Goal: Task Accomplishment & Management: Complete application form

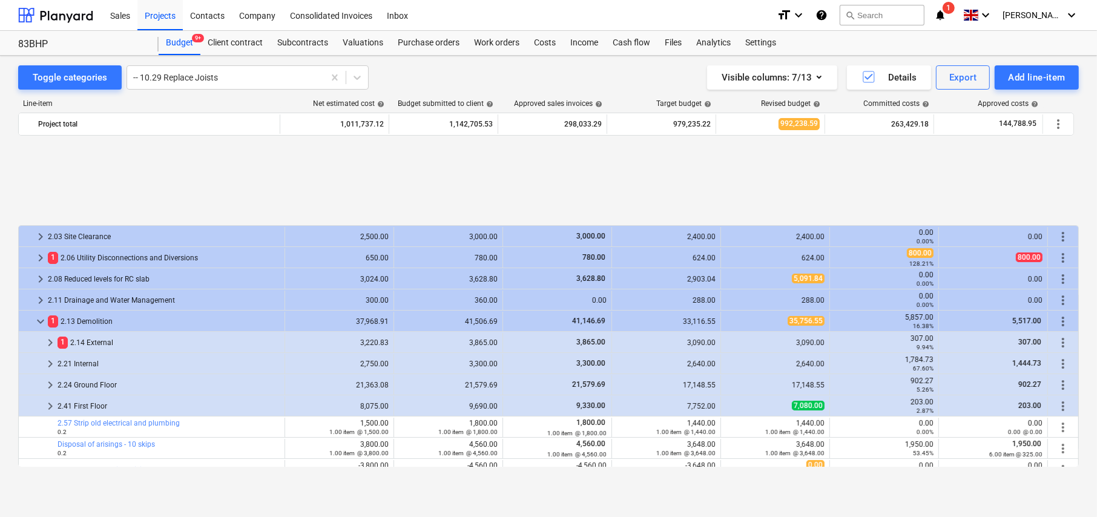
scroll to position [511, 0]
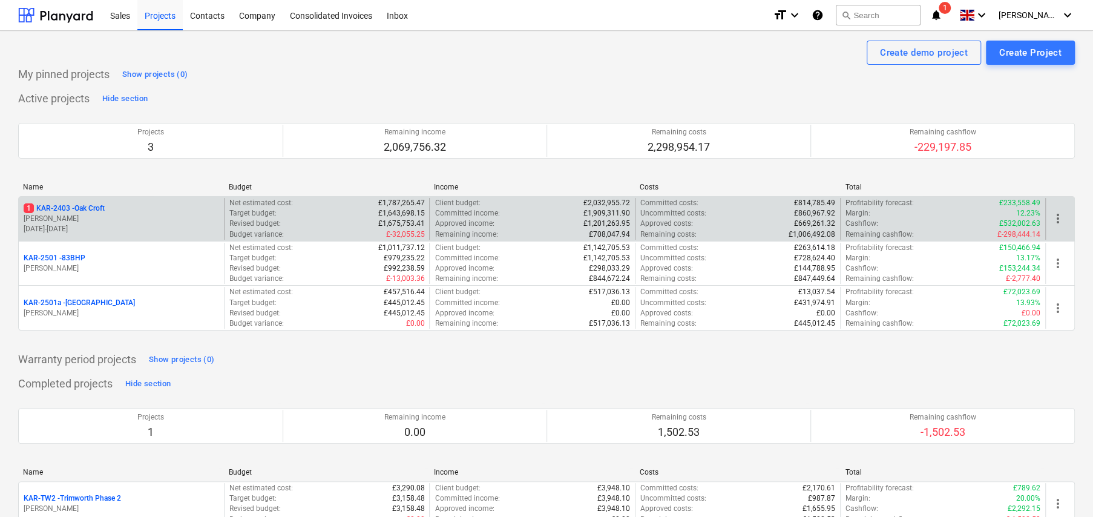
click at [96, 207] on p "1 KAR-2403 - Oak Croft" at bounding box center [64, 208] width 81 height 10
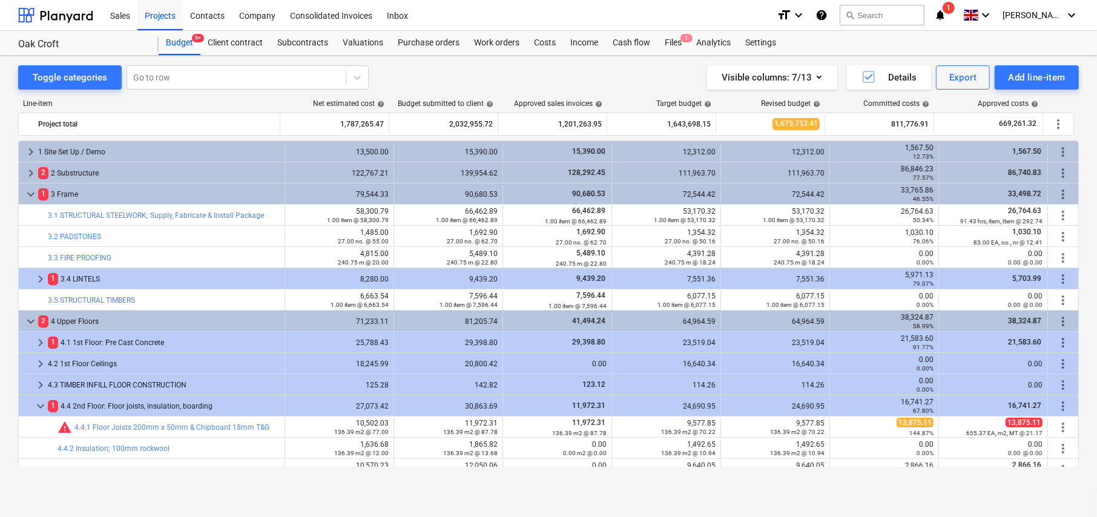
scroll to position [363, 0]
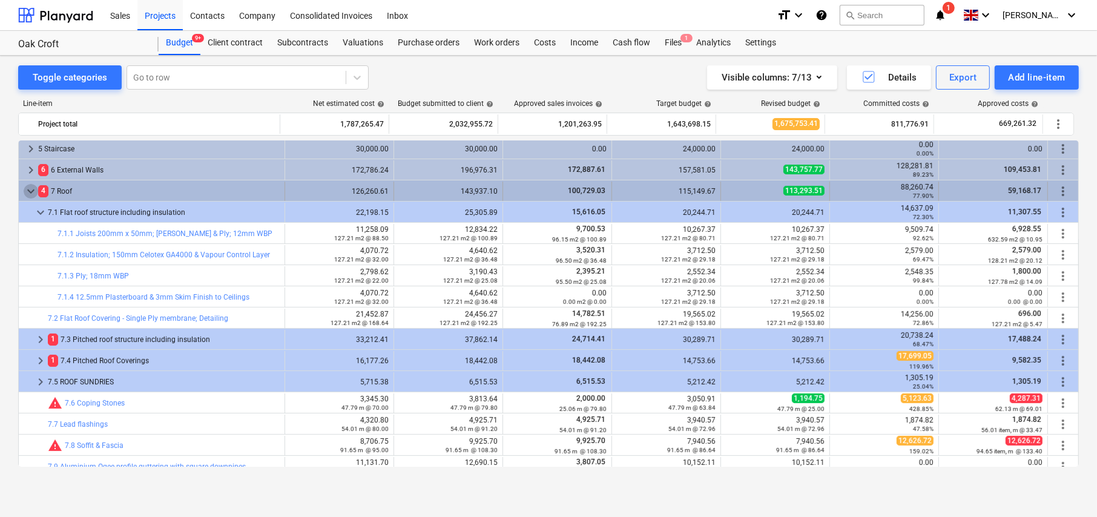
click at [31, 192] on span "keyboard_arrow_down" at bounding box center [31, 191] width 15 height 15
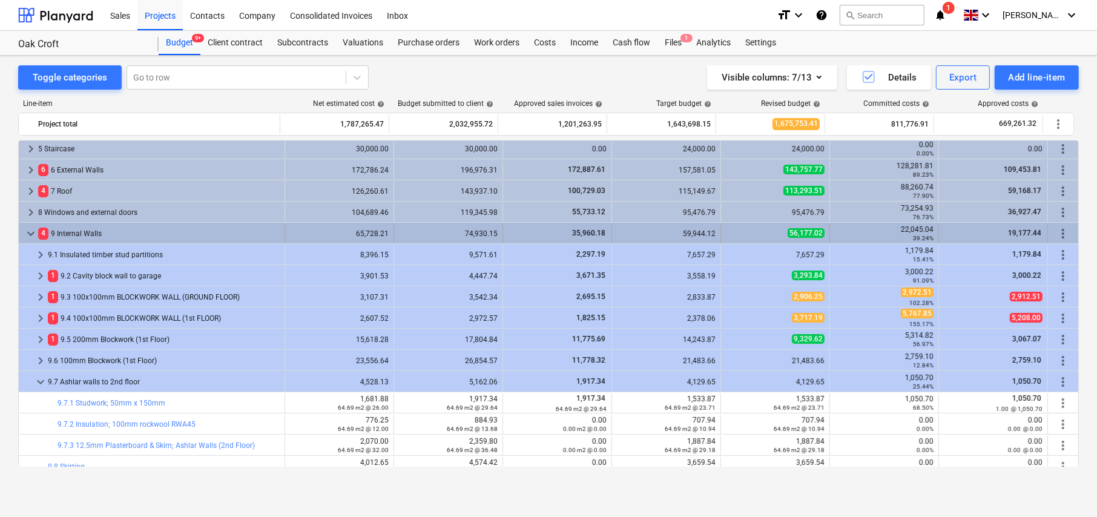
click at [30, 234] on span "keyboard_arrow_down" at bounding box center [31, 233] width 15 height 15
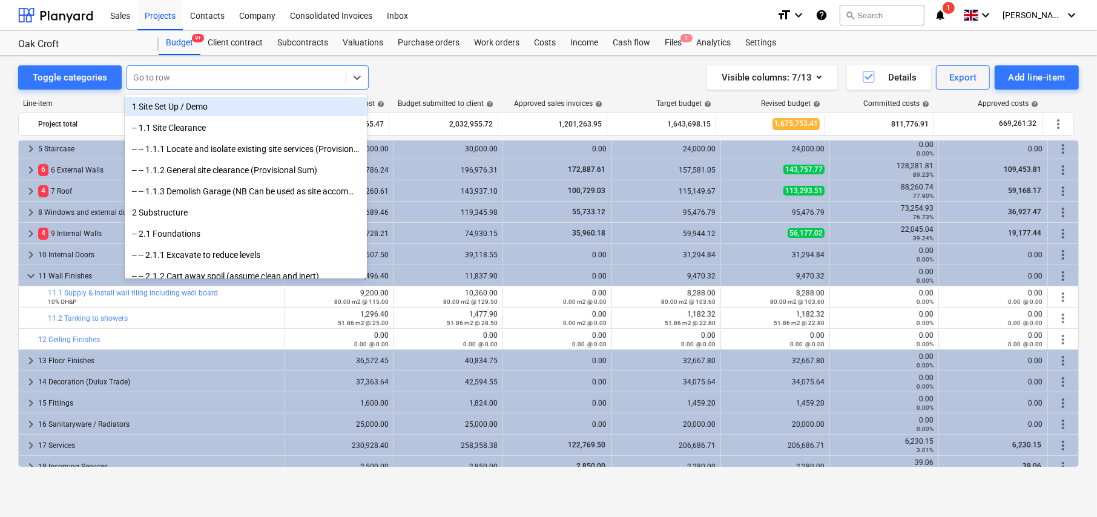
click at [191, 80] on div at bounding box center [236, 77] width 206 height 12
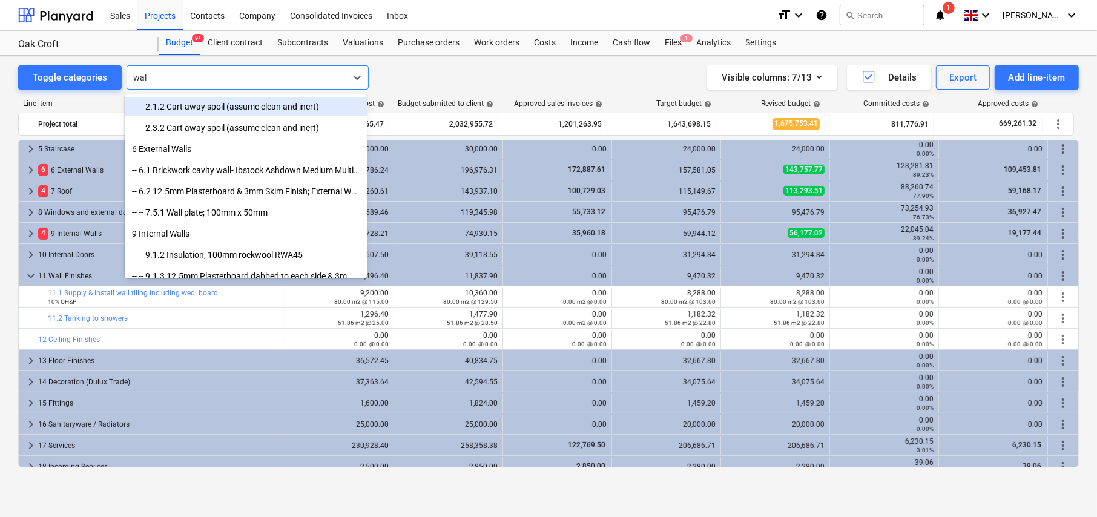
type input "walk"
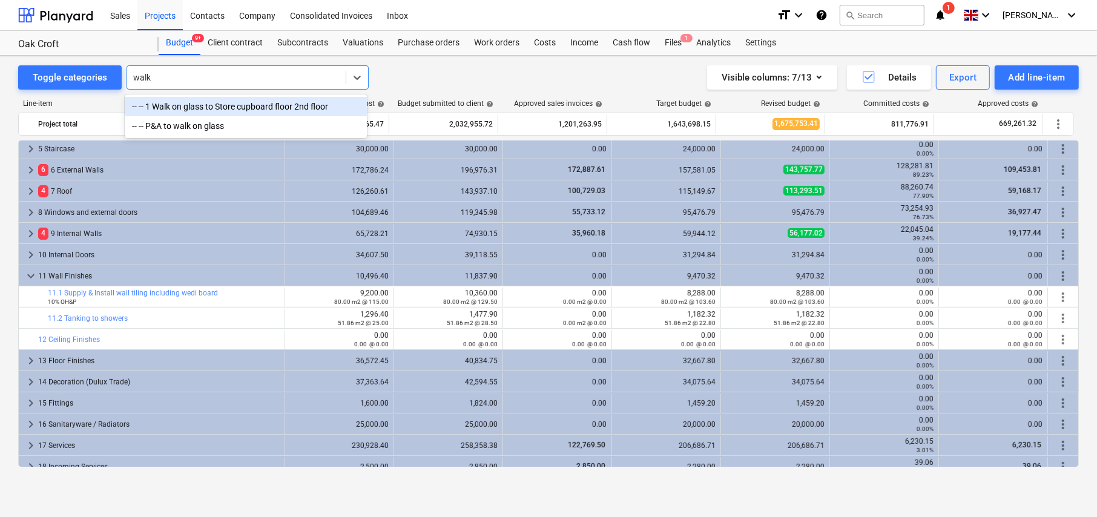
click at [228, 114] on div "-- -- 1 Walk on glass to Store cupboard floor 2nd floor" at bounding box center [246, 106] width 242 height 19
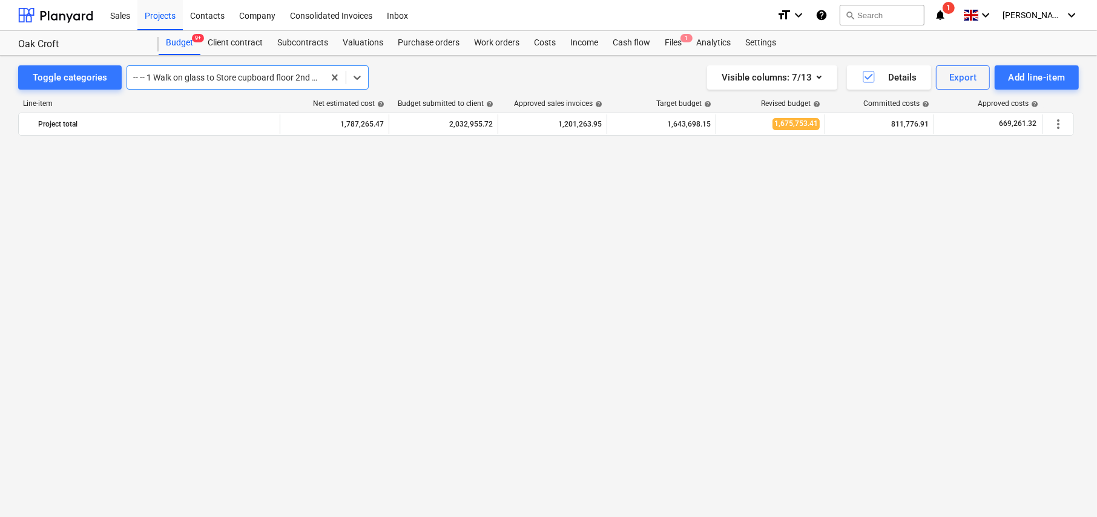
scroll to position [1601, 0]
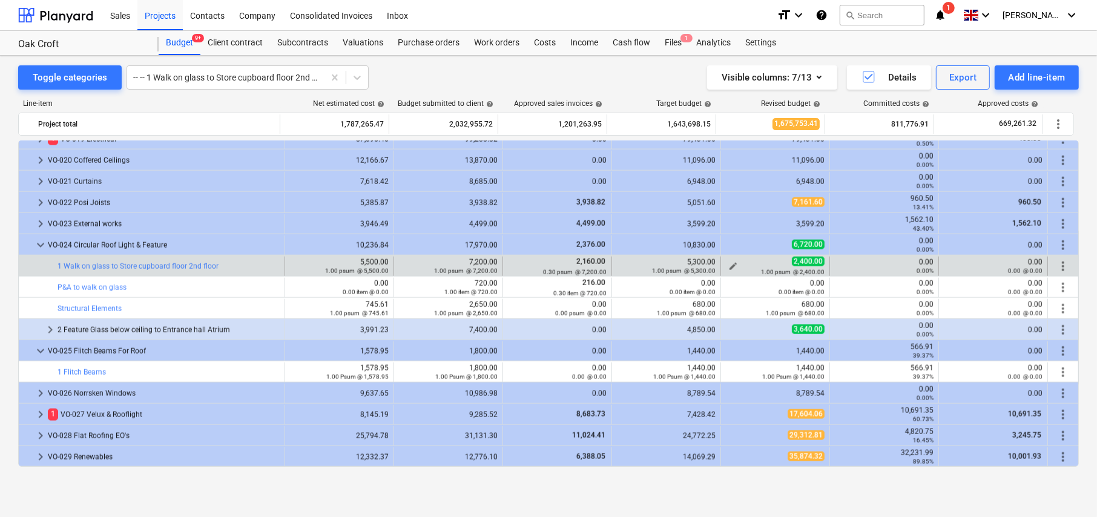
click at [728, 263] on span "edit" at bounding box center [733, 266] width 10 height 10
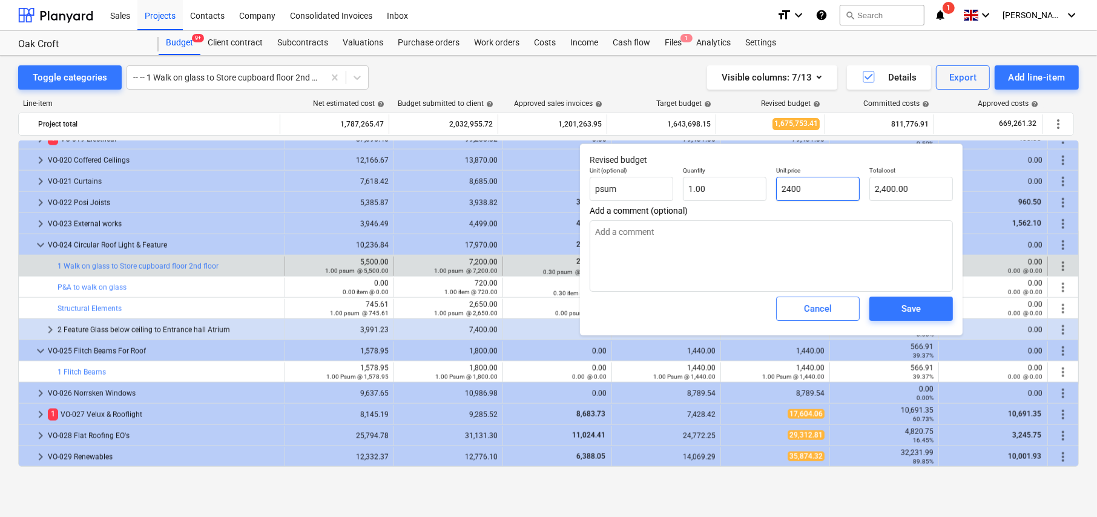
click at [801, 189] on input "2400" at bounding box center [818, 189] width 84 height 24
type input "7"
type textarea "x"
type input "7.00"
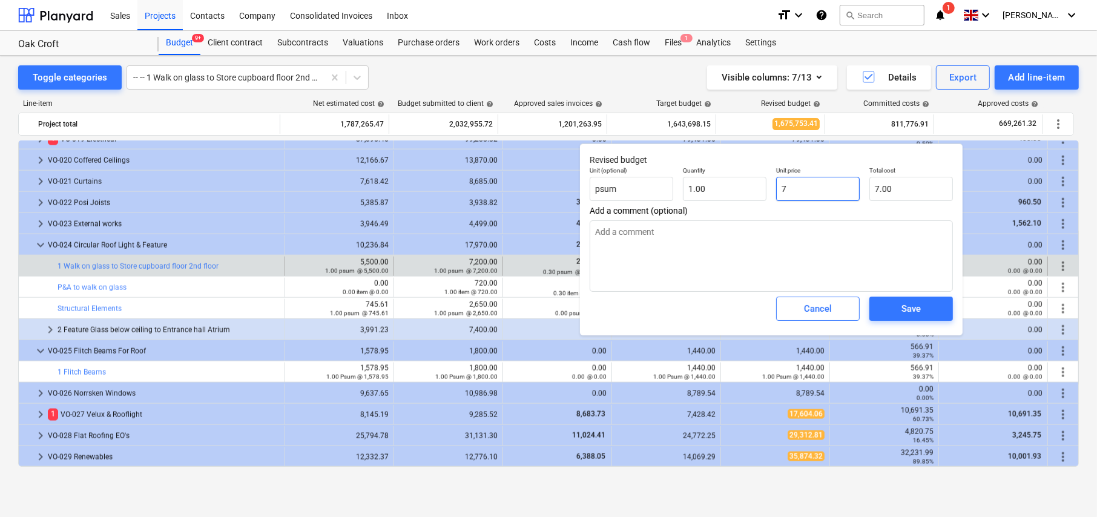
type input "72"
type textarea "x"
type input "72.00"
type input "720"
type textarea "x"
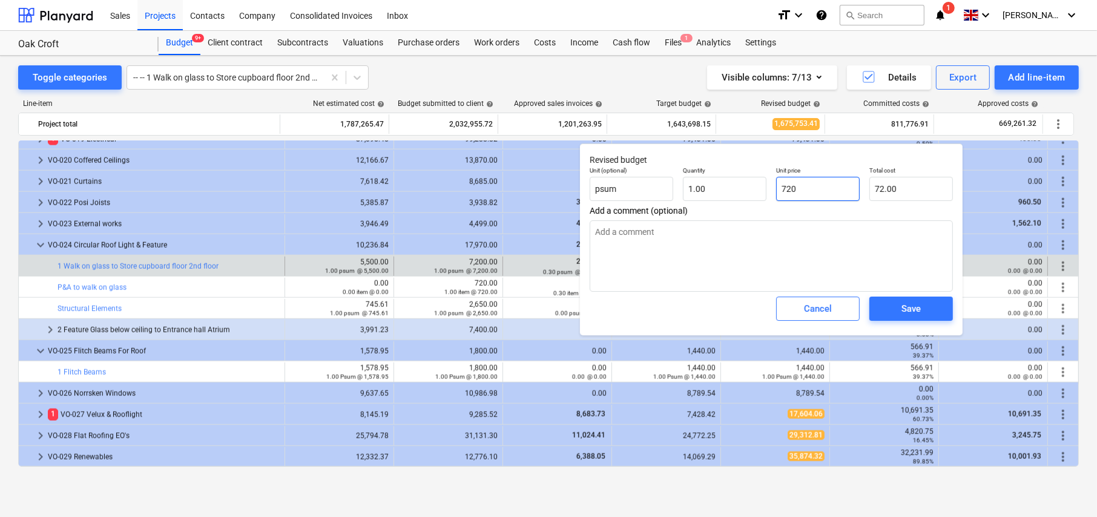
type input "720.00"
type input "7200"
type textarea "x"
type input "7,200.00"
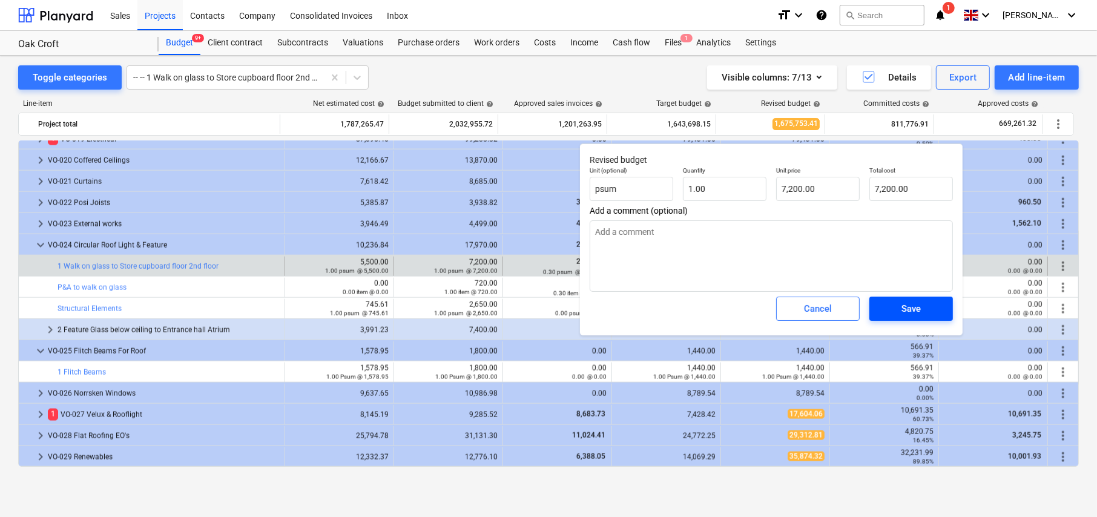
click at [927, 310] on span "Save" at bounding box center [911, 309] width 54 height 16
type textarea "x"
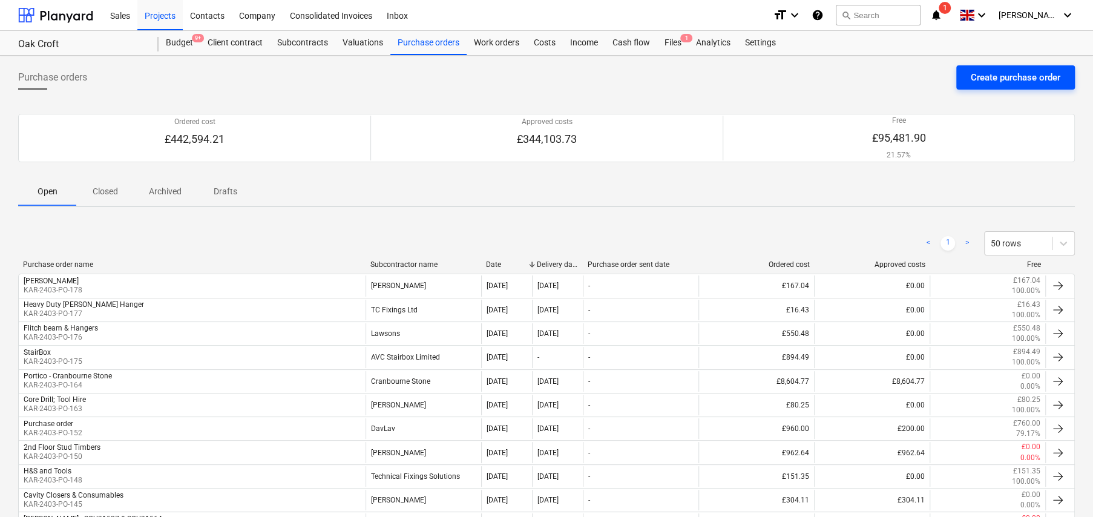
click at [1008, 79] on div "Create purchase order" at bounding box center [1016, 78] width 90 height 16
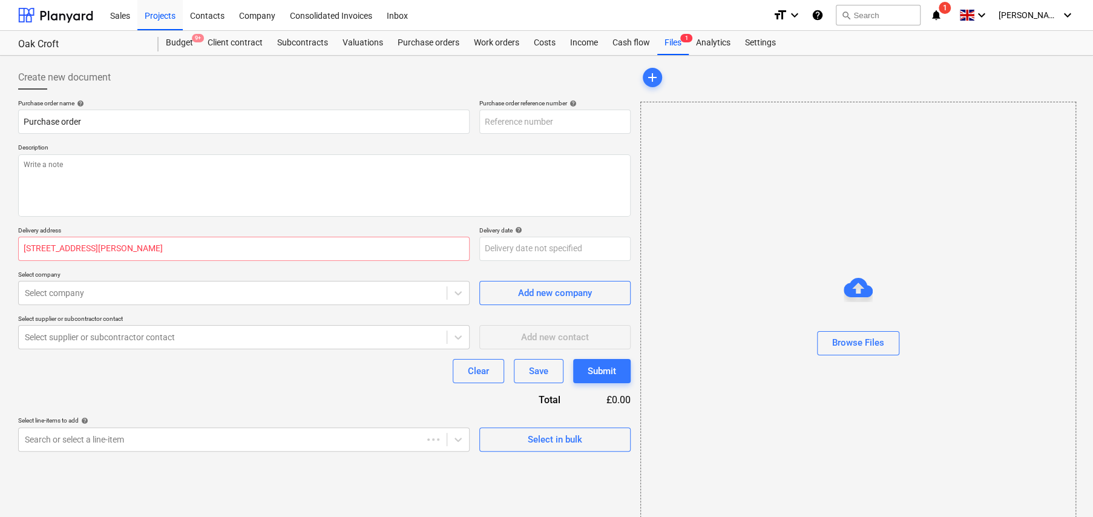
type textarea "x"
type input "KAR-2403-PO-180"
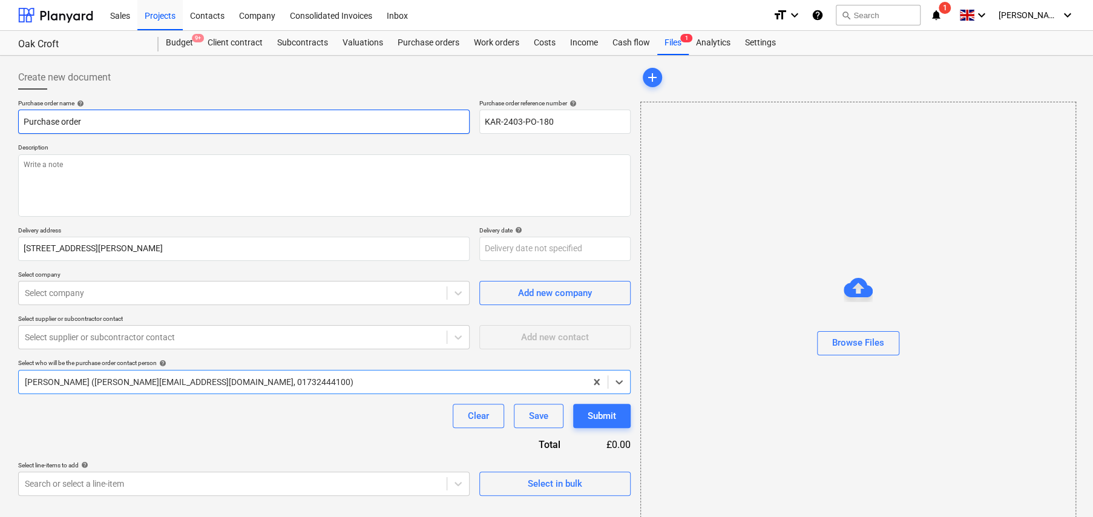
click at [145, 124] on input "Purchase order" at bounding box center [244, 122] width 452 height 24
type textarea "x"
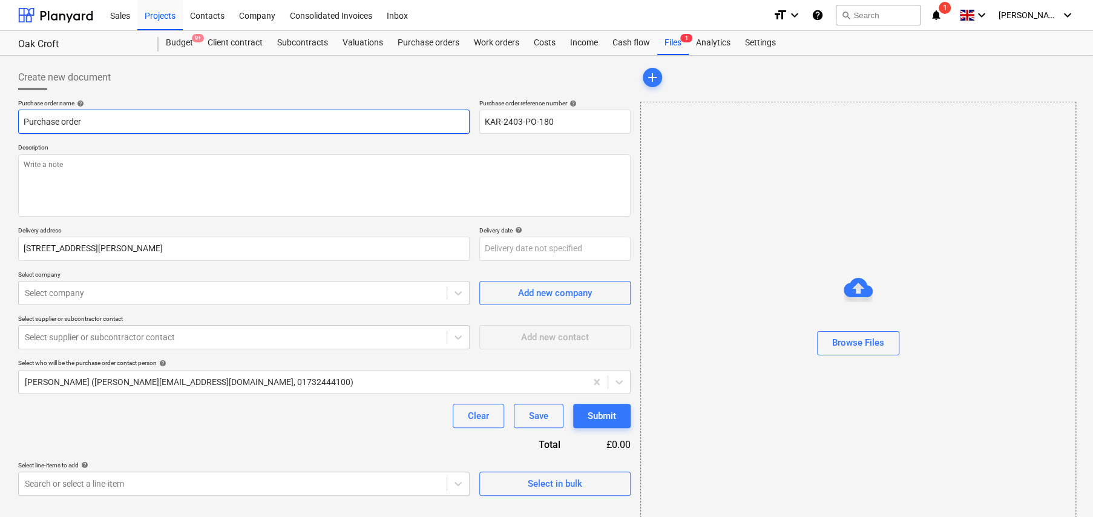
type input "D"
type textarea "x"
type input "D2"
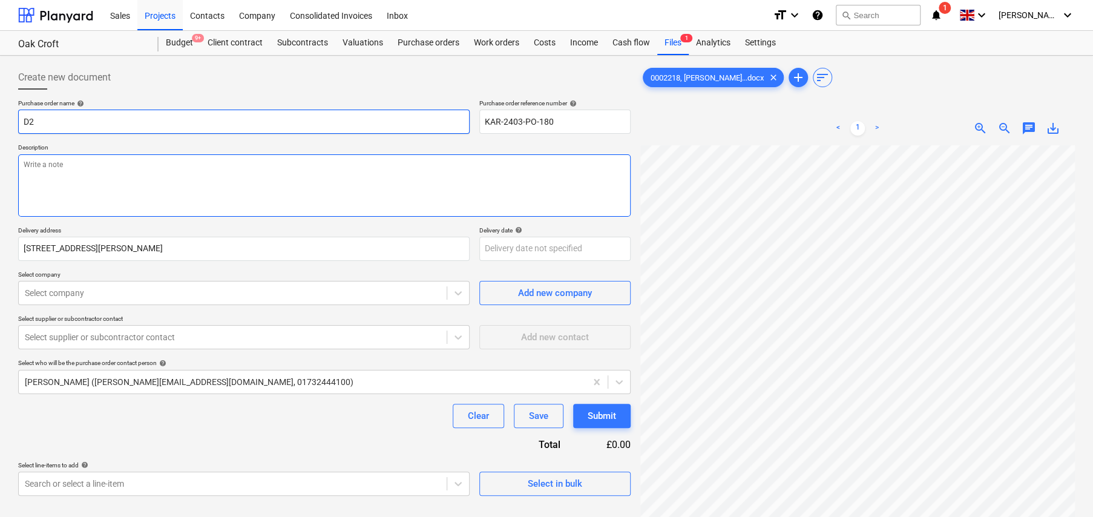
type textarea "x"
type input "D2"
type textarea "x"
type input "D2 G"
type textarea "x"
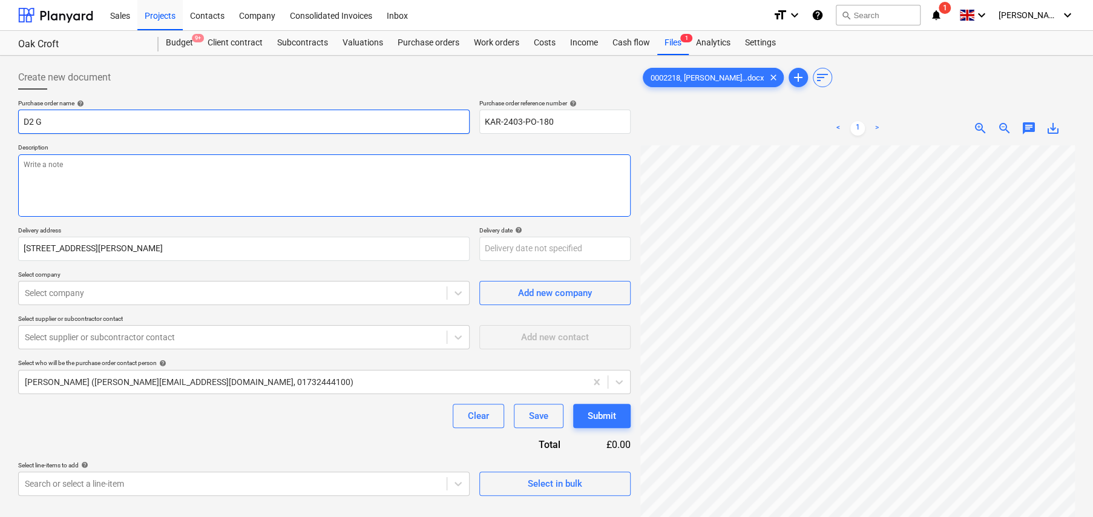
type input "D2 Gl"
type textarea "x"
type input "D2 Gla"
type textarea "x"
type input "D2 Glas"
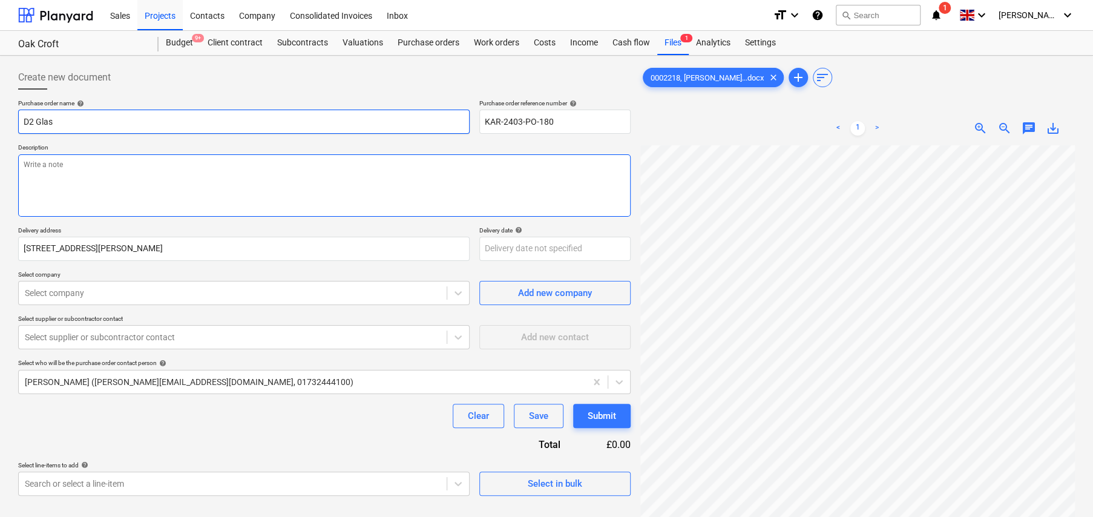
type textarea "x"
type input "D2 Glass"
type textarea "x"
type input "D2 Glass"
type textarea "x"
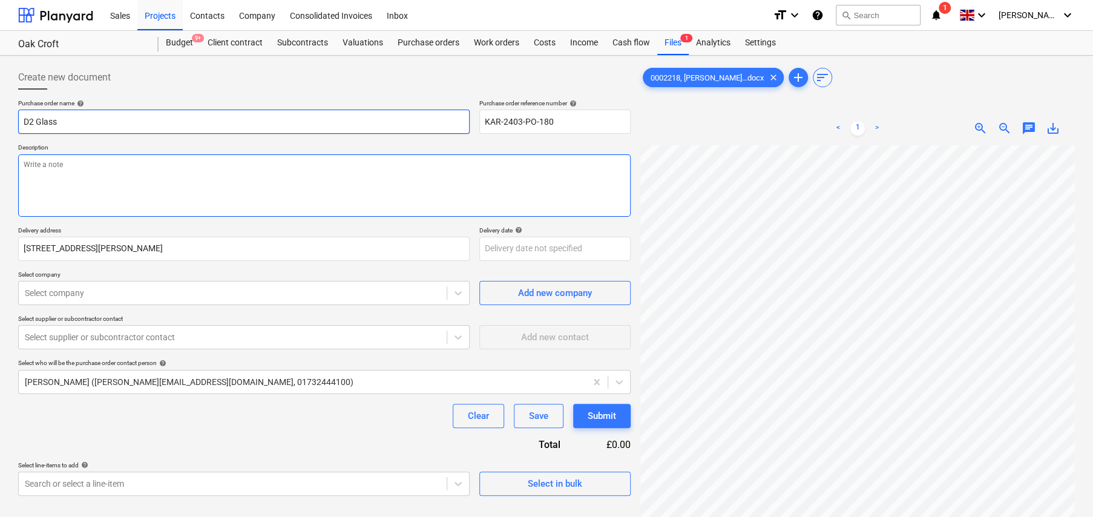
type input "D2 Glass -"
type textarea "x"
type input "D2 Glass -"
type textarea "x"
type input "D2 Glass - W"
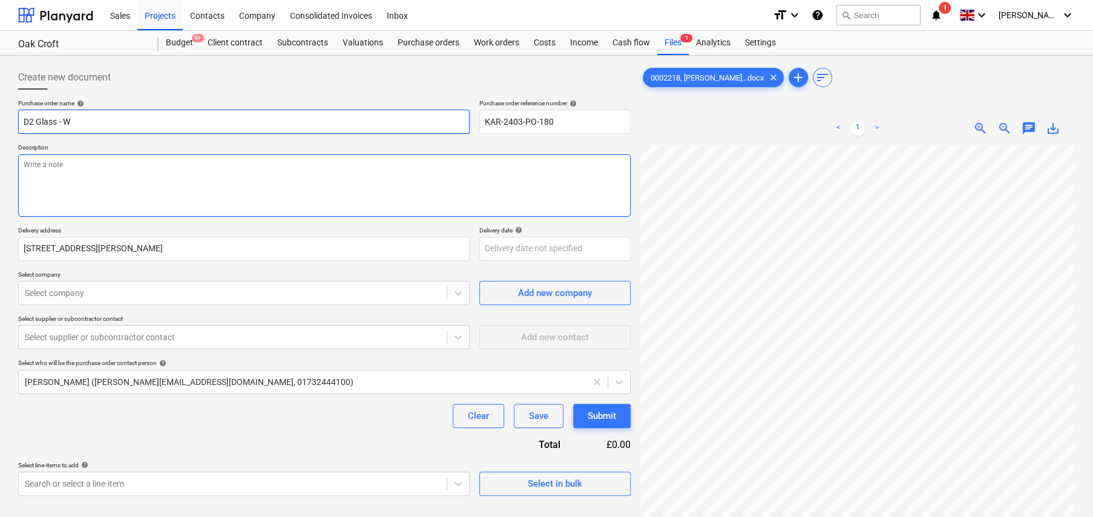
type textarea "x"
type input "D2 Glass - Wa"
type textarea "x"
type input "D2 Glass - Wal"
type textarea "x"
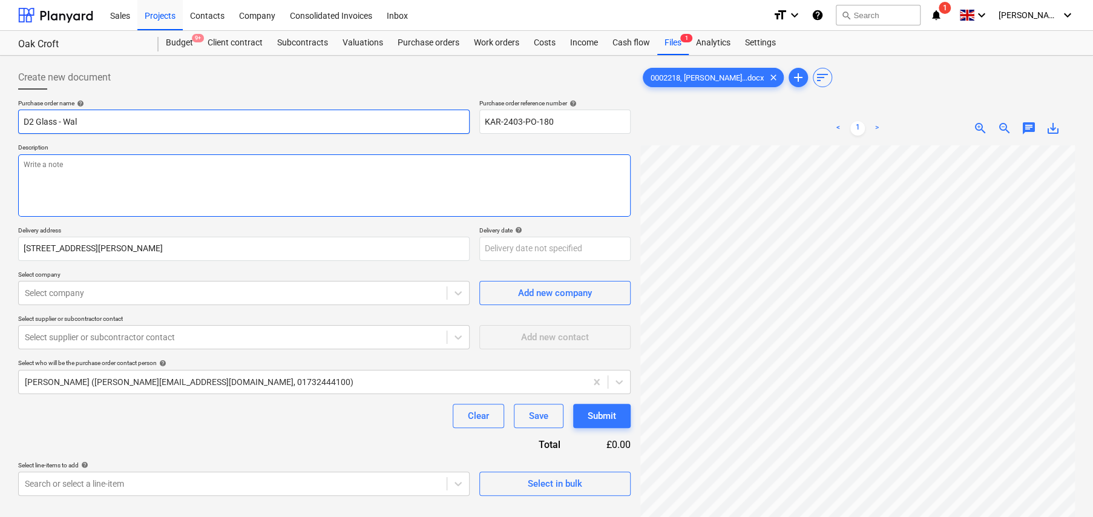
type input "D2 Glass - Walk"
type textarea "x"
type input "D2 Glass - Walk"
type textarea "x"
type input "D2 Glass - Walk o"
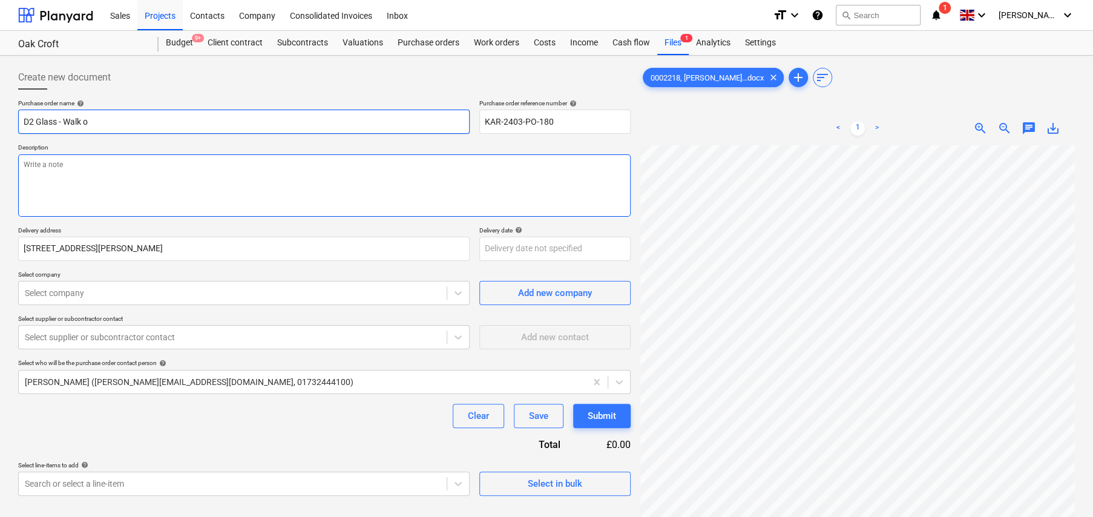
type textarea "x"
type input "D2 Glass - Walk on"
type textarea "x"
type input "D2 Glass - Walk on"
type textarea "x"
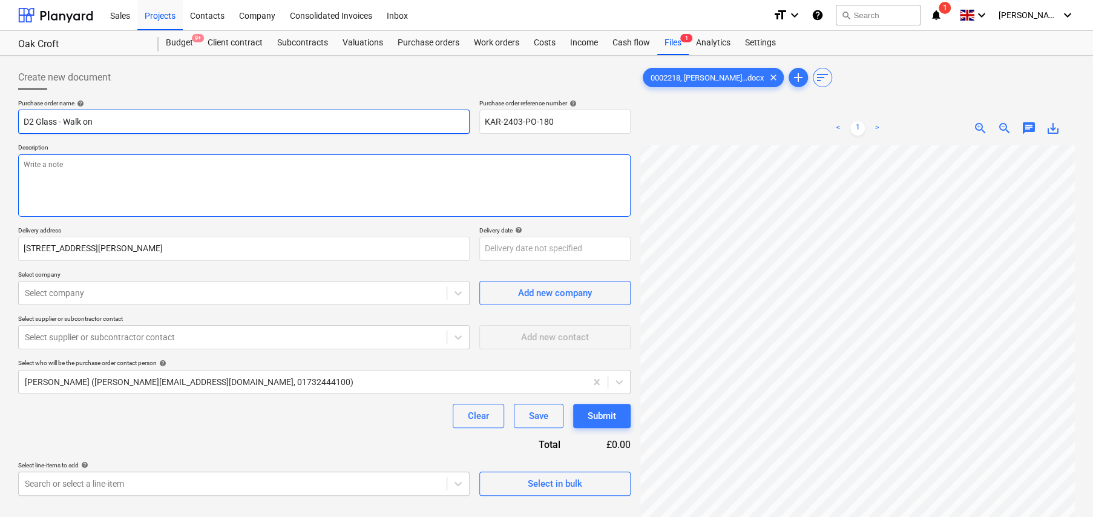
type input "D2 Glass - Walk on g"
type textarea "x"
type input "D2 Glass - Walk on gl"
type textarea "x"
type input "D2 Glass - Walk on gla"
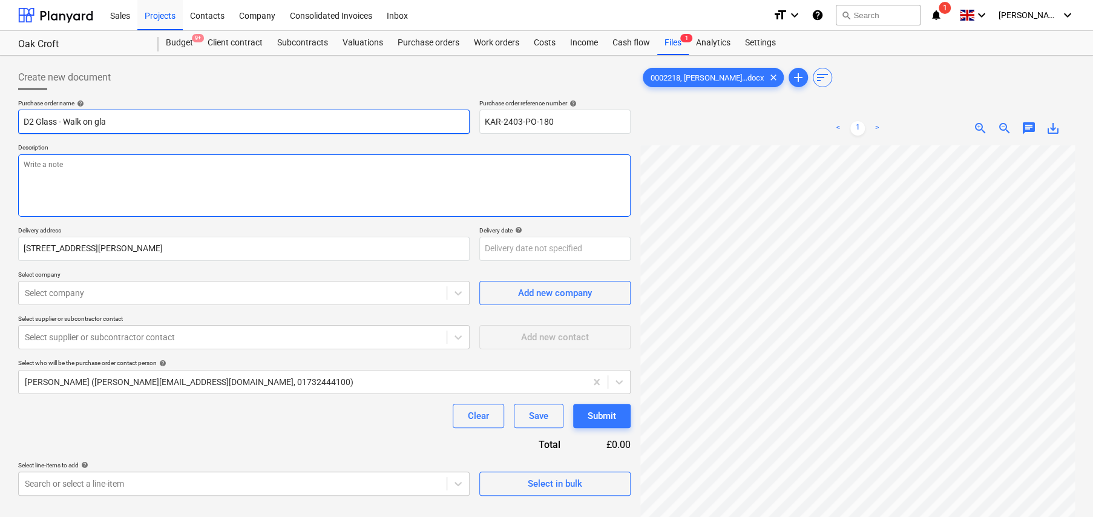
type textarea "x"
type input "D2 Glass - Walk on glas"
type textarea "x"
type input "D2 Glass - Walk on glass"
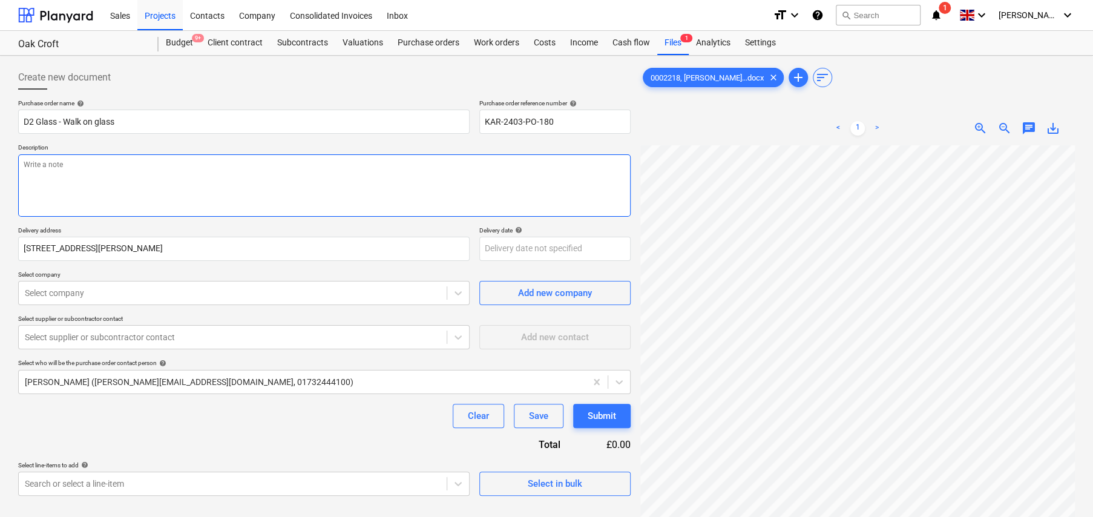
type textarea "x"
type textarea "F"
type textarea "x"
type textarea "Fo"
type textarea "x"
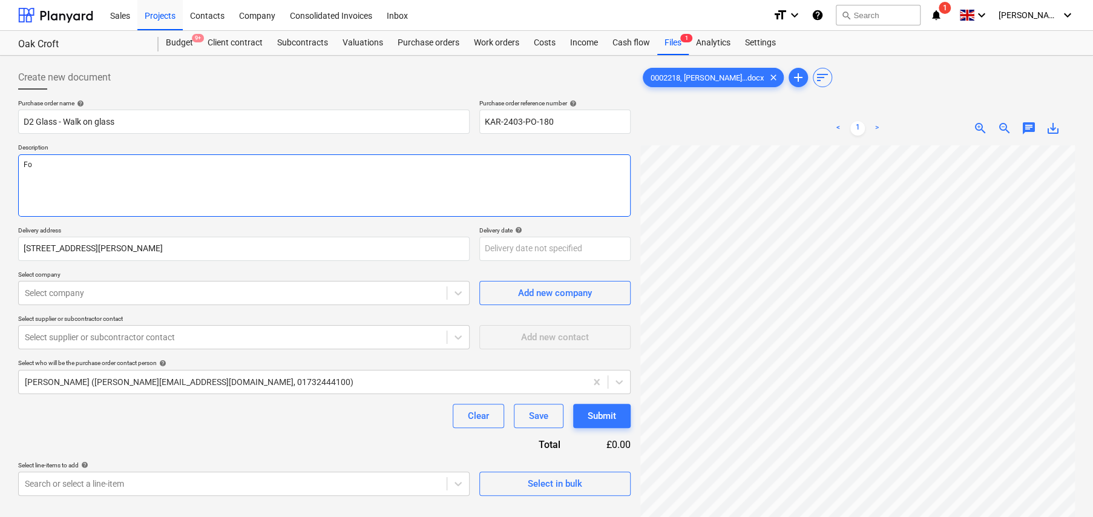
type textarea "For"
type textarea "x"
type textarea "For"
type textarea "x"
type textarea "For s"
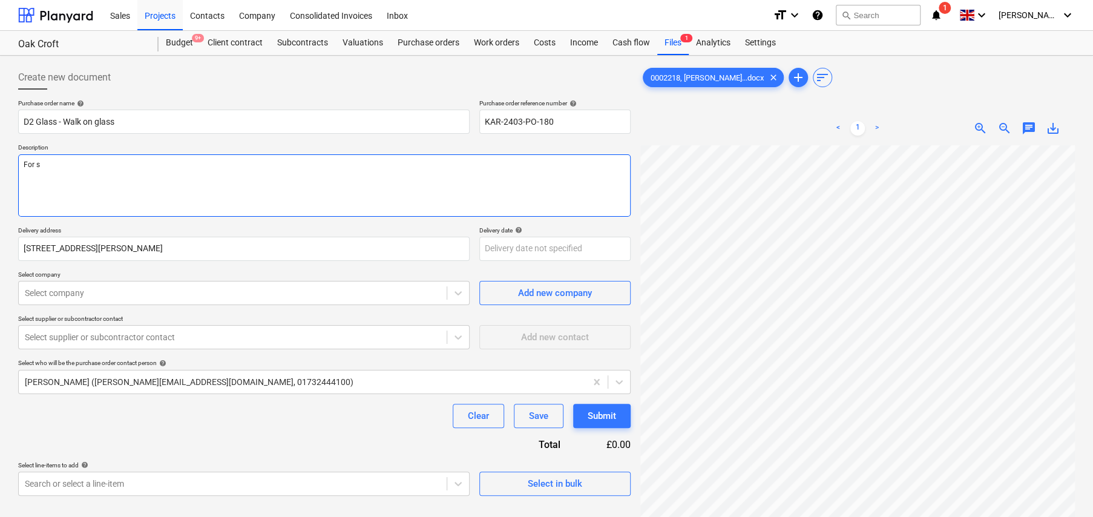
type textarea "x"
type textarea "For su"
type textarea "x"
type textarea "For sup"
type textarea "x"
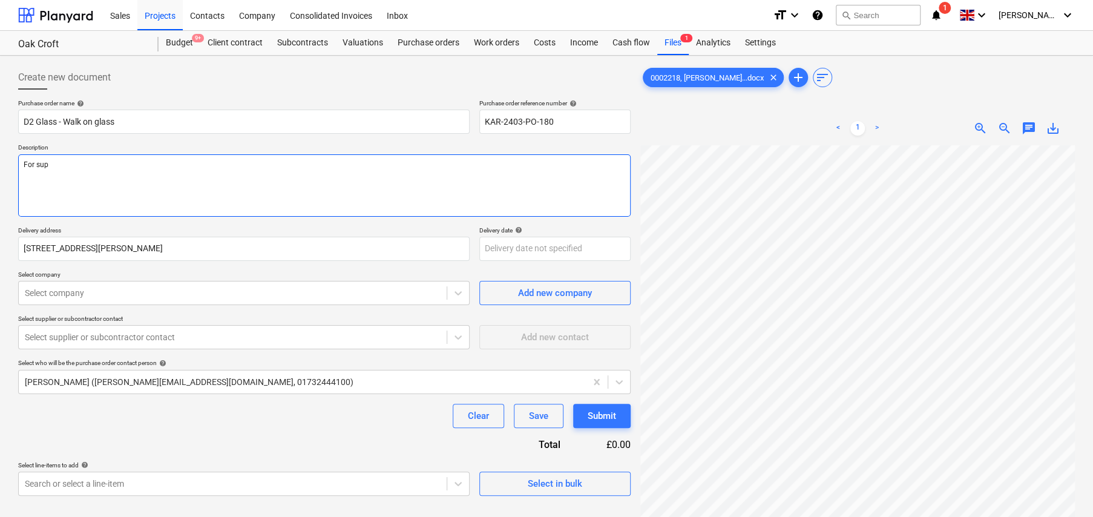
type textarea "For supp"
type textarea "x"
type textarea "For suppl"
type textarea "x"
type textarea "For supply"
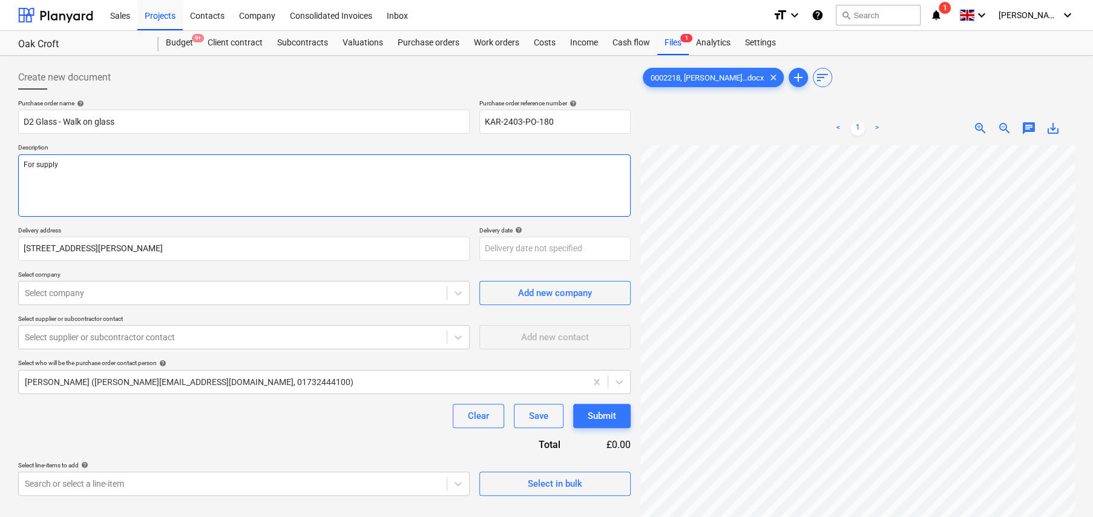
type textarea "x"
type textarea "For supply"
type textarea "x"
type textarea "For supply a"
type textarea "x"
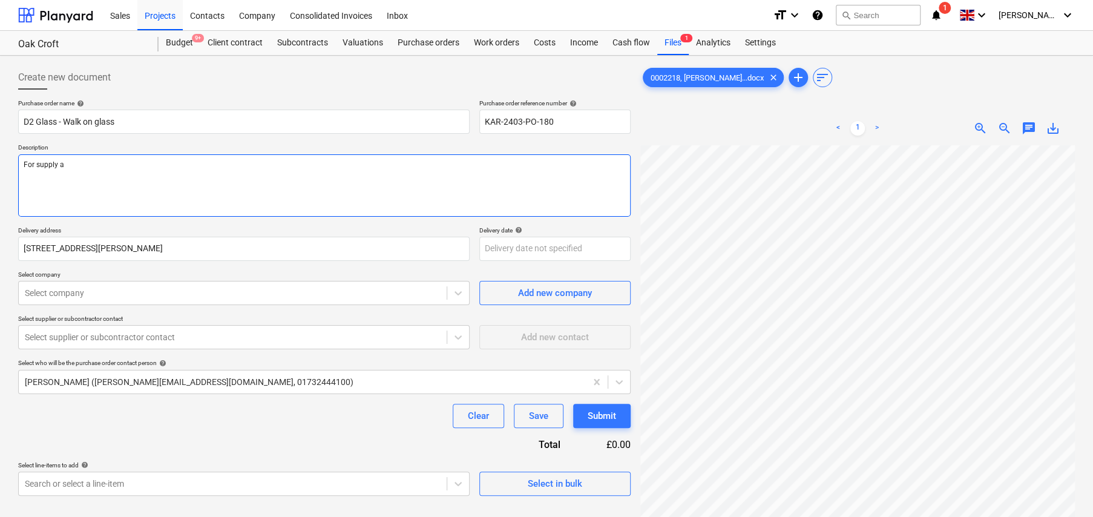
type textarea "For supply an"
type textarea "x"
type textarea "For supply and"
type textarea "x"
type textarea "For supply and"
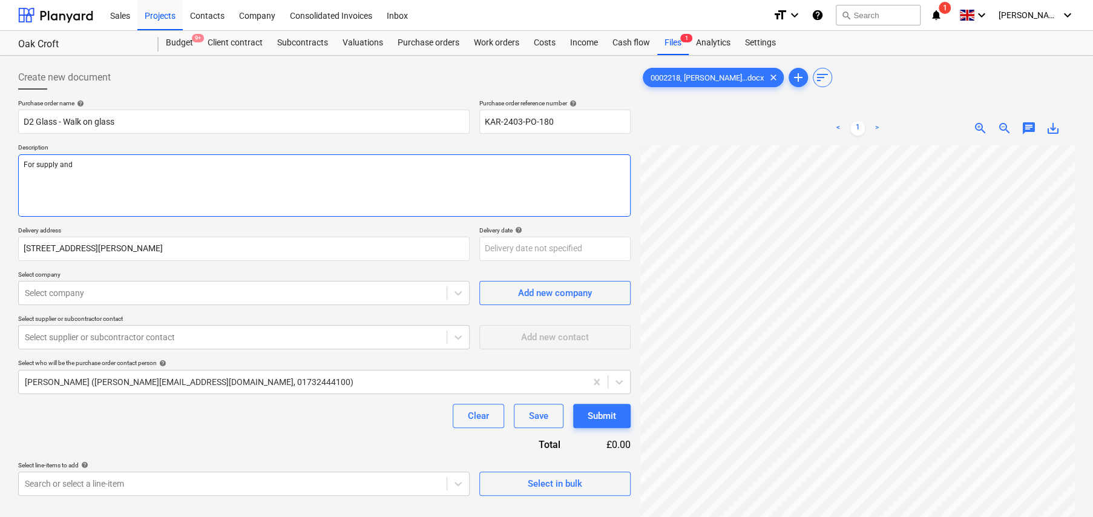
type textarea "x"
type textarea "For supply and i"
type textarea "x"
type textarea "For supply and in"
type textarea "x"
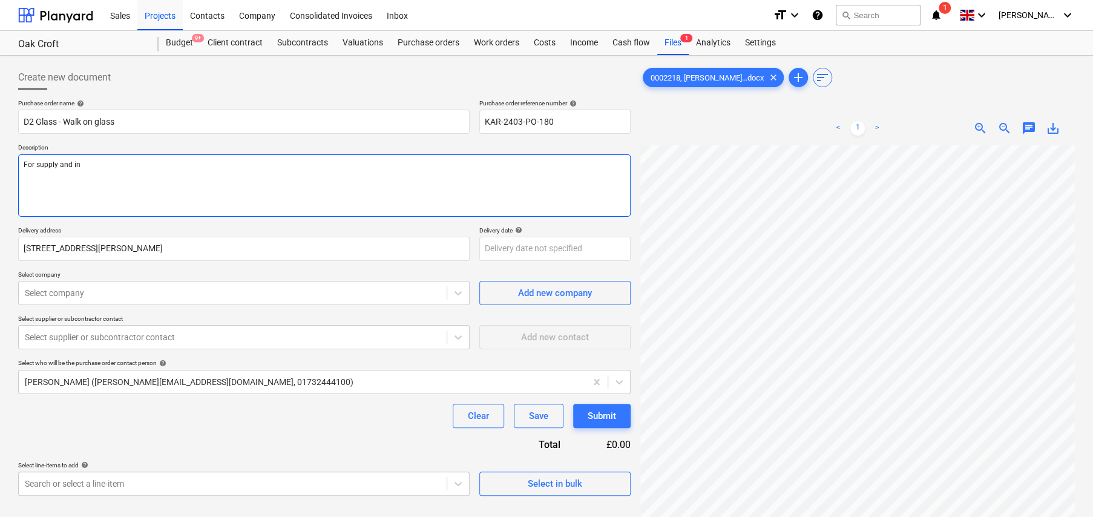
type textarea "For supply and ins"
type textarea "x"
type textarea "For supply and inst"
type textarea "x"
type textarea "For supply and insta"
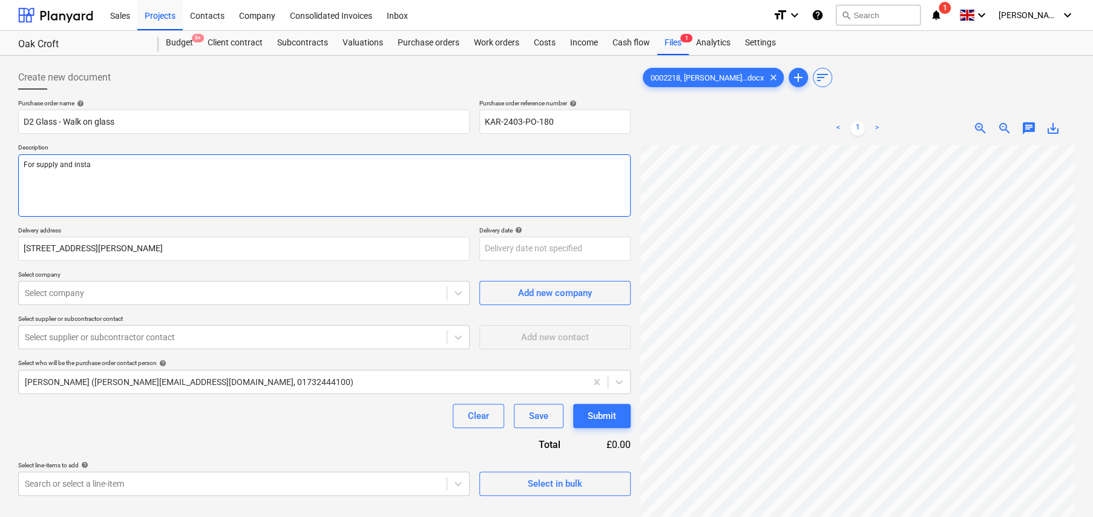
type textarea "x"
type textarea "For supply and instal"
type textarea "x"
type textarea "For supply and install"
type textarea "x"
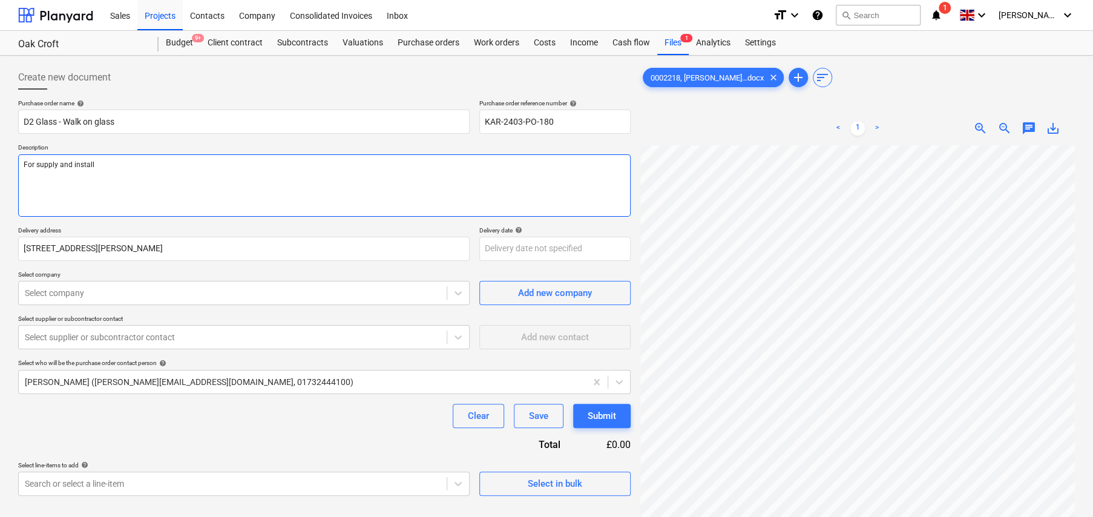
type textarea "For supply and install"
type textarea "x"
type textarea "For supply and install o"
type textarea "x"
type textarea "For supply and install of"
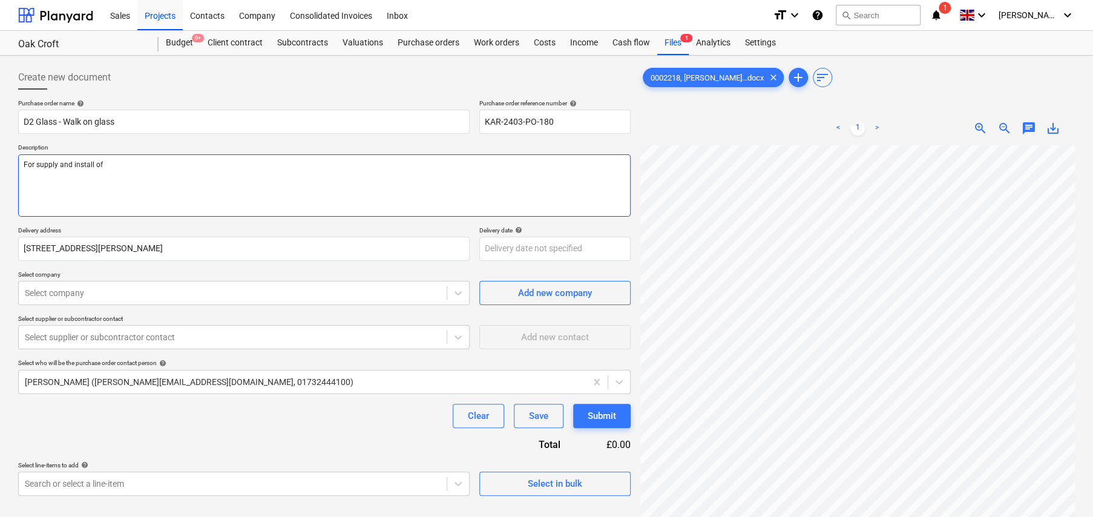
type textarea "x"
type textarea "For supply and install of"
type textarea "x"
type textarea "For supply and install of w"
type textarea "x"
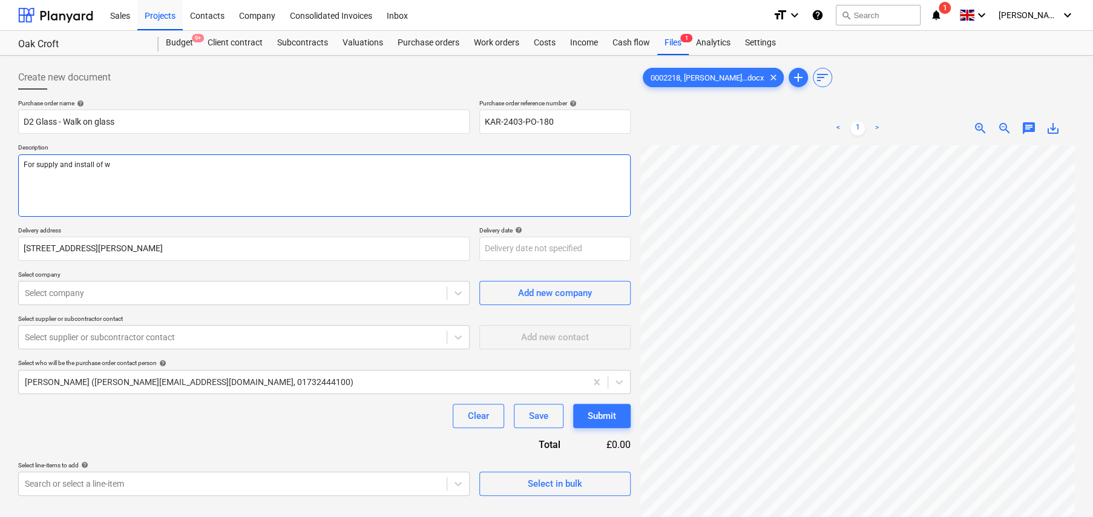
type textarea "For supply and install of wa"
type textarea "x"
type textarea "For supply and install of wal"
type textarea "x"
type textarea "For supply and install of walk"
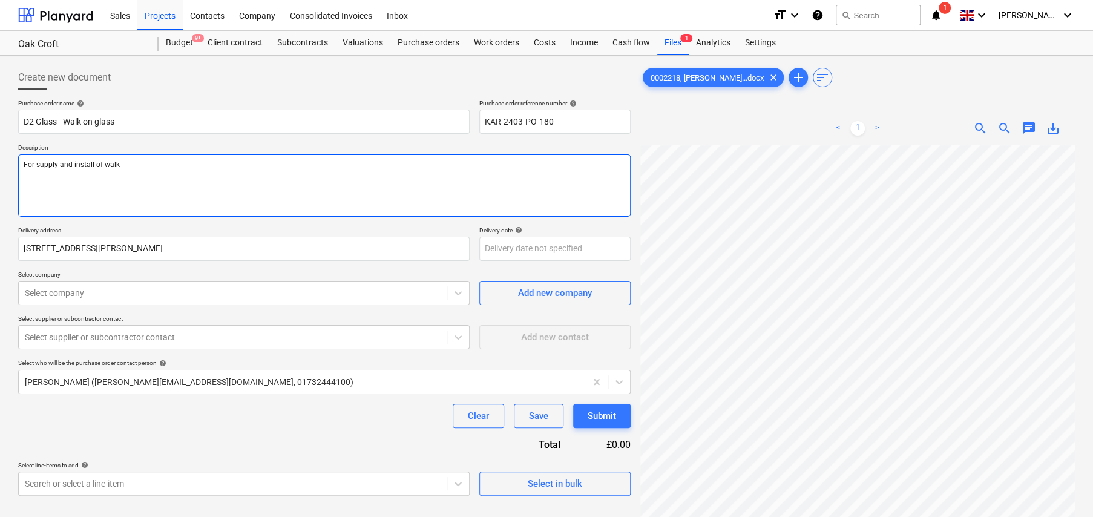
type textarea "x"
type textarea "For supply and install of walk"
type textarea "x"
type textarea "For supply and install of walk o"
type textarea "x"
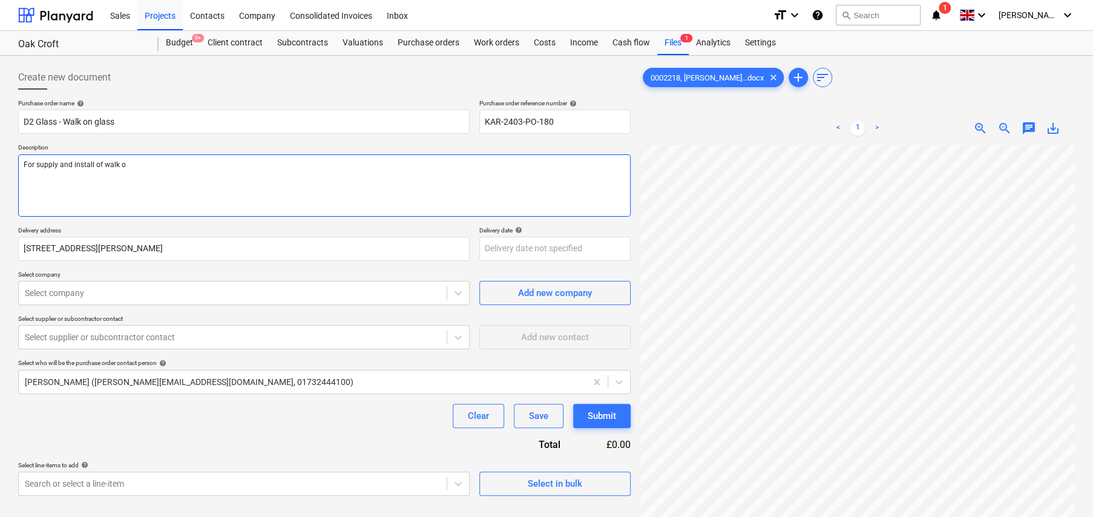
type textarea "For supply and install of walk on"
type textarea "x"
type textarea "For supply and install of walk on"
type textarea "x"
type textarea "For supply and install of walk on g"
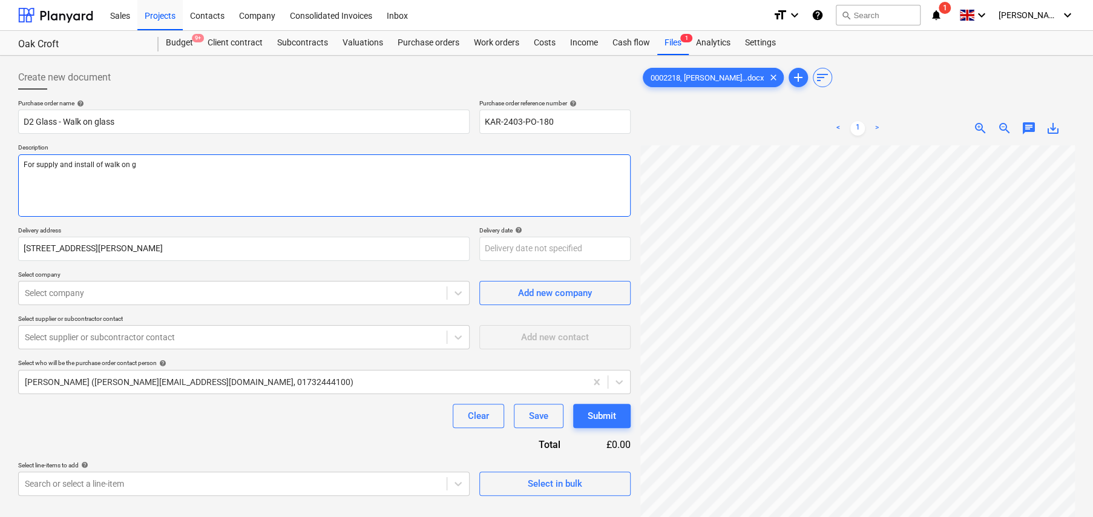
type textarea "x"
type textarea "For supply and install of walk on gl"
type textarea "x"
type textarea "For supply and install of walk on gla"
type textarea "x"
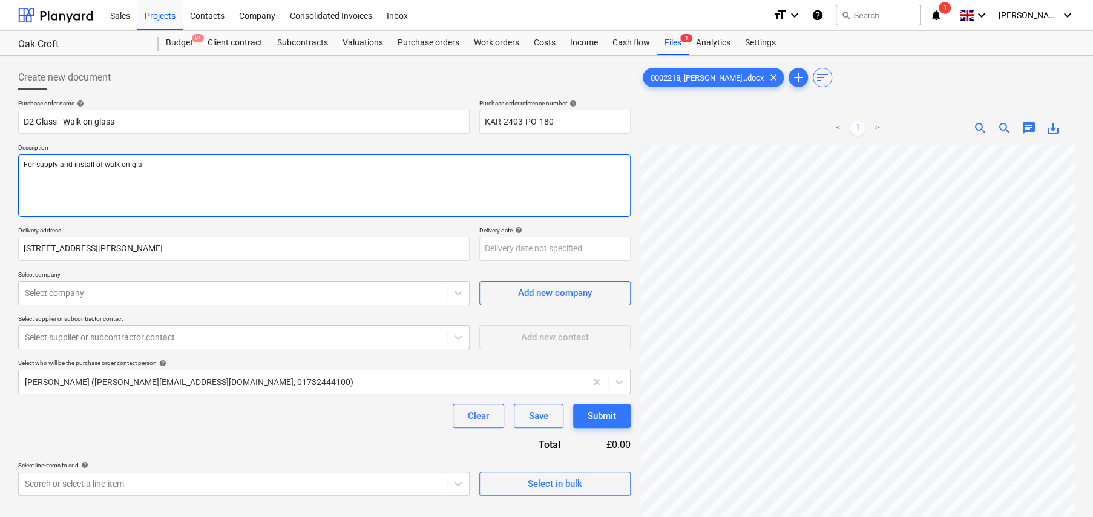
type textarea "For supply and install of walk on glas"
type textarea "x"
type textarea "For supply and install of walk on glass"
type textarea "x"
type textarea "For supply and install of walk on glass"
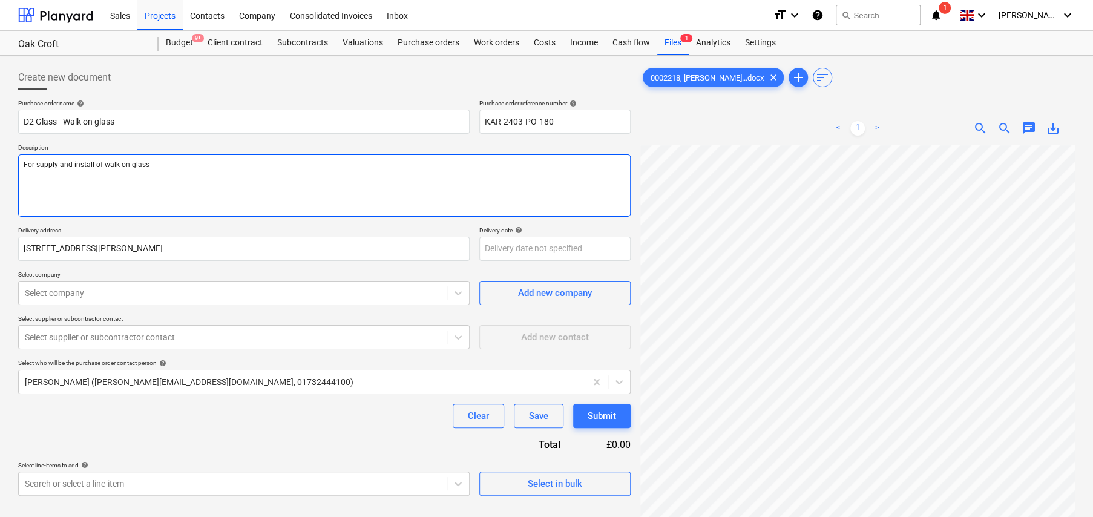
type textarea "x"
type textarea "For supply and install of walk on glass @"
type textarea "x"
type textarea "For supply and install of walk on glass @"
type textarea "x"
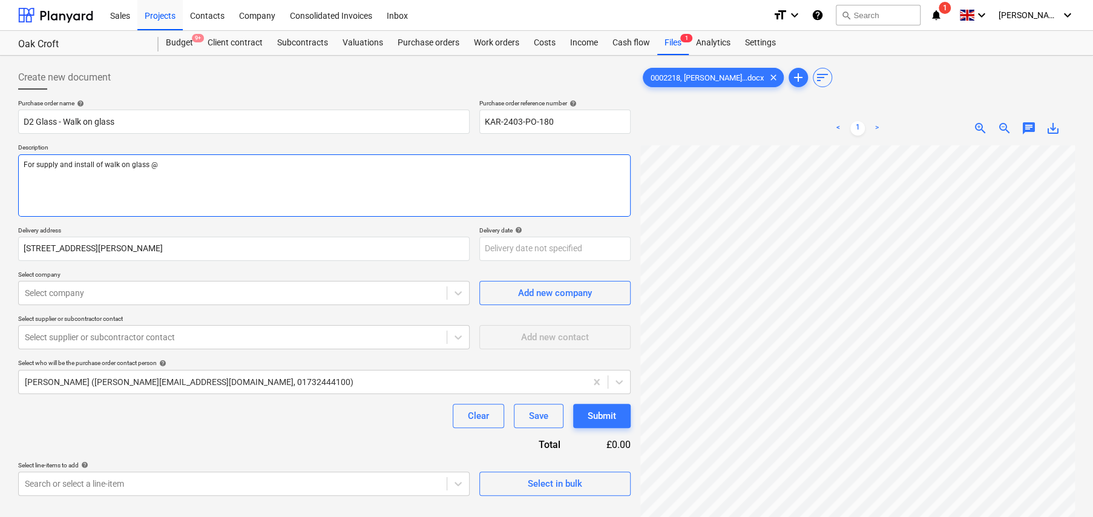
type textarea "For supply and install of walk on glass @ O"
type textarea "x"
type textarea "For supply and install of walk on glass @ Oa"
type textarea "x"
type textarea "For supply and install of walk on glass @ Oak"
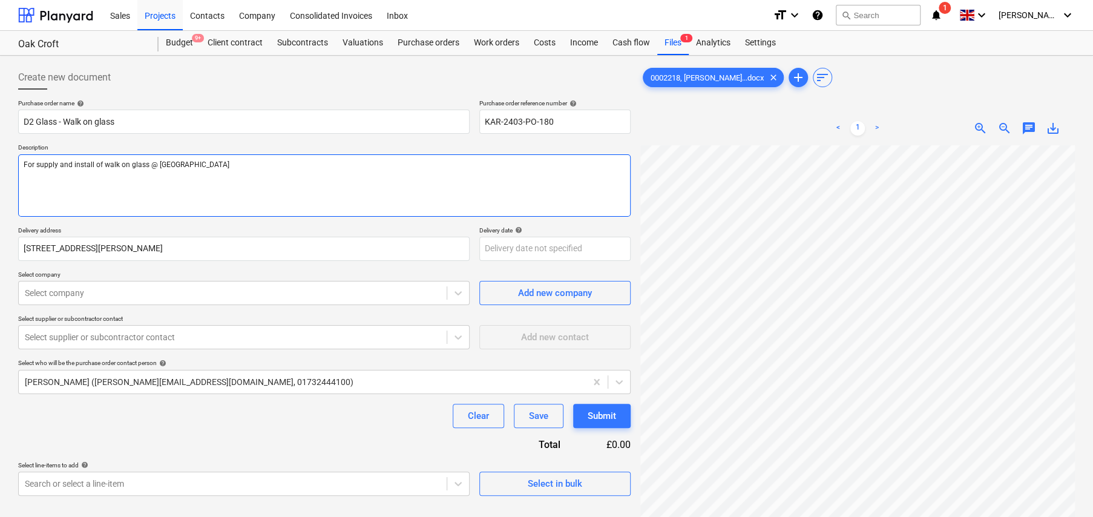
type textarea "x"
type textarea "For supply and install of walk on glass @ Oak"
type textarea "x"
type textarea "For supply and install of walk on glass @ Oak C"
type textarea "x"
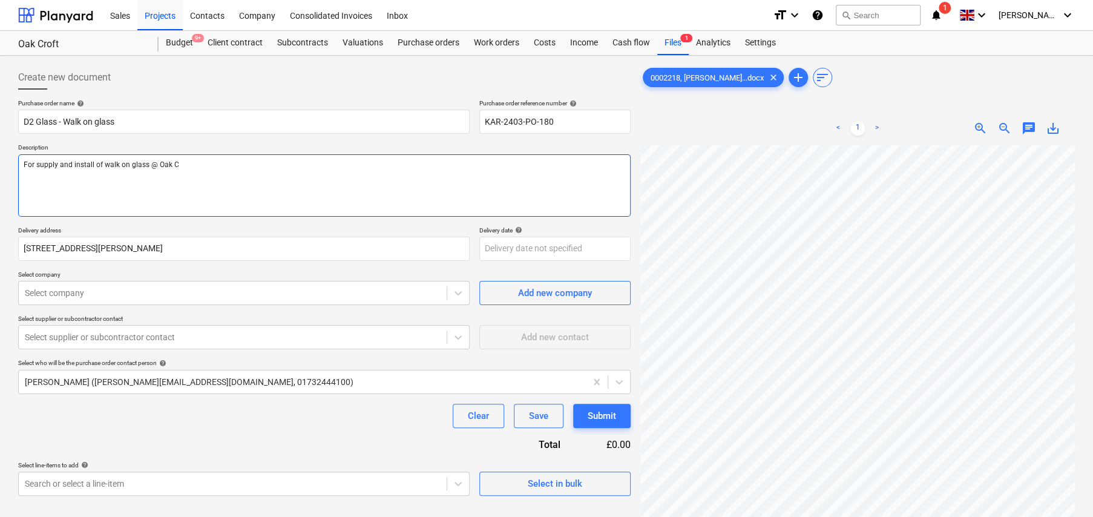
type textarea "For supply and install of walk on glass @ Oak Cr"
type textarea "x"
type textarea "For supply and install of walk on glass @ Oak Cro"
type textarea "x"
type textarea "For supply and install of walk on glass @ Oak Crof"
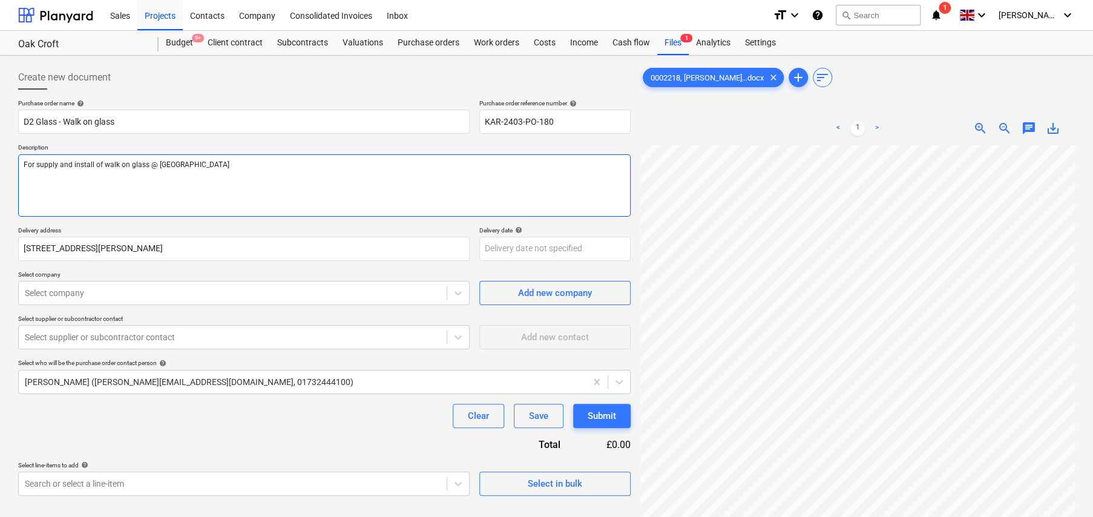
type textarea "x"
type textarea "For supply and install of walk on glass @ Oak Croft"
type textarea "x"
type textarea "For supply and install of walk on glass @ Oak Croft,"
type textarea "x"
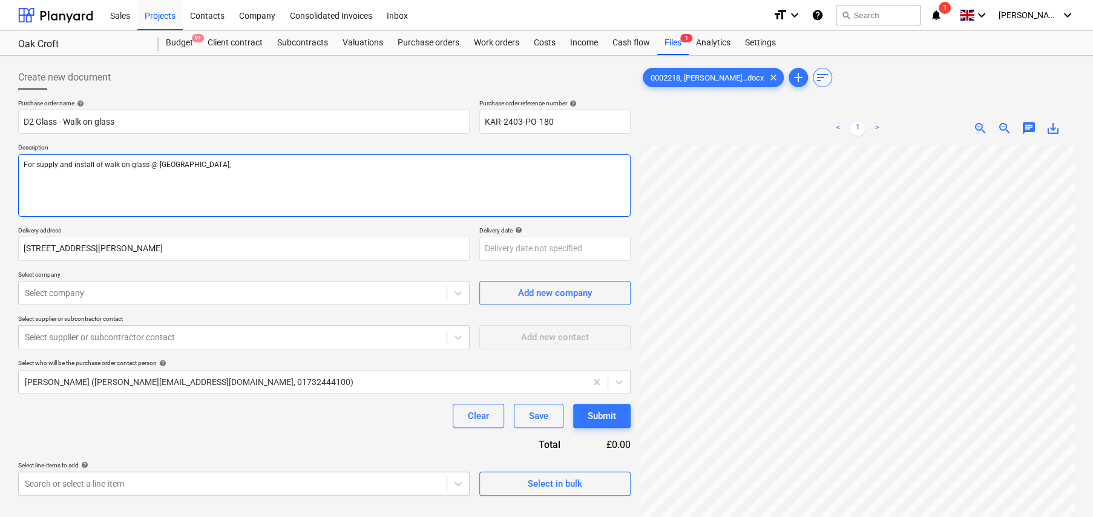
type textarea "For supply and install of walk on glass @ Oak Croft,"
type textarea "x"
type textarea "For supply and install of walk on glass @ Oak Croft, a"
type textarea "x"
type textarea "For supply and install of walk on glass @ Oak Croft, as"
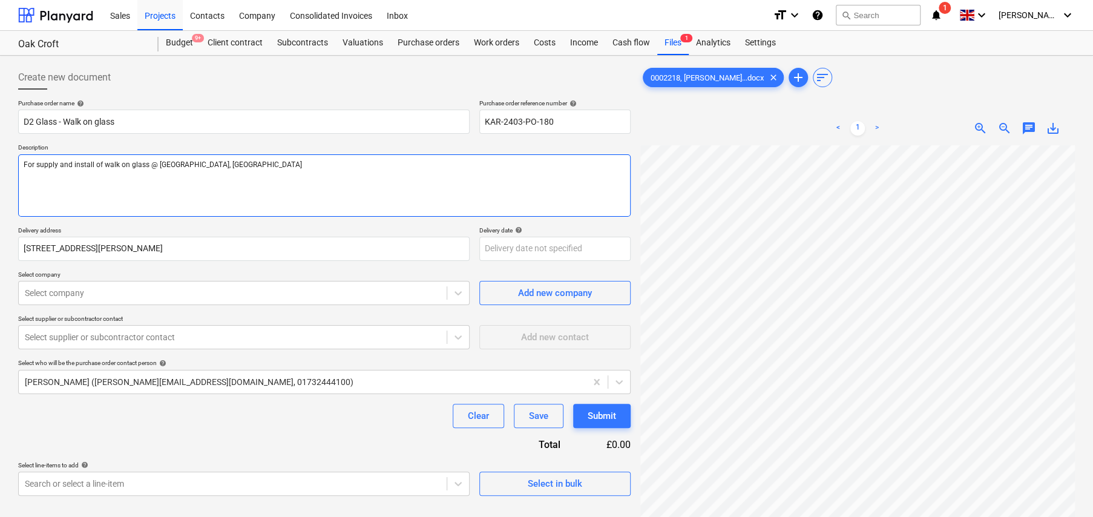
type textarea "x"
type textarea "For supply and install of walk on glass @ Oak Croft, as"
type textarea "x"
type textarea "For supply and install of walk on glass @ Oak Croft, as p"
type textarea "x"
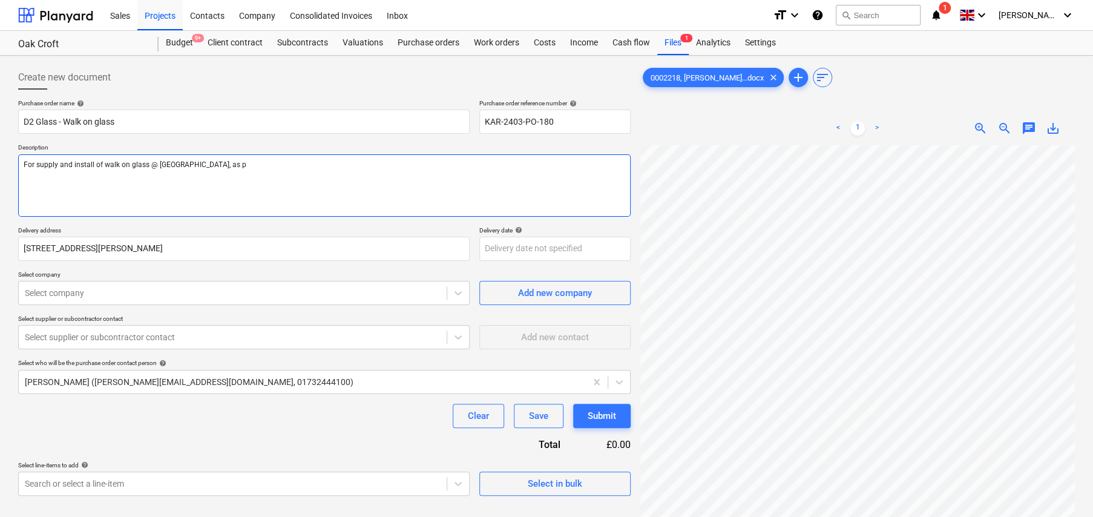
type textarea "For supply and install of walk on glass @ Oak Croft, as pe"
type textarea "x"
type textarea "For supply and install of walk on glass @ Oak Croft, as per"
type textarea "x"
type textarea "For supply and install of walk on glass @ Oak Croft, as per"
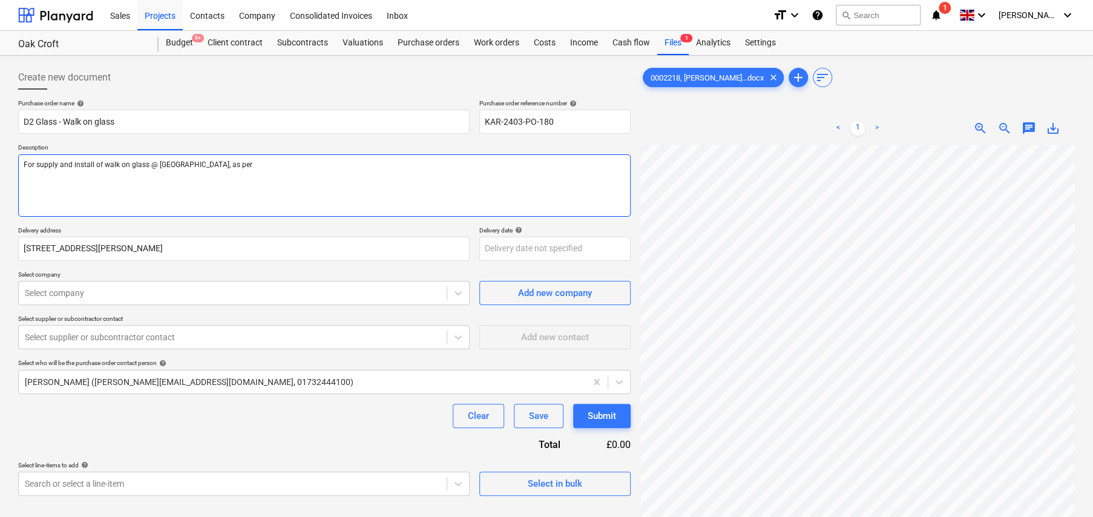
type textarea "x"
type textarea "For supply and install of walk on glass @ Oak Croft, as per q"
type textarea "x"
type textarea "For supply and install of walk on glass @ Oak Croft, as per qu"
type textarea "x"
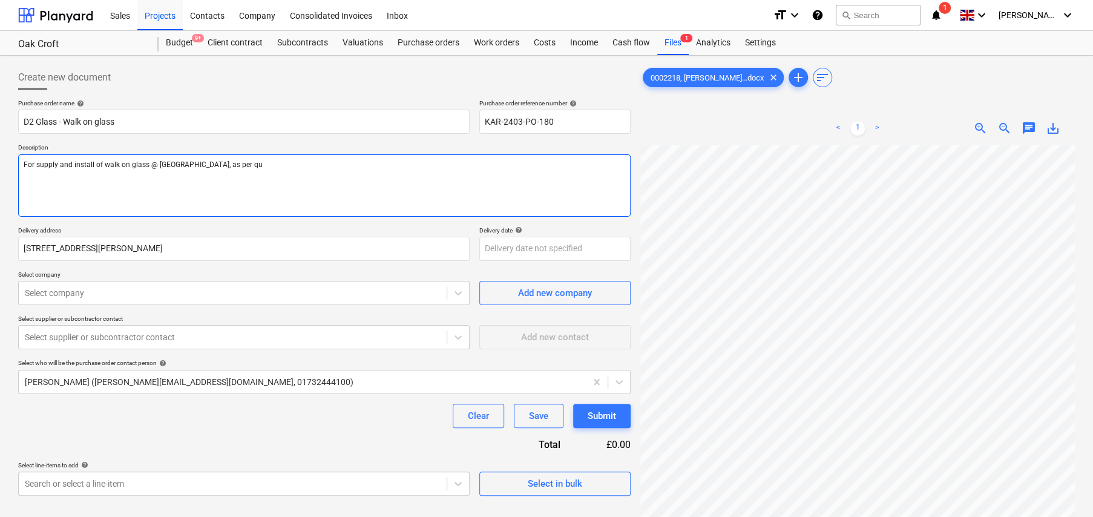
type textarea "For supply and install of walk on glass @ Oak Croft, as per quo"
type textarea "x"
type textarea "For supply and install of walk on glass @ Oak Croft, as per quot"
type textarea "x"
type textarea "For supply and install of walk on glass @ Oak Croft, as per quote"
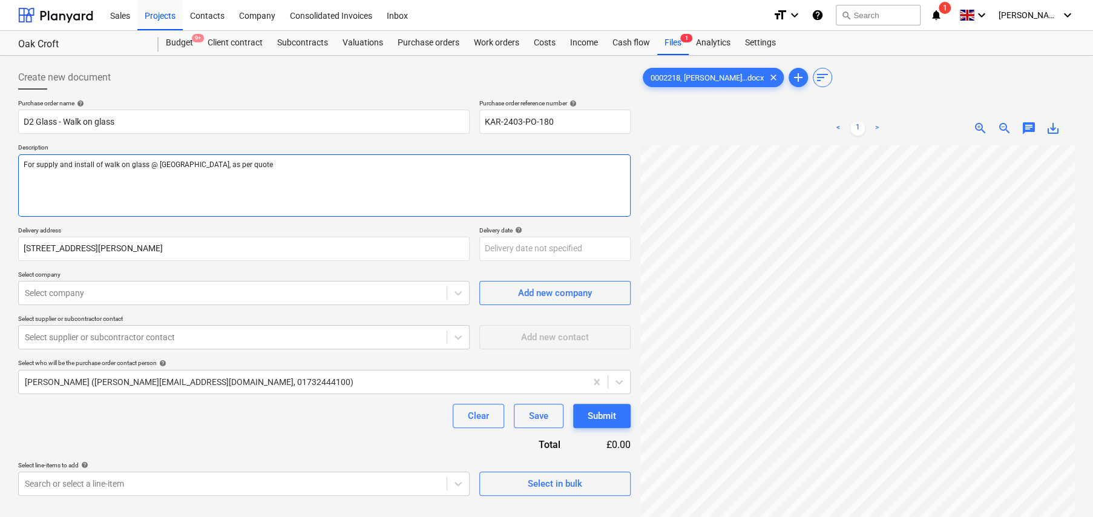
type textarea "x"
type textarea "For supply and install of walk on glass @ Oak Croft, as per quote"
type textarea "x"
type textarea "For supply and install of walk on glass @ Oak Croft, as per quote r"
type textarea "x"
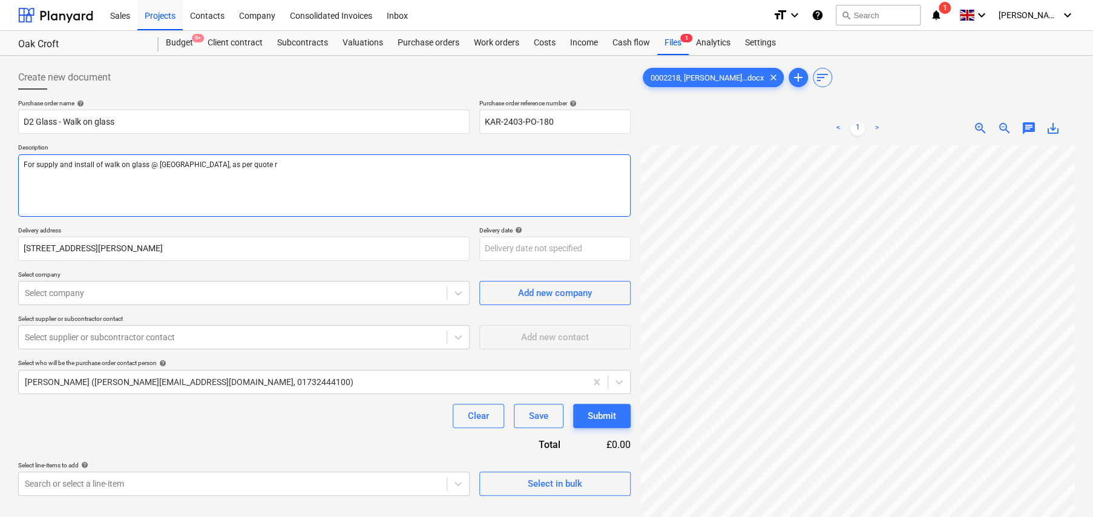
type textarea "For supply and install of walk on glass @ Oak Croft, as per quote re"
type textarea "x"
type textarea "For supply and install of walk on glass @ Oak Croft, as per quote ref"
type textarea "x"
type textarea "For supply and install of walk on glass @ Oak Croft, as per quote ref:"
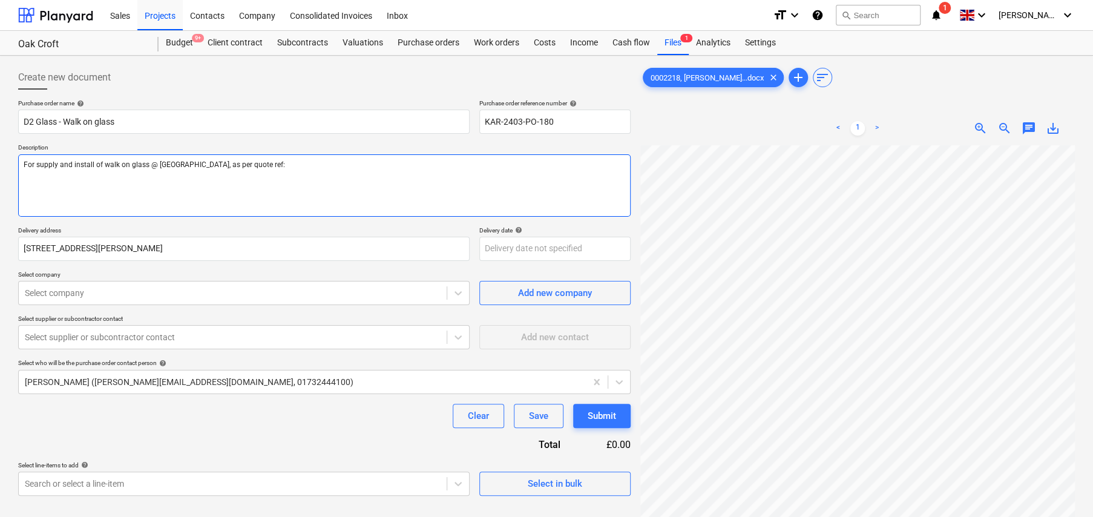
type textarea "x"
type textarea "For supply and install of walk on glass @ Oak Croft, as per quote ref:"
click at [317, 159] on textarea "For supply and install of walk on glass @ Oak Croft, as per quote ref:" at bounding box center [324, 185] width 612 height 62
paste textarea "0002218"
type textarea "x"
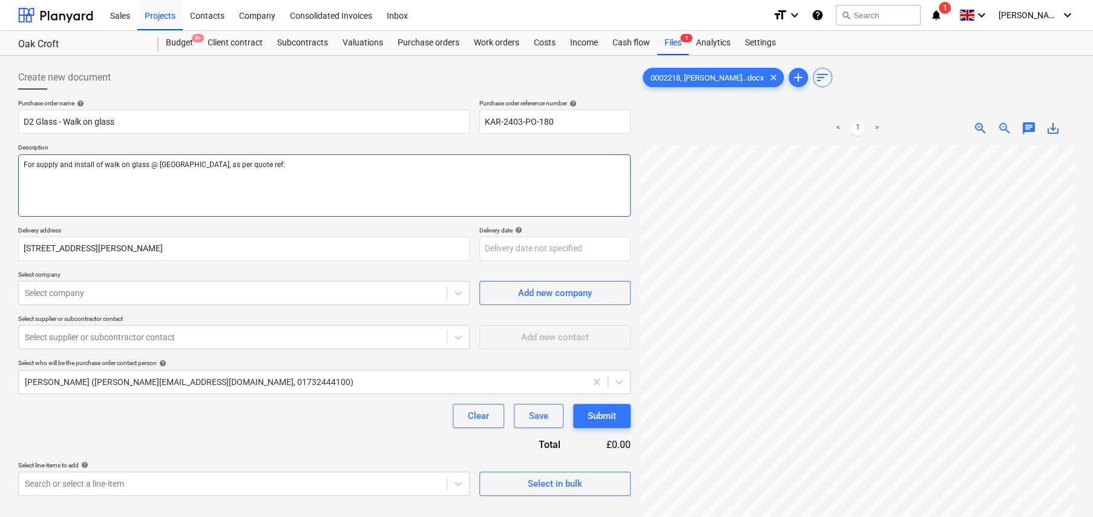
type textarea "For supply and install of walk on glass @ Oak Croft, as per quote ref: 0002218"
type textarea "x"
type textarea "For supply and install of walk on glass @ Oak Croft, as per quote ref: 0002218"
type textarea "x"
type textarea "For supply and install of walk on glass @ Oak Croft, as per quote ref: 0002218"
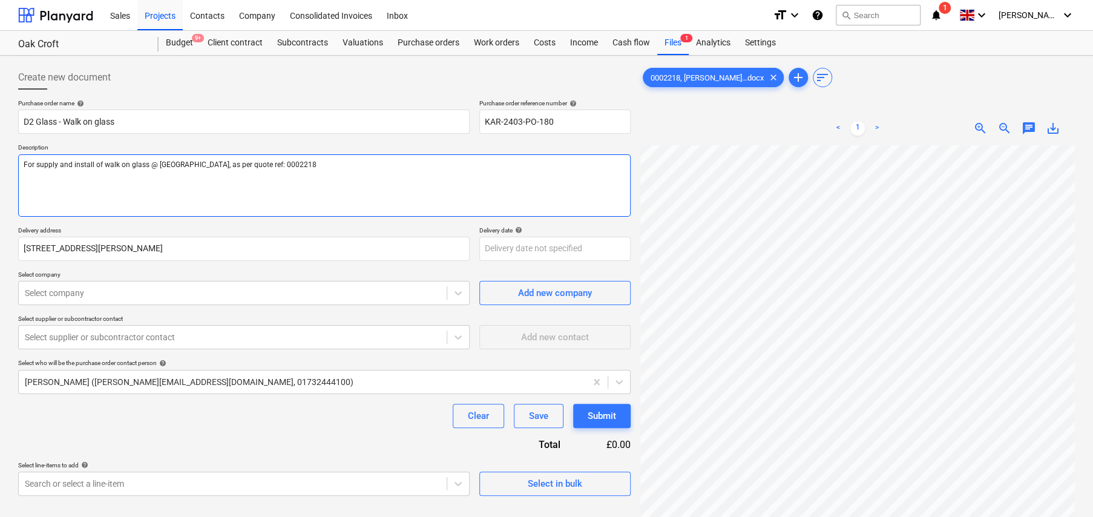
type textarea "x"
type textarea "For supply and install of walk on glass @ Oak Croft, as per quote ref: 0002218 S"
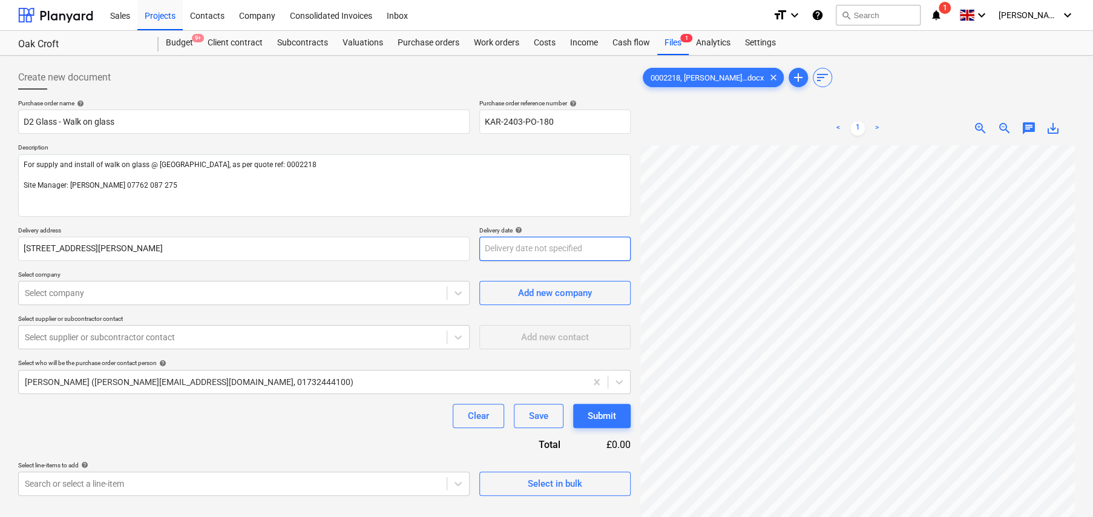
click at [543, 251] on body "Sales Projects Contacts Company Consolidated Invoices Inbox format_size keyboar…" at bounding box center [546, 258] width 1093 height 517
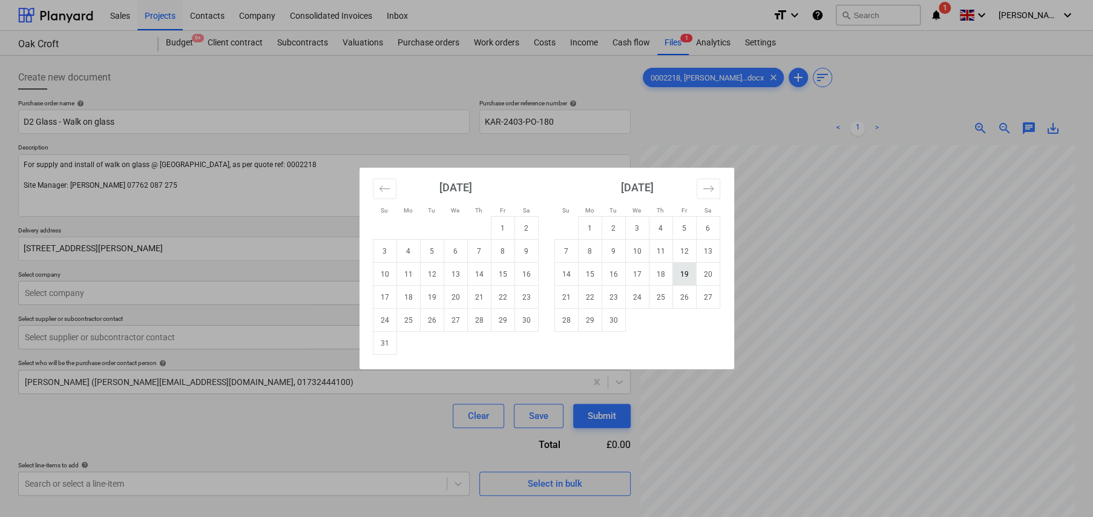
click at [684, 273] on td "19" at bounding box center [684, 274] width 24 height 23
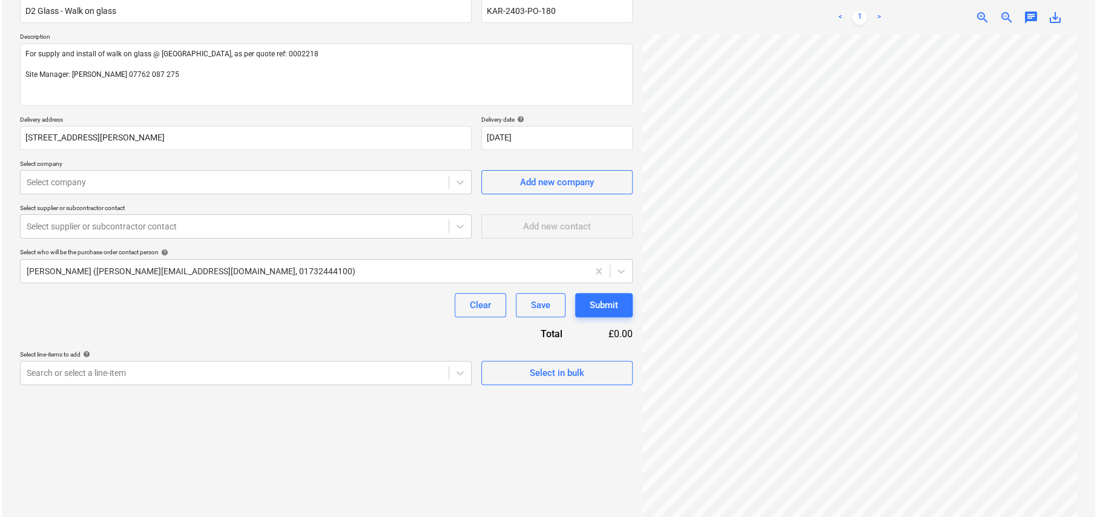
scroll to position [121, 0]
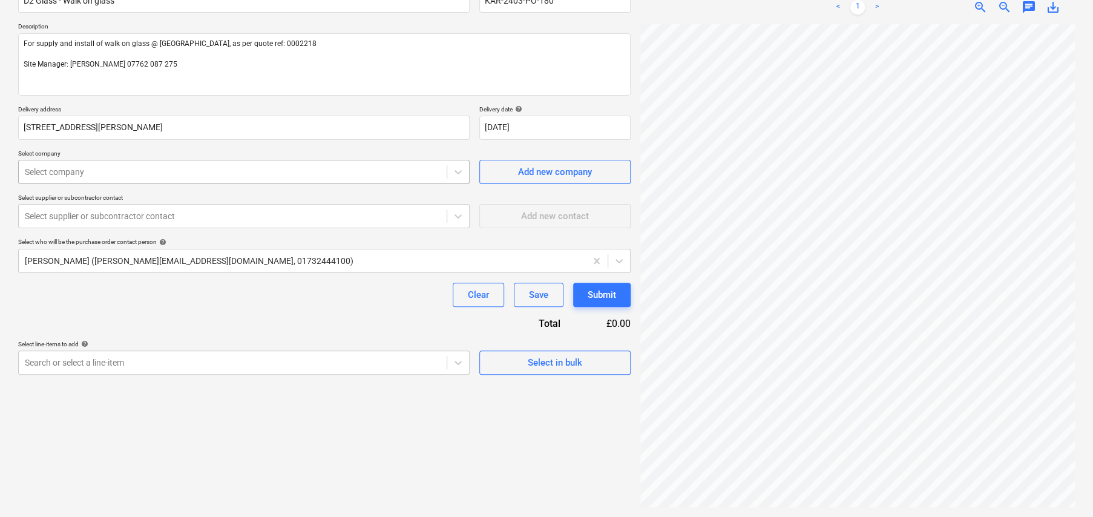
click at [80, 166] on div at bounding box center [233, 172] width 416 height 12
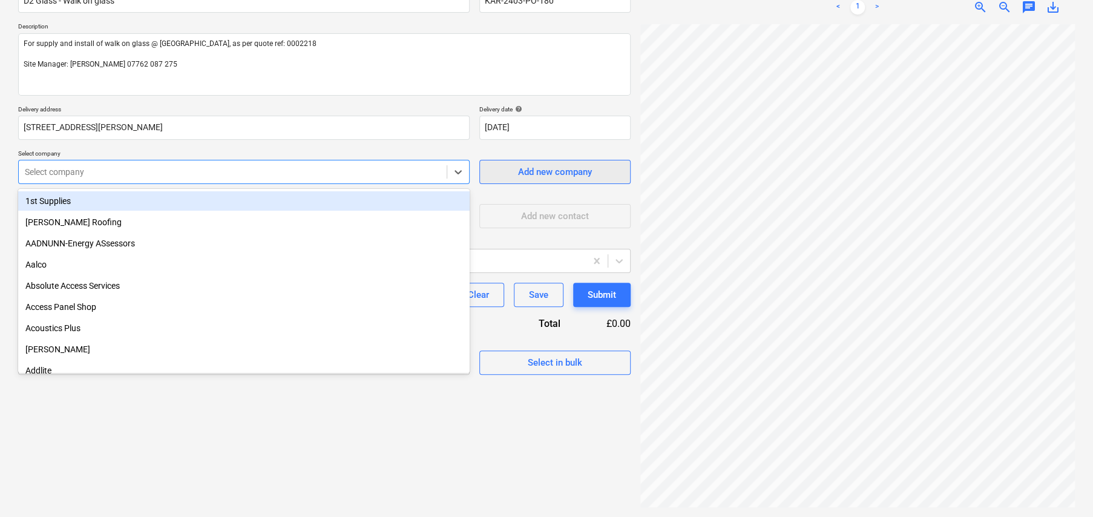
click at [533, 174] on div "Add new company" at bounding box center [555, 172] width 74 height 16
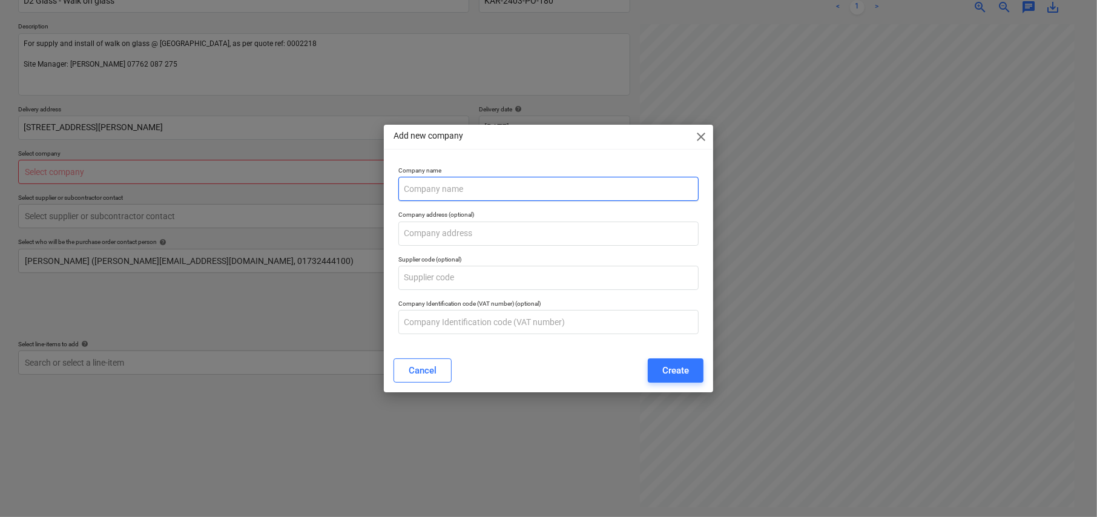
click at [478, 193] on input "text" at bounding box center [548, 189] width 300 height 24
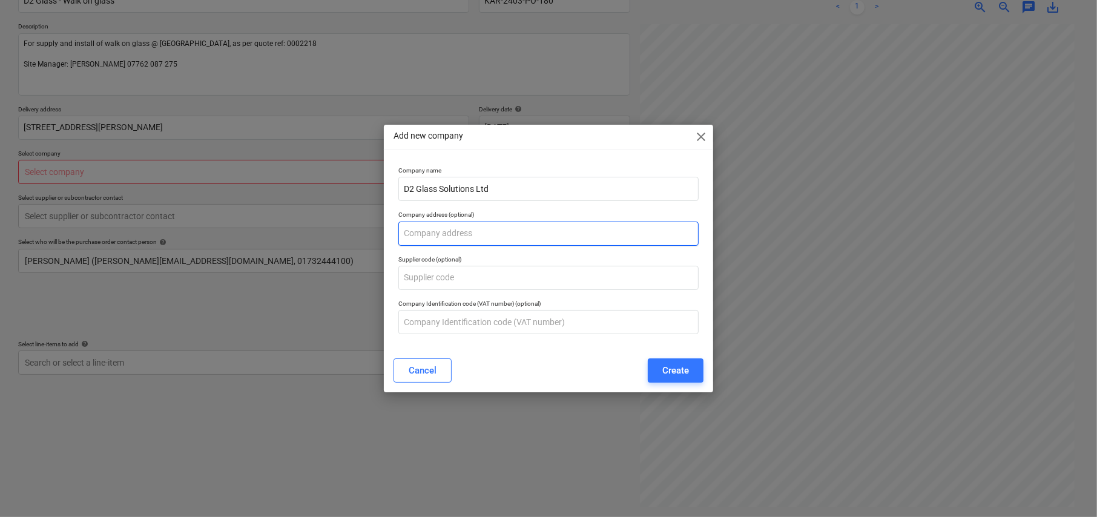
click at [495, 233] on input "text" at bounding box center [548, 234] width 300 height 24
paste input "102 Lunsford Lane, Larkfield, Aylesford, Kent, ME206HS"
click at [685, 370] on div "Create" at bounding box center [675, 371] width 27 height 16
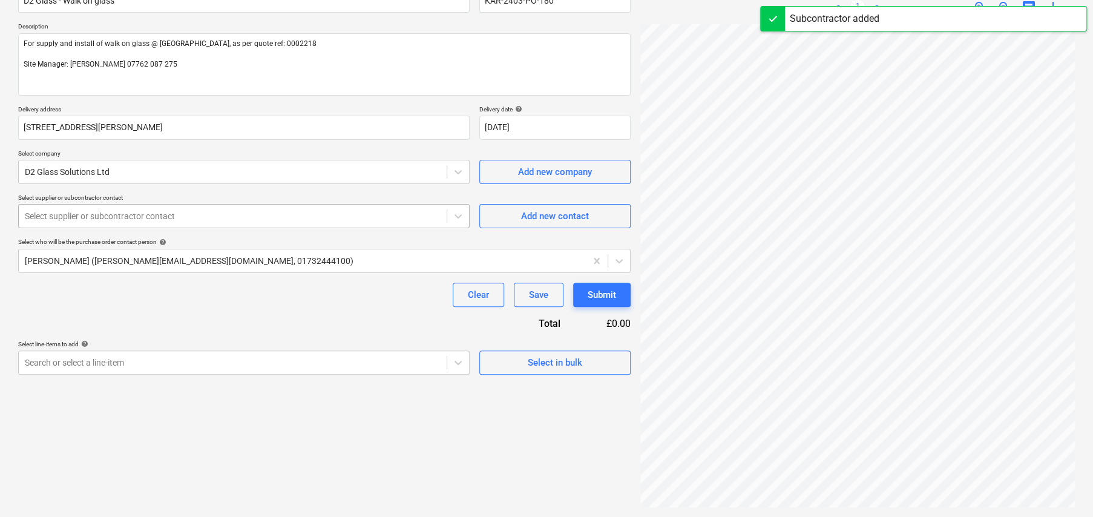
click at [286, 215] on div at bounding box center [233, 216] width 416 height 12
click at [606, 218] on span "Add new contact" at bounding box center [554, 216] width 121 height 16
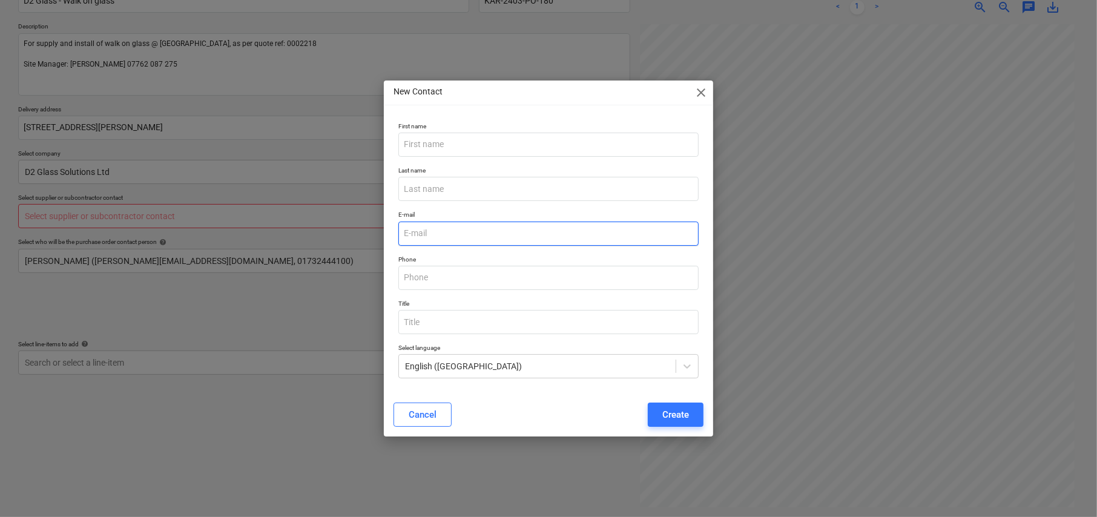
drag, startPoint x: 473, startPoint y: 241, endPoint x: 473, endPoint y: 234, distance: 7.3
click at [473, 241] on input "email" at bounding box center [548, 234] width 300 height 24
paste input "dean@d2glass.co.uk"
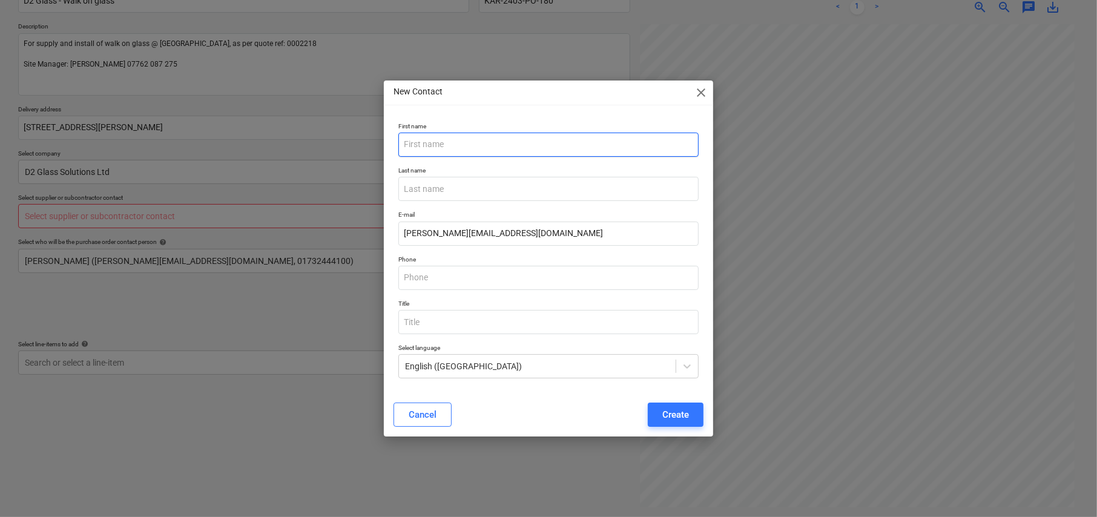
click at [466, 142] on input "text" at bounding box center [548, 145] width 300 height 24
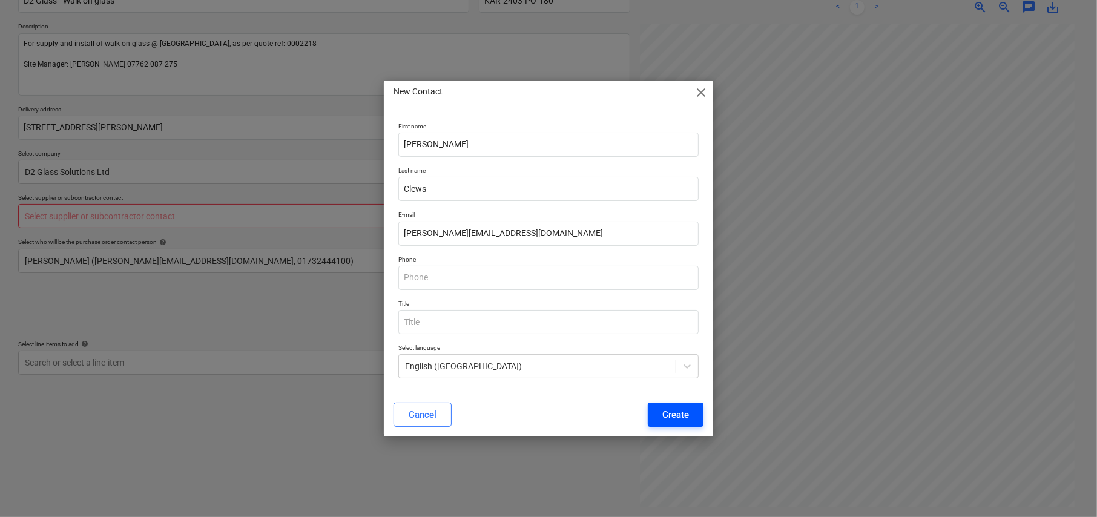
click at [670, 409] on div "Create" at bounding box center [675, 415] width 27 height 16
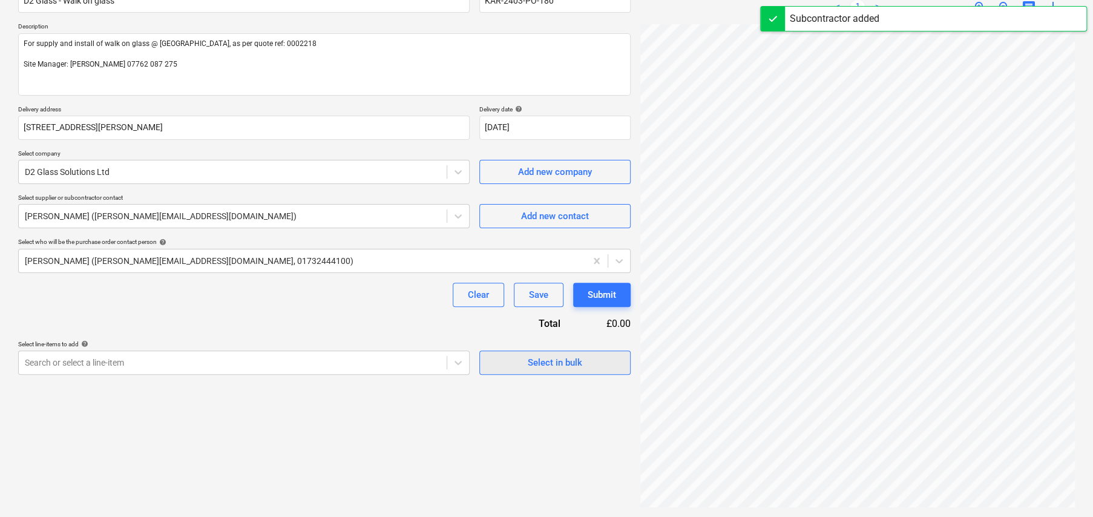
click at [567, 366] on div "Select in bulk" at bounding box center [555, 363] width 54 height 16
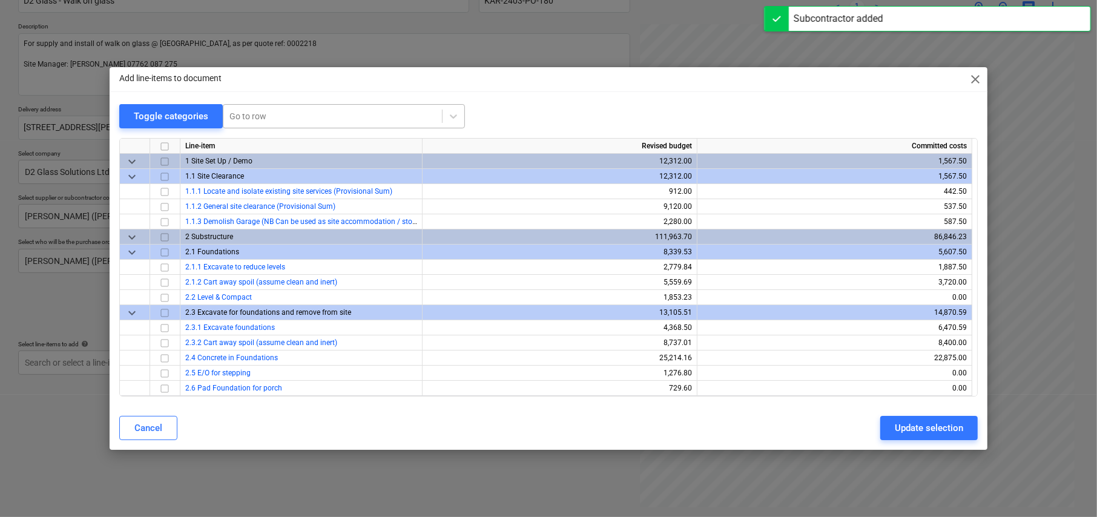
click at [284, 116] on div at bounding box center [332, 116] width 206 height 12
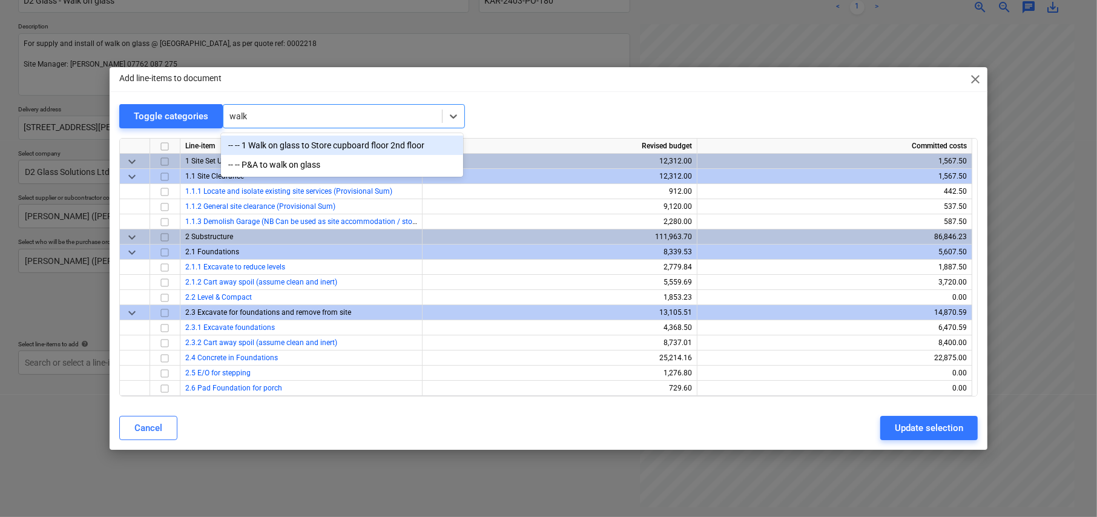
click at [303, 148] on div "-- -- 1 Walk on glass to Store cupboard floor 2nd floor" at bounding box center [342, 145] width 242 height 19
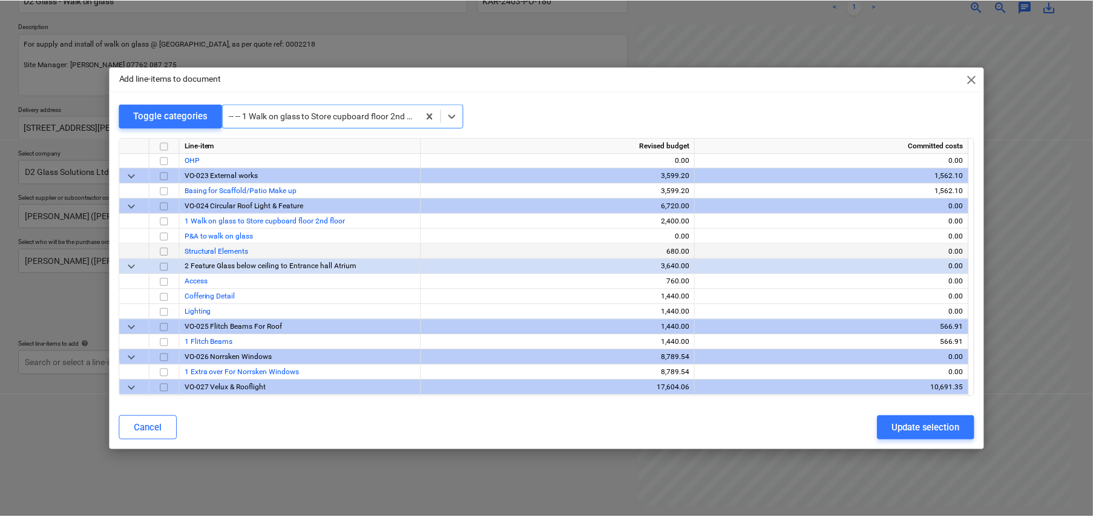
scroll to position [7489, 0]
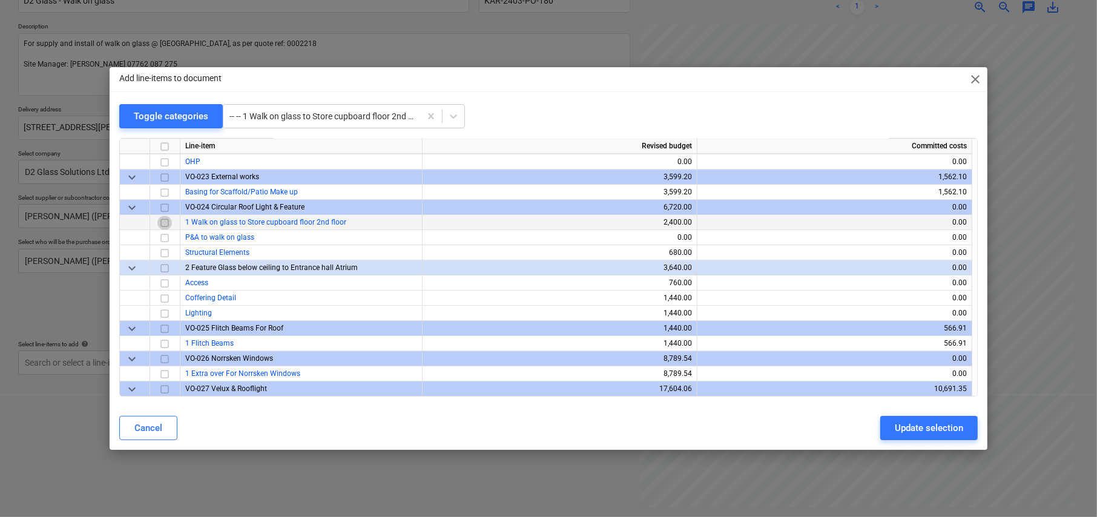
click at [165, 215] on input "checkbox" at bounding box center [164, 222] width 15 height 15
click at [944, 425] on div "Update selection" at bounding box center [929, 428] width 68 height 16
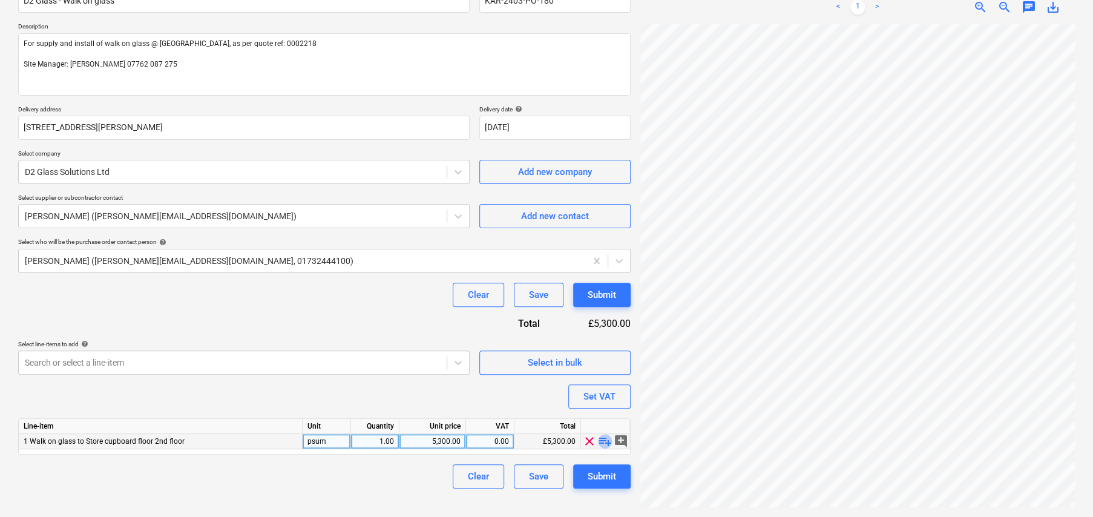
click at [605, 441] on span "playlist_add" at bounding box center [605, 441] width 15 height 15
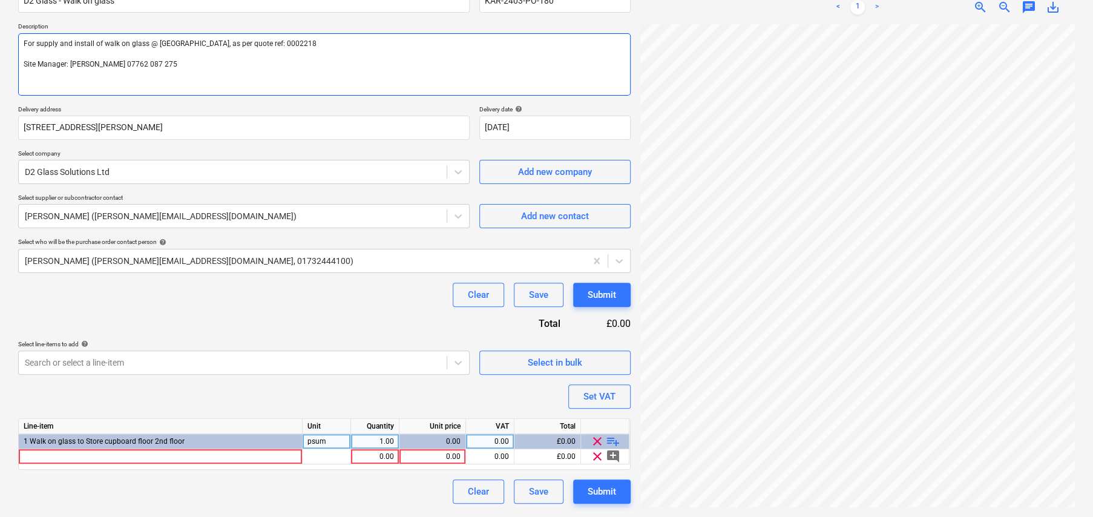
click at [162, 66] on textarea "For supply and install of walk on glass @ Oak Croft, as per quote ref: 0002218 …" at bounding box center [324, 64] width 612 height 62
click at [283, 44] on textarea "For supply and install of walk on glass @ Oak Croft, as per quote ref: 0002218 …" at bounding box center [324, 64] width 612 height 62
paste textarea "Supply and install to prepared grounds by others 50 x 50 x 6mm mild steel trays…"
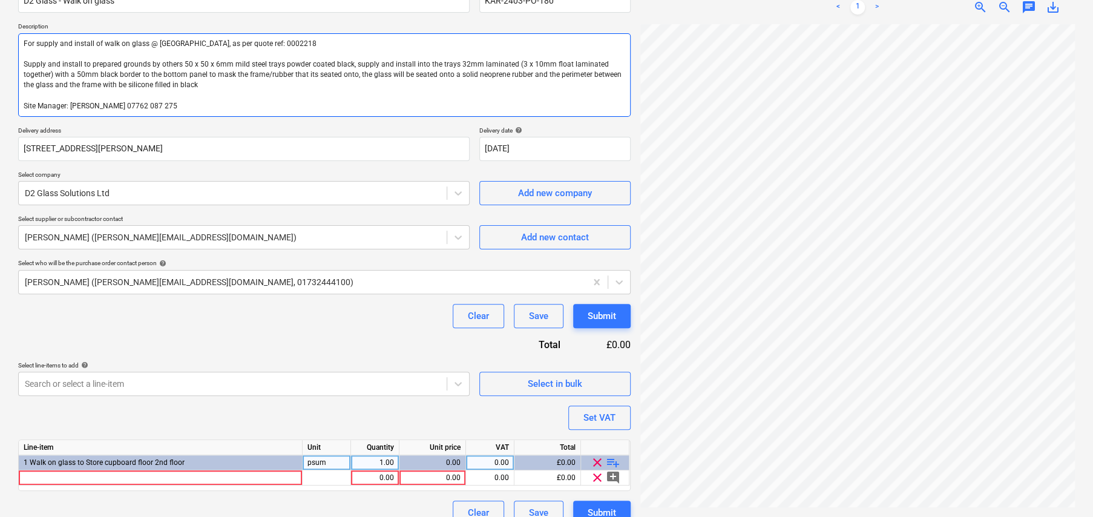
click at [22, 59] on textarea "For supply and install of walk on glass @ Oak Croft, as per quote ref: 0002218 …" at bounding box center [324, 75] width 612 height 84
click at [202, 84] on textarea "For supply and install of walk on glass @ Oak Croft, as per quote ref: 0002218 …" at bounding box center [324, 75] width 612 height 84
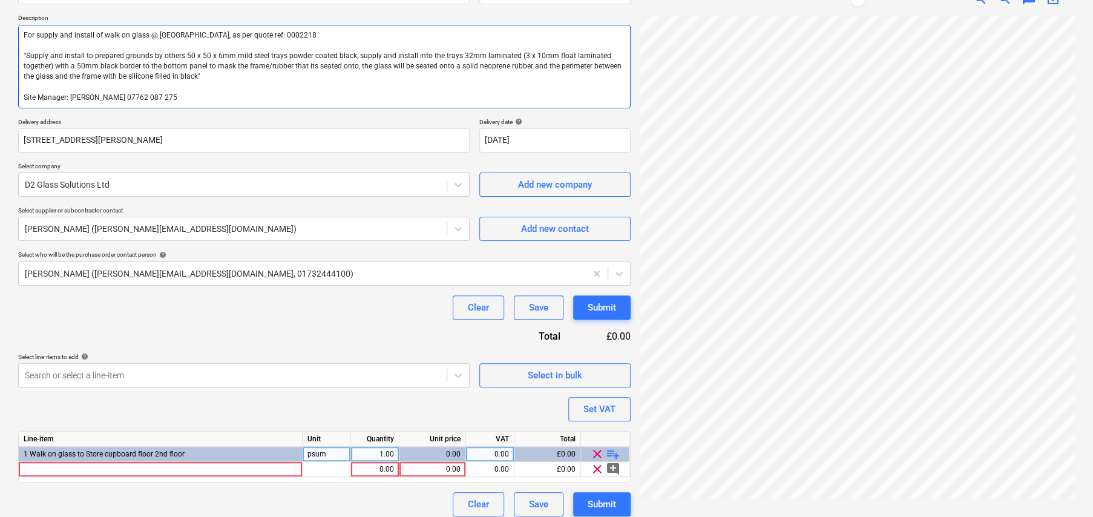
scroll to position [138, 0]
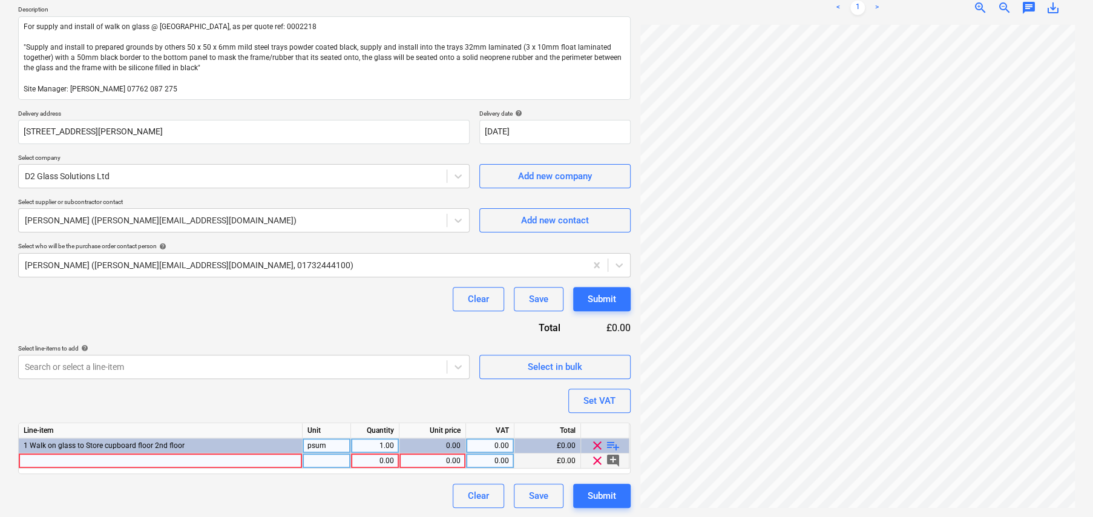
click at [176, 455] on div at bounding box center [161, 460] width 284 height 15
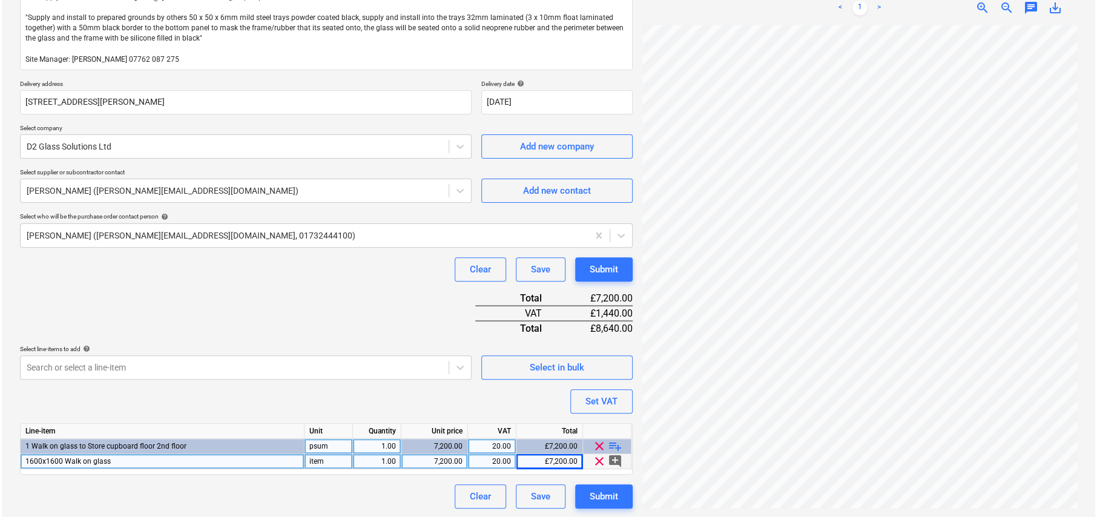
scroll to position [168, 0]
click at [610, 496] on div "Submit" at bounding box center [602, 496] width 28 height 16
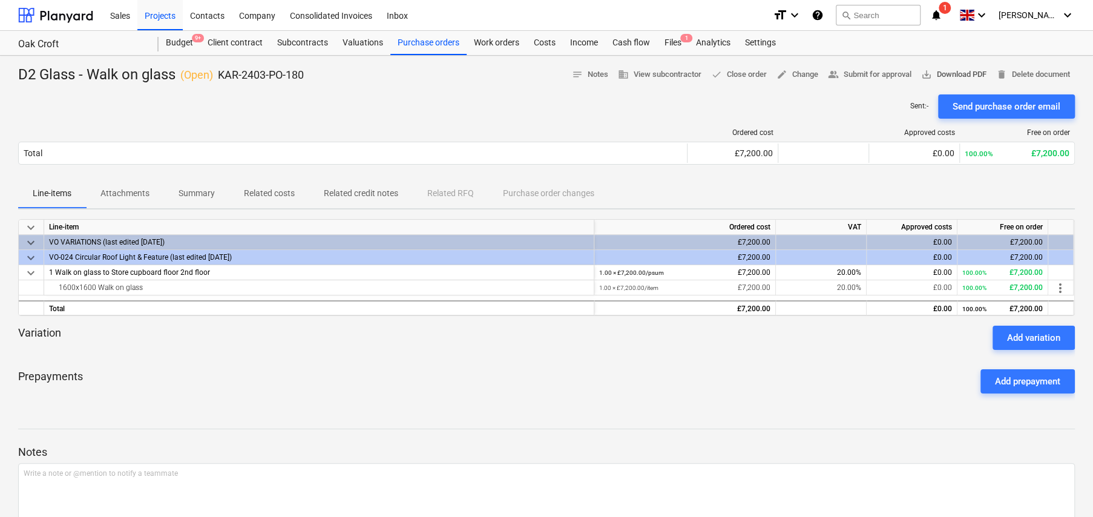
click at [941, 79] on span "save_alt Download PDF" at bounding box center [953, 75] width 65 height 14
click at [412, 38] on div "Purchase orders" at bounding box center [428, 43] width 76 height 24
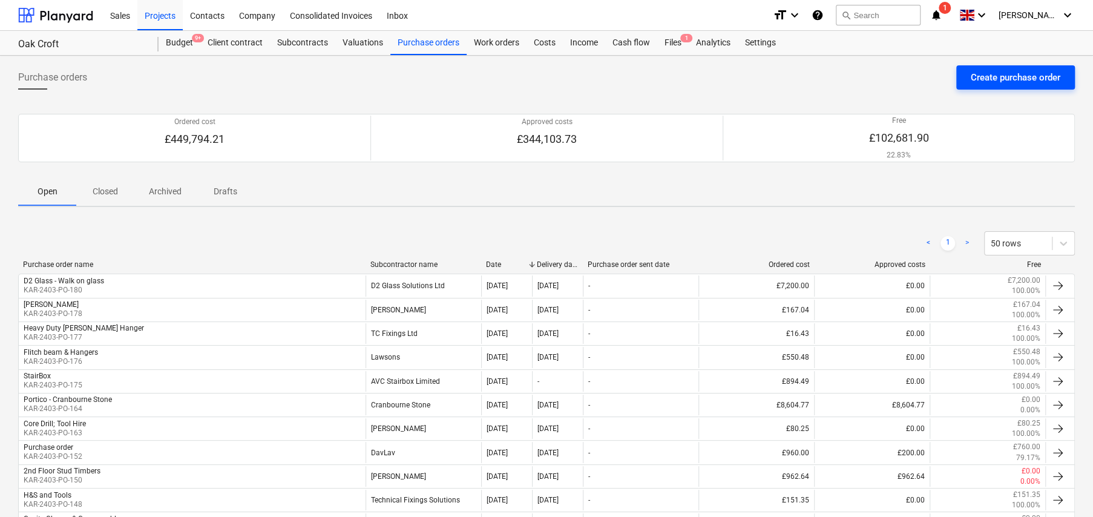
click at [1005, 80] on div "Create purchase order" at bounding box center [1016, 78] width 90 height 16
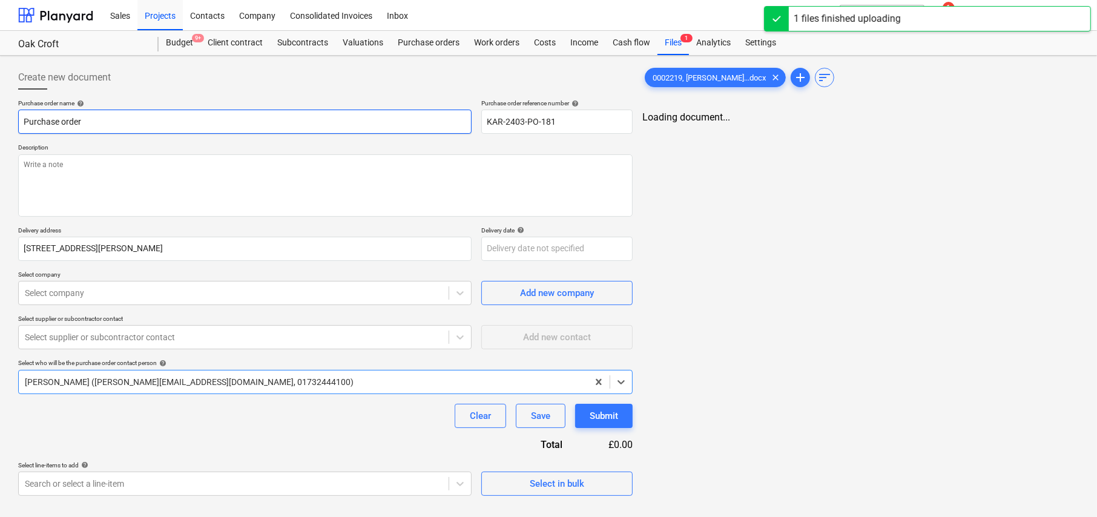
click at [246, 126] on input "Purchase order" at bounding box center [244, 122] width 453 height 24
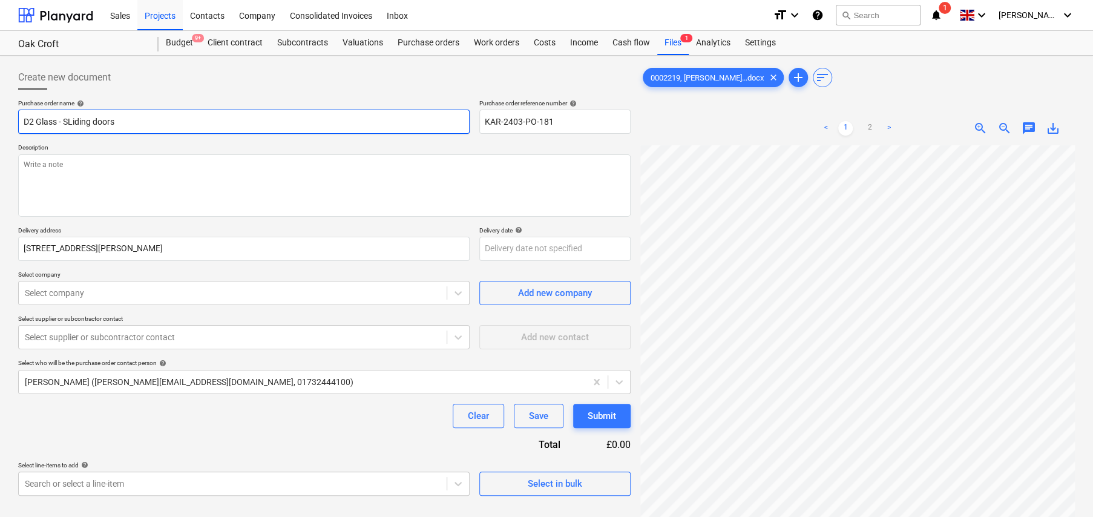
click at [70, 119] on input "D2 Glass - SLiding doors" at bounding box center [244, 122] width 452 height 24
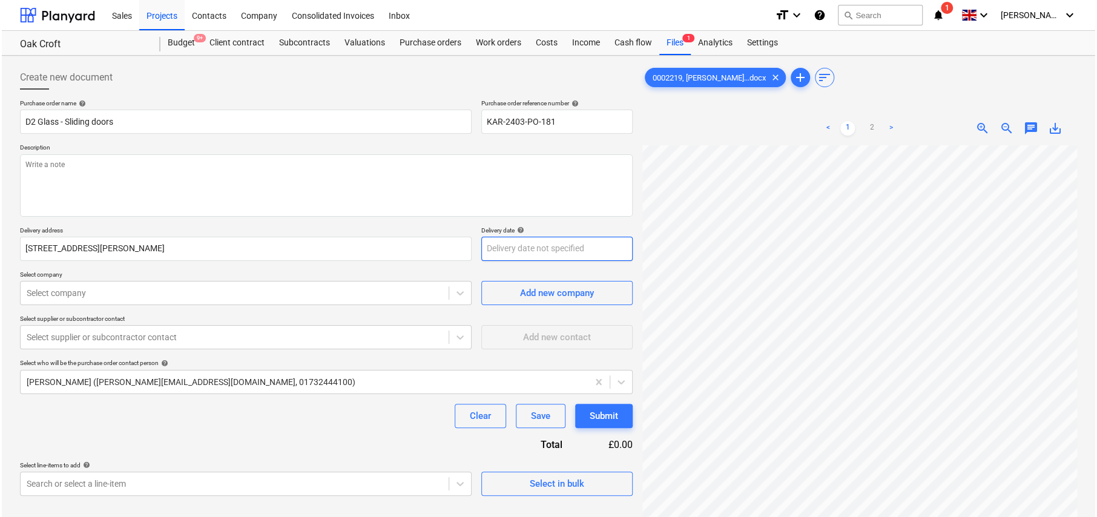
scroll to position [162, 0]
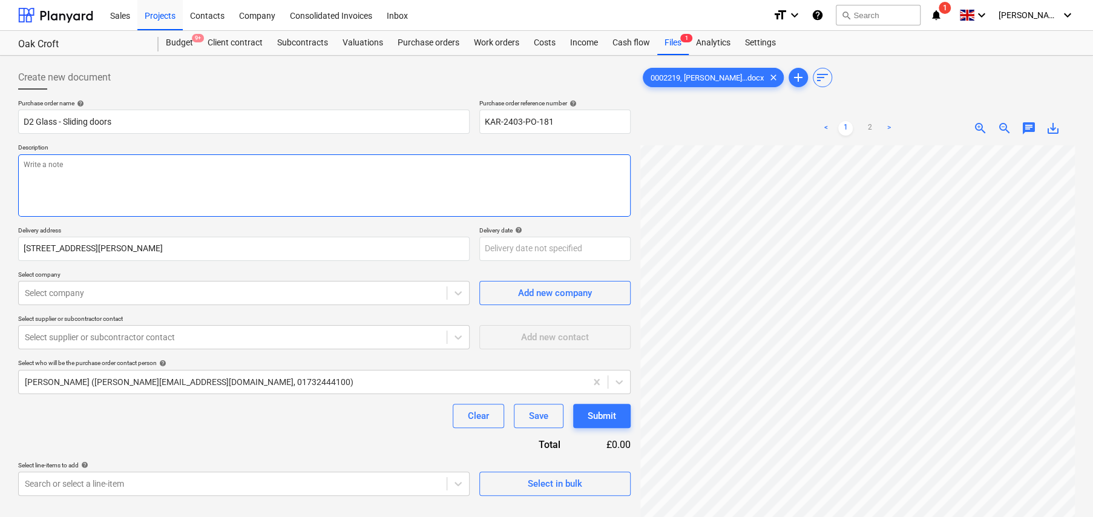
click at [153, 176] on textarea at bounding box center [324, 185] width 612 height 62
paste textarea "Supply and install to prepared grounds by others aluminium double and treble sl…"
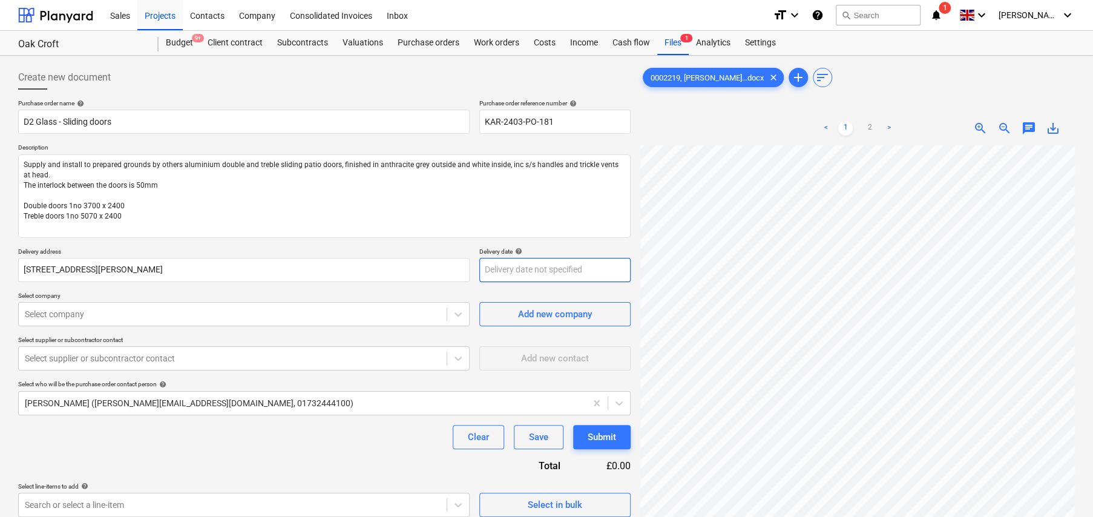
click at [534, 268] on body "Sales Projects Contacts Company Consolidated Invoices Inbox format_size keyboar…" at bounding box center [546, 258] width 1093 height 517
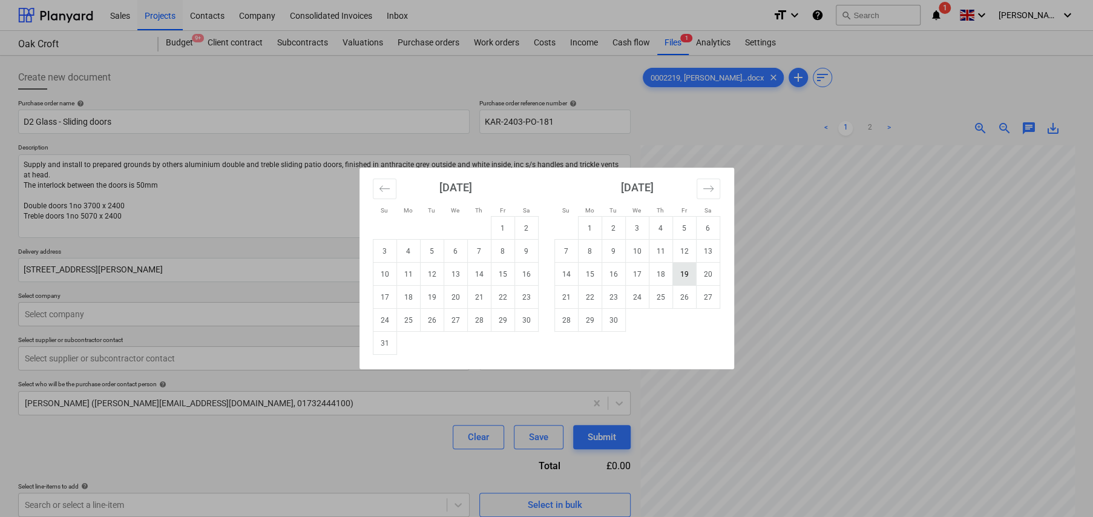
click at [680, 277] on td "19" at bounding box center [684, 274] width 24 height 23
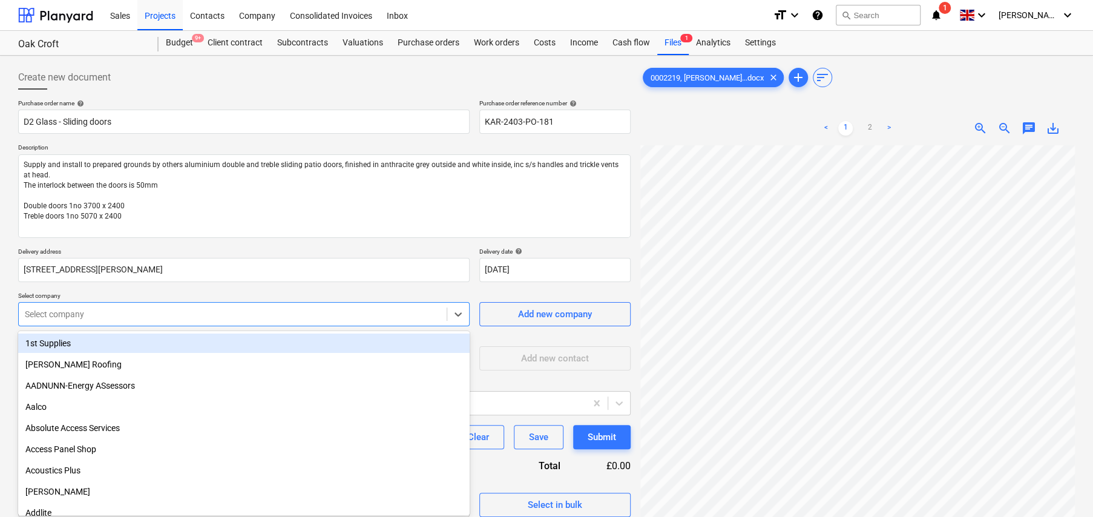
click at [178, 314] on div at bounding box center [233, 314] width 416 height 12
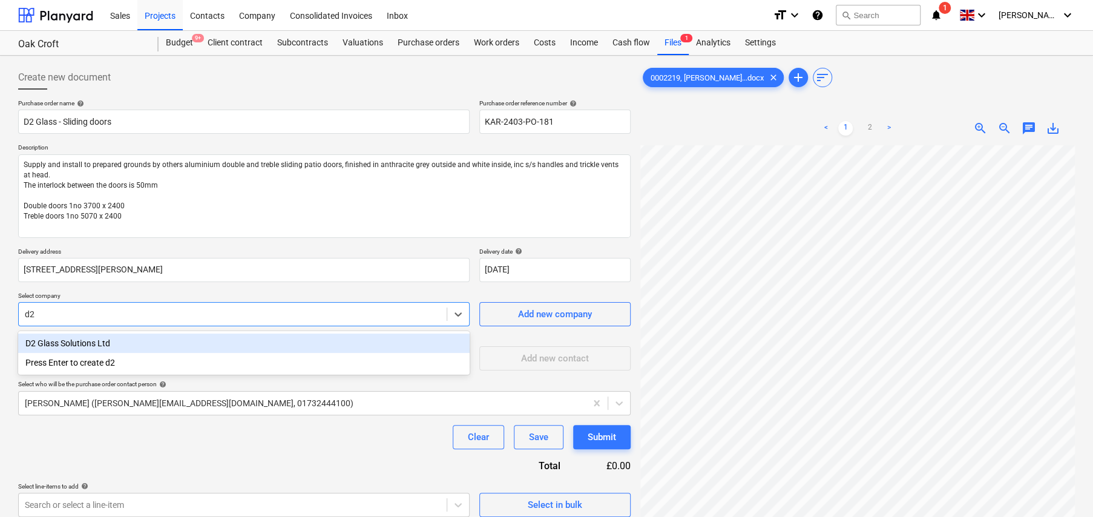
click at [85, 341] on div "D2 Glass Solutions Ltd" at bounding box center [244, 342] width 452 height 19
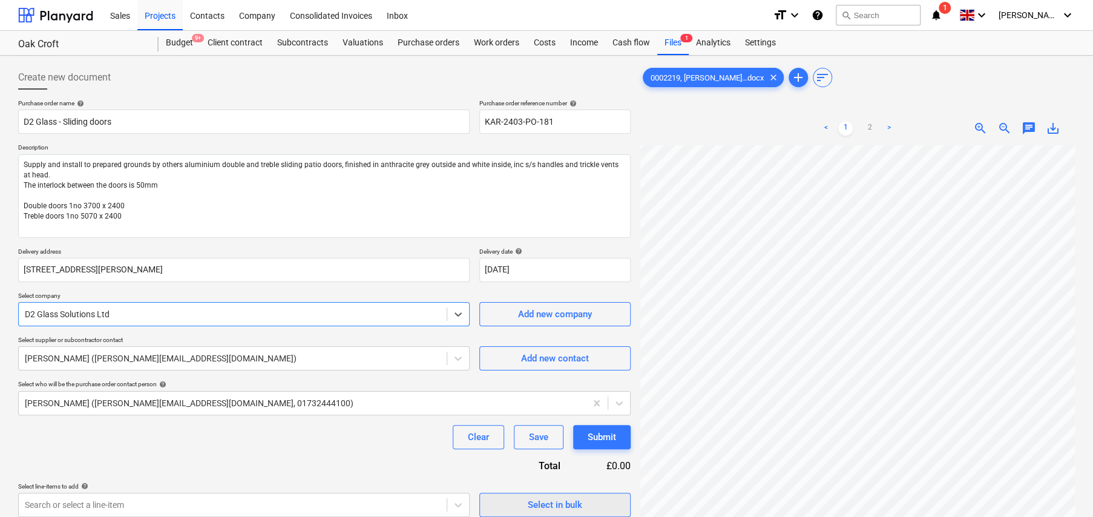
click at [555, 501] on div "Select in bulk" at bounding box center [555, 505] width 54 height 16
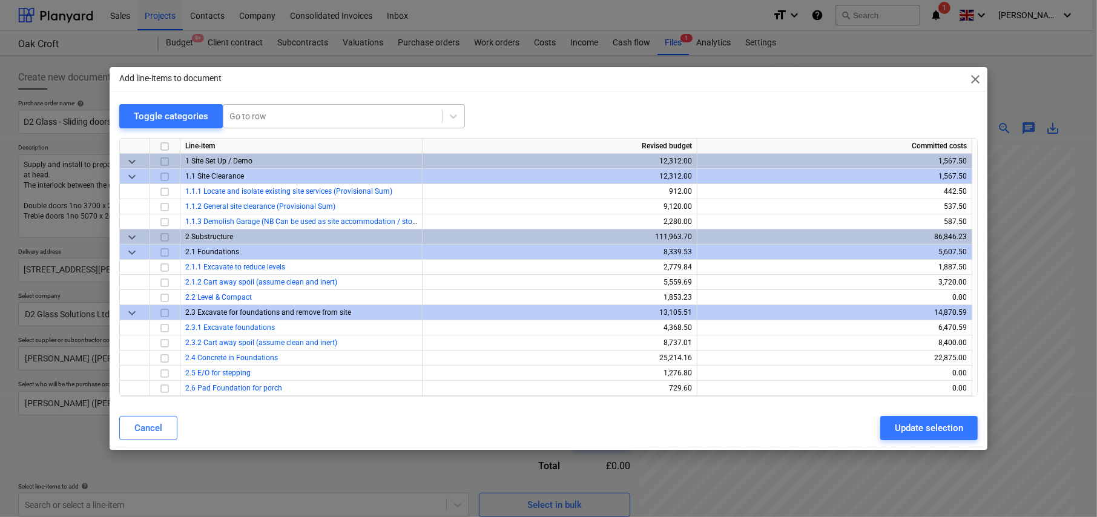
click at [324, 117] on div at bounding box center [332, 116] width 206 height 12
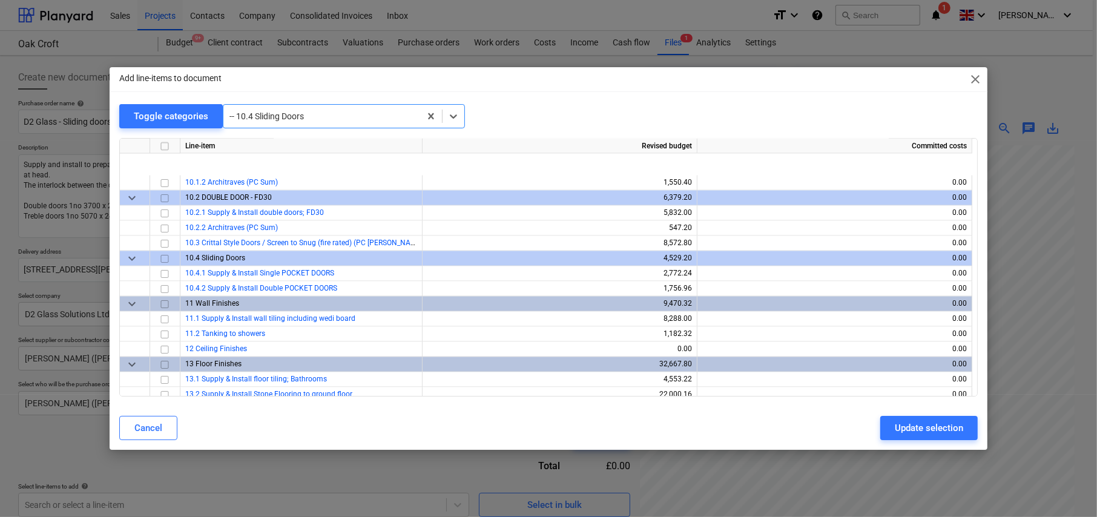
scroll to position [2012, 0]
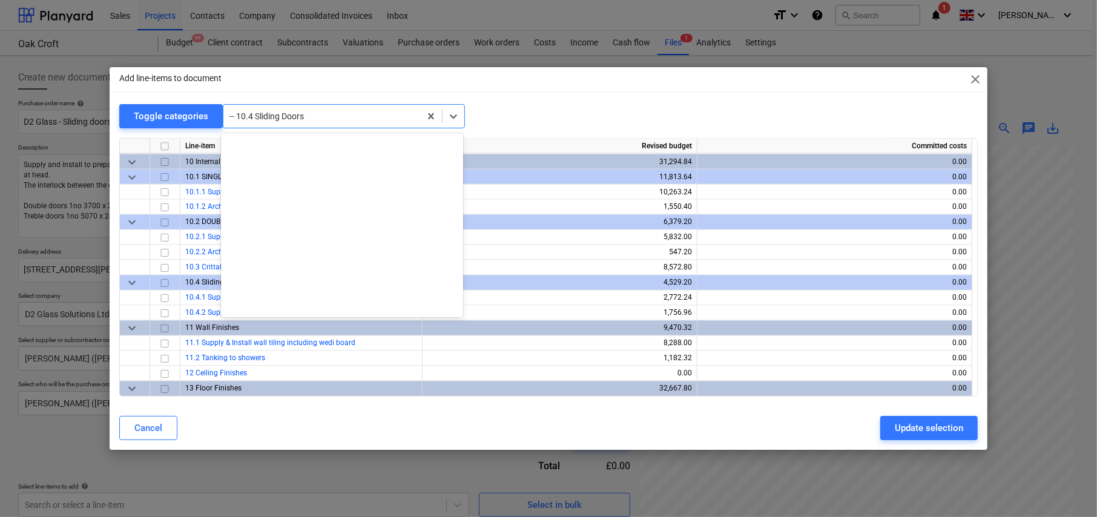
click at [324, 114] on div at bounding box center [321, 116] width 185 height 12
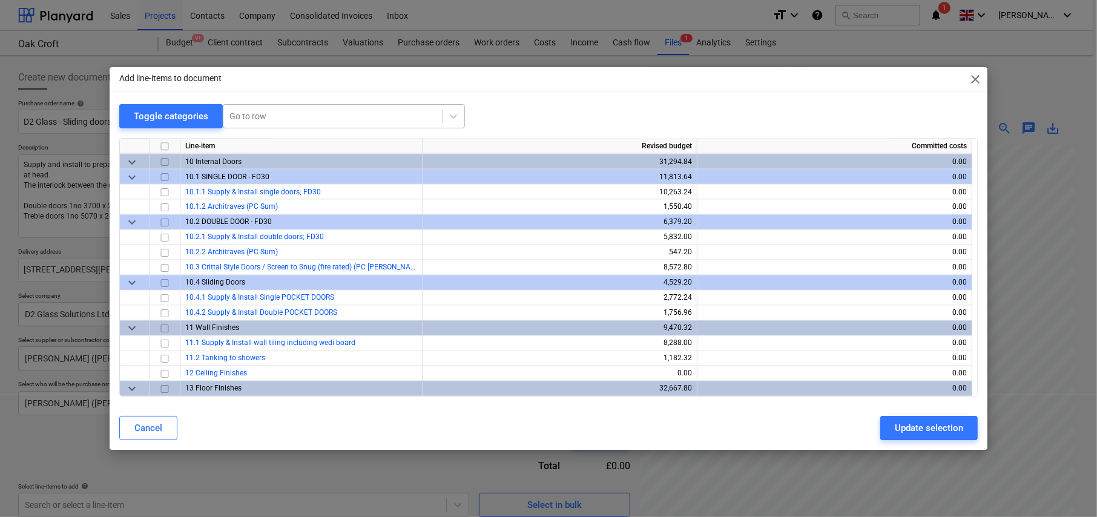
click at [630, 93] on div "Add line-items to document close Toggle categories Go to row Line-item Revised …" at bounding box center [549, 258] width 878 height 383
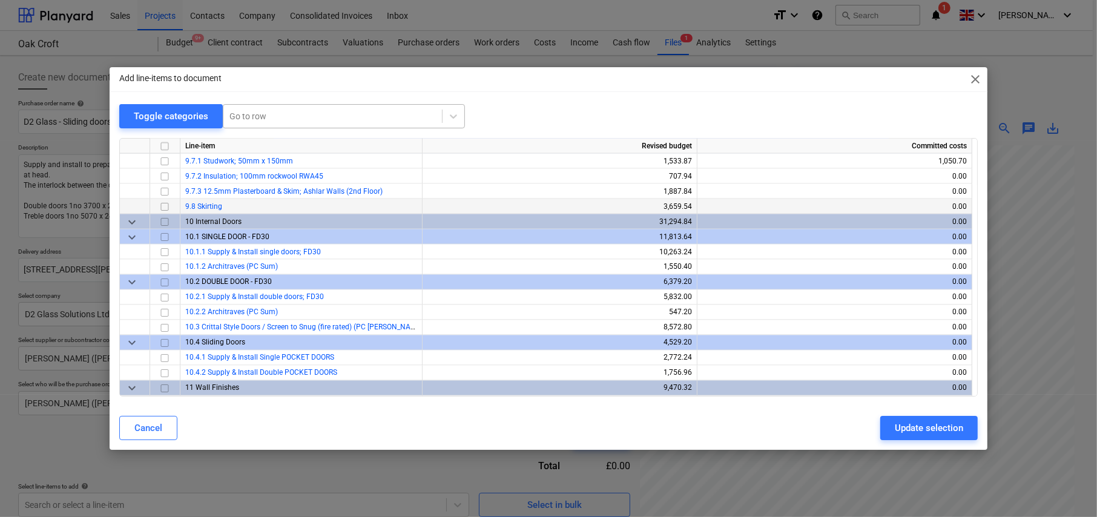
scroll to position [1951, 0]
click at [125, 219] on span "keyboard_arrow_down" at bounding box center [132, 222] width 15 height 15
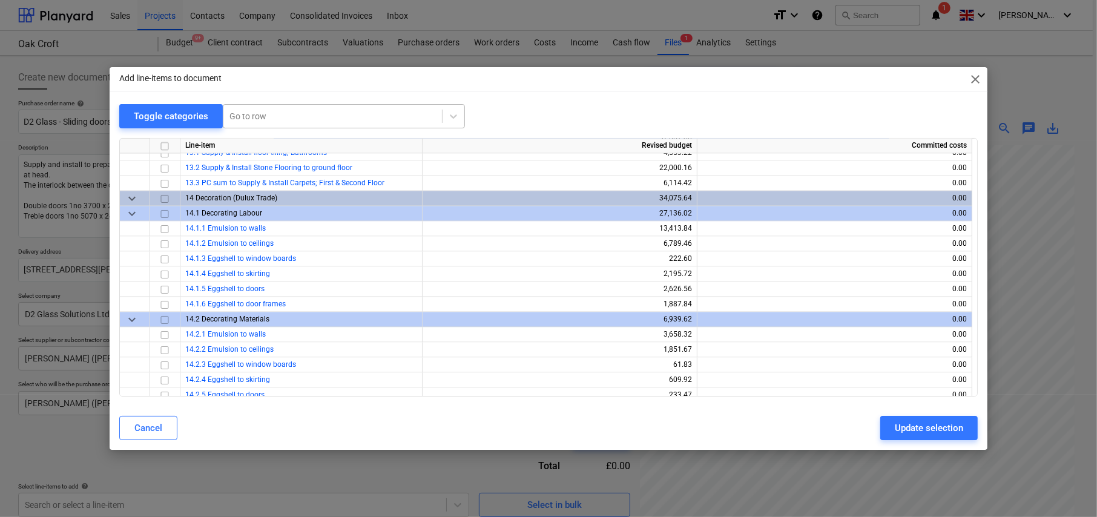
scroll to position [2133, 0]
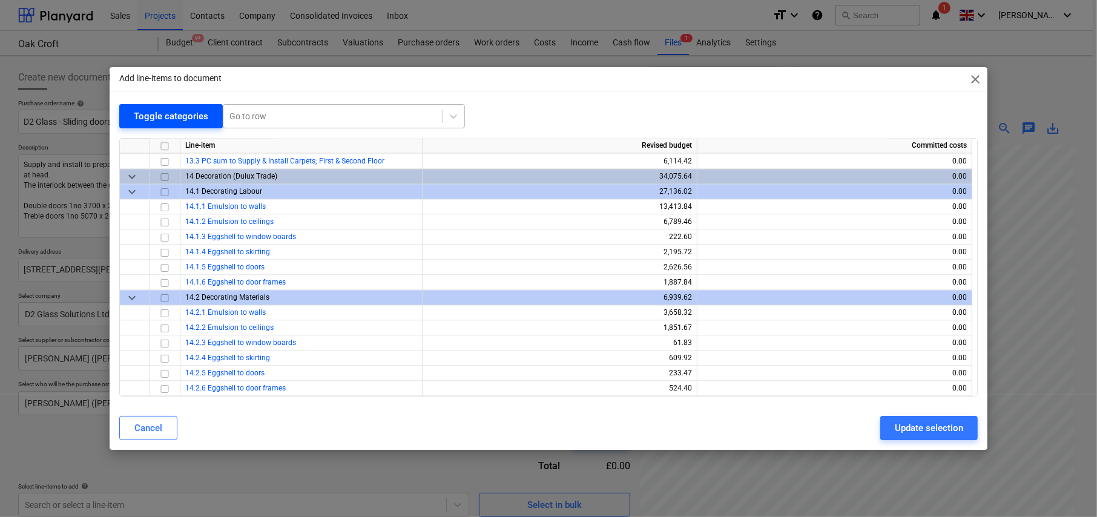
click at [168, 104] on button "Toggle categories" at bounding box center [170, 116] width 103 height 24
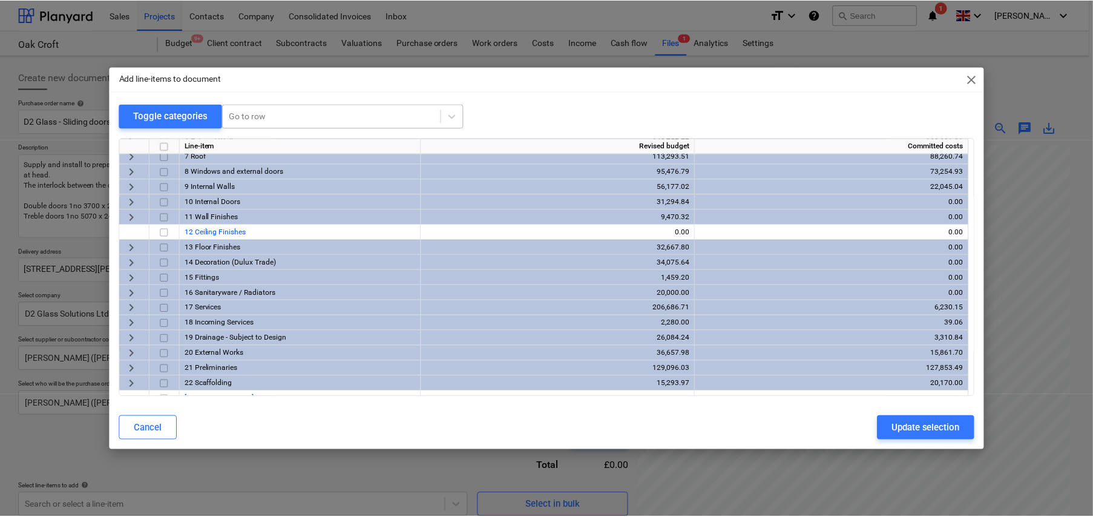
scroll to position [75, 0]
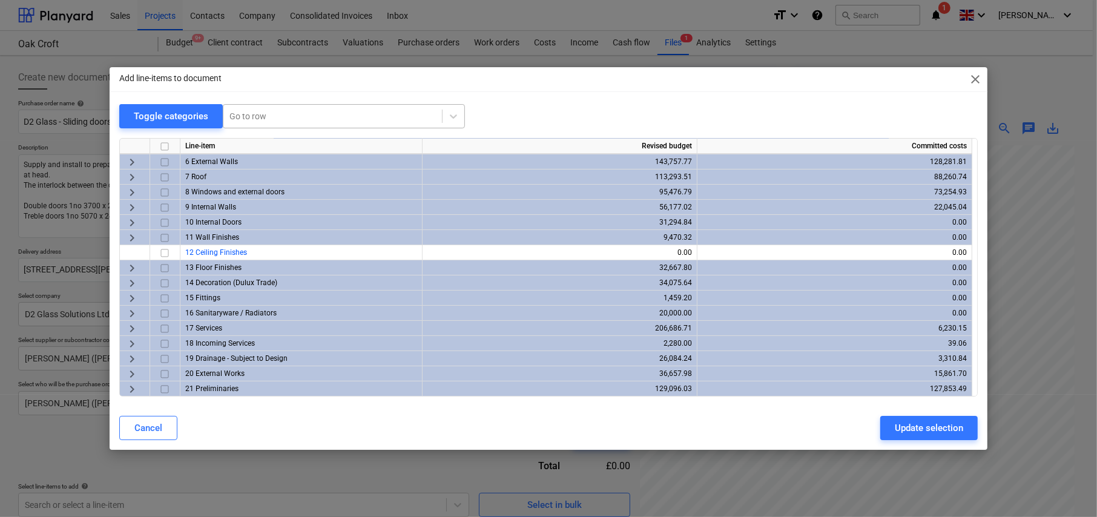
click at [134, 188] on span "keyboard_arrow_right" at bounding box center [132, 192] width 15 height 15
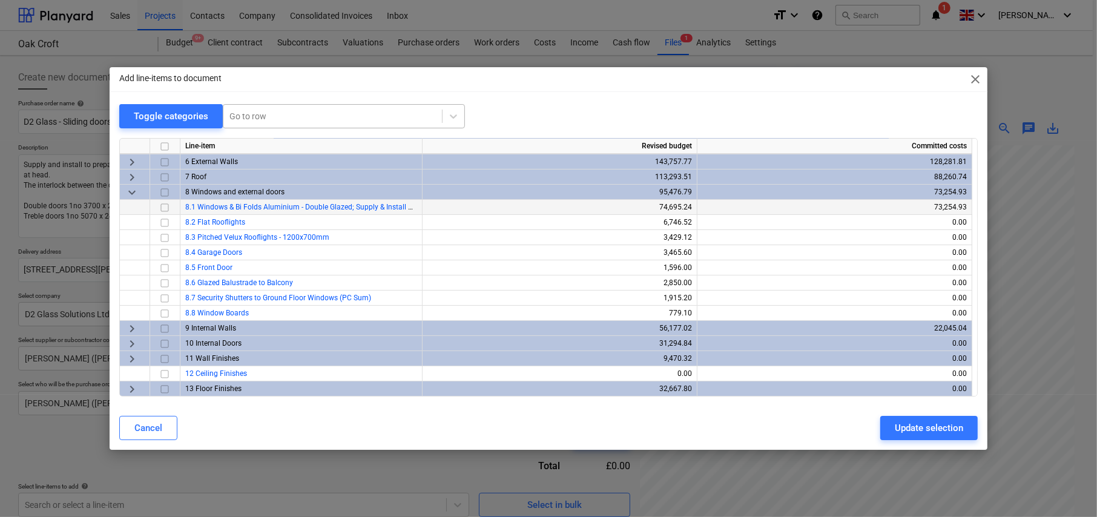
click at [165, 205] on input "checkbox" at bounding box center [164, 207] width 15 height 15
click at [916, 421] on div "Update selection" at bounding box center [929, 428] width 68 height 16
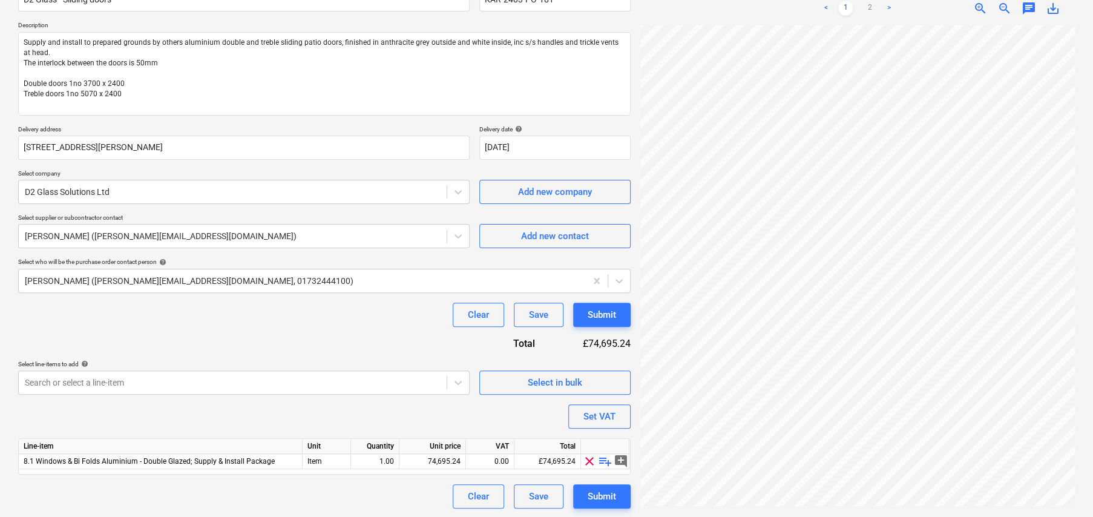
scroll to position [123, 0]
click at [605, 456] on span "playlist_add" at bounding box center [605, 460] width 15 height 15
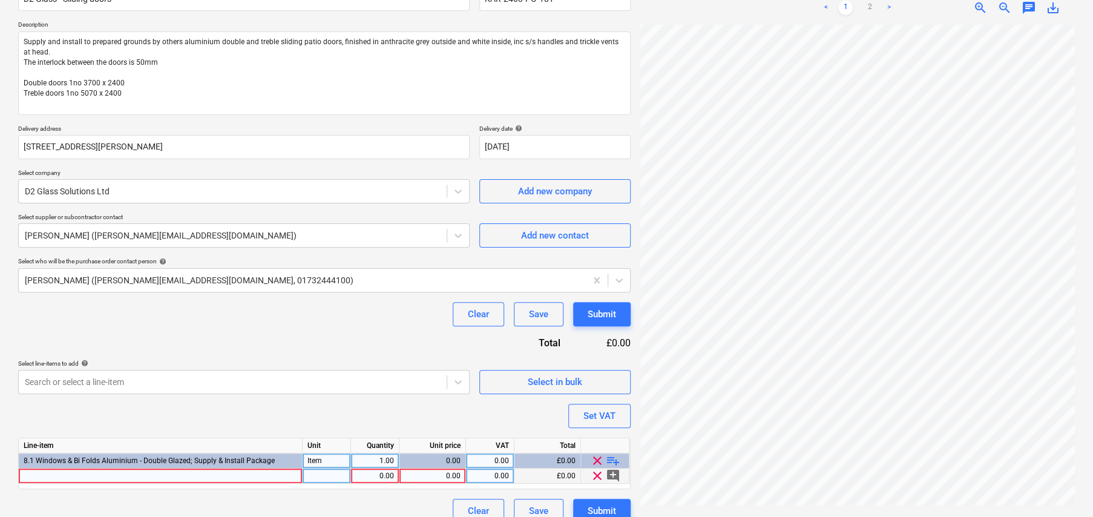
click at [141, 471] on div at bounding box center [161, 475] width 284 height 15
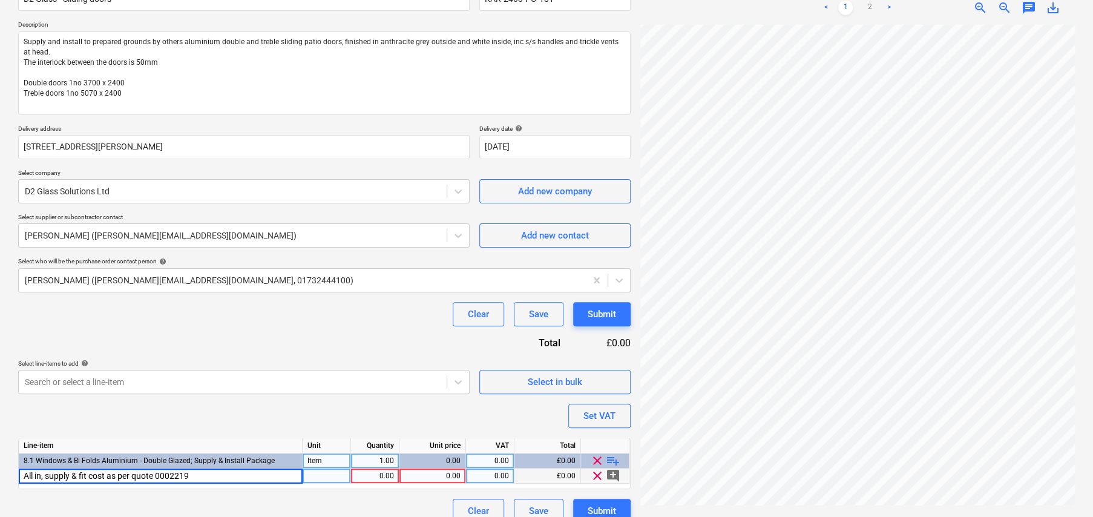
click at [317, 476] on div at bounding box center [327, 475] width 48 height 15
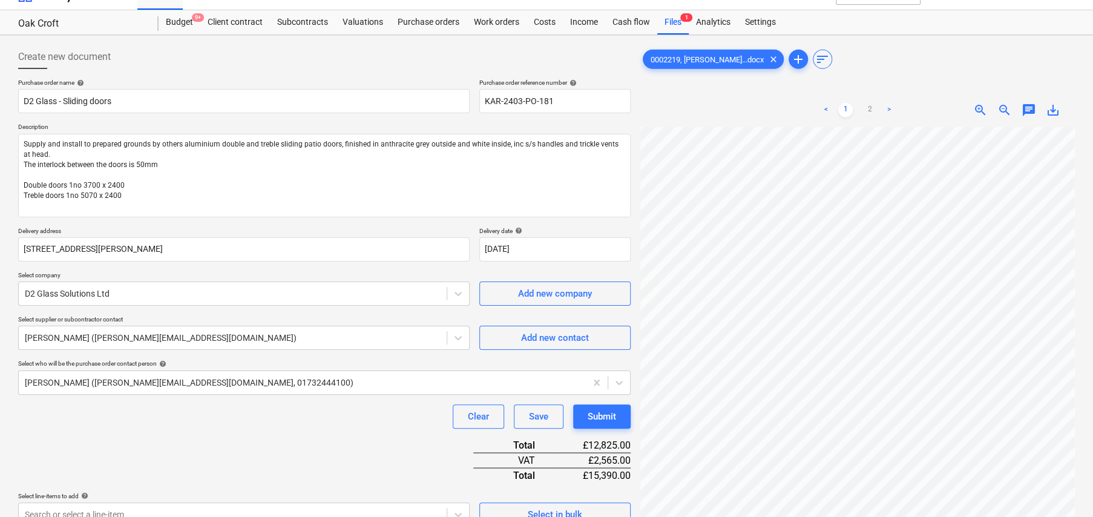
scroll to position [2, 0]
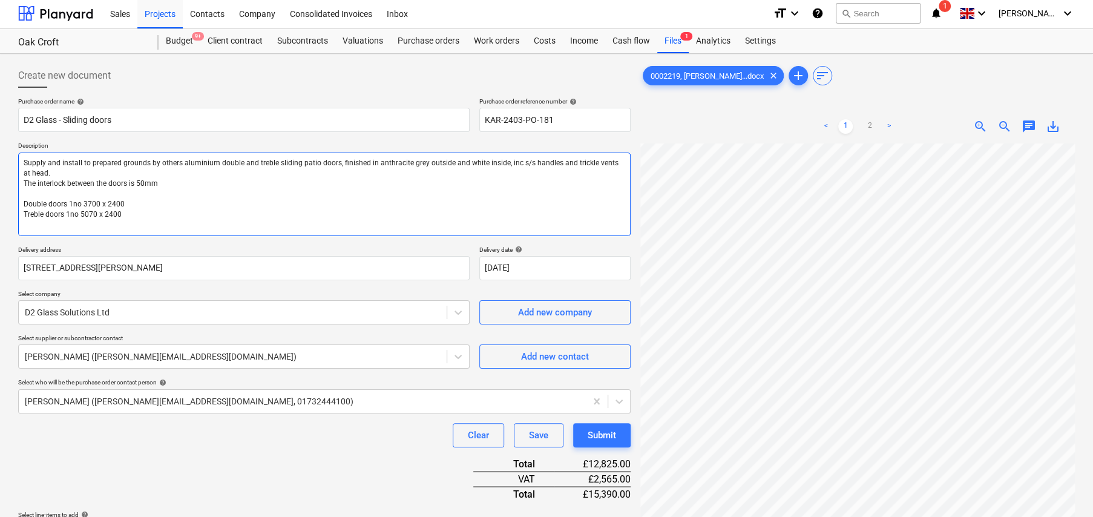
click at [245, 218] on textarea "Supply and install to prepared grounds by others aluminium double and treble sl…" at bounding box center [324, 195] width 612 height 84
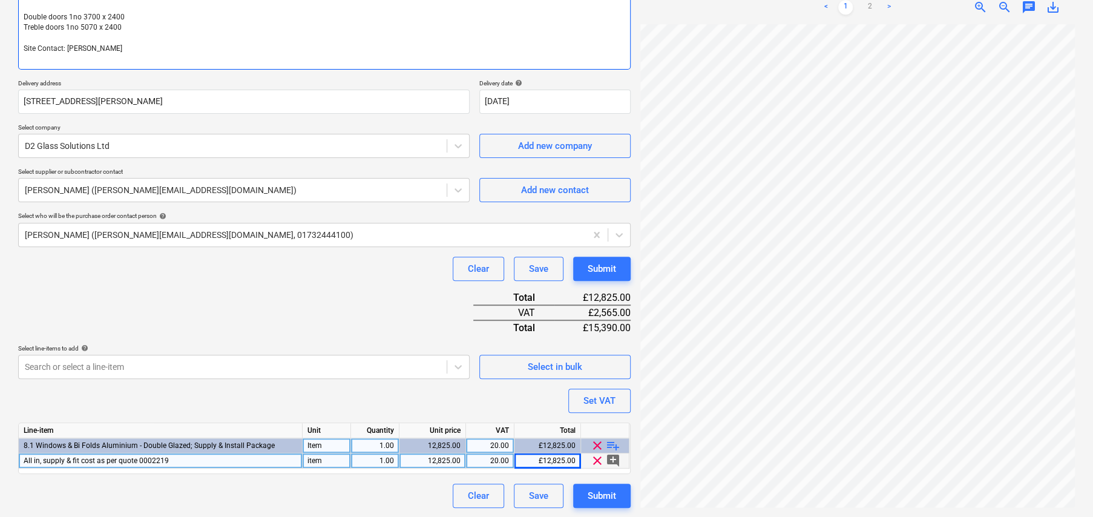
scroll to position [0, 0]
click at [869, 8] on link "2" at bounding box center [869, 7] width 15 height 15
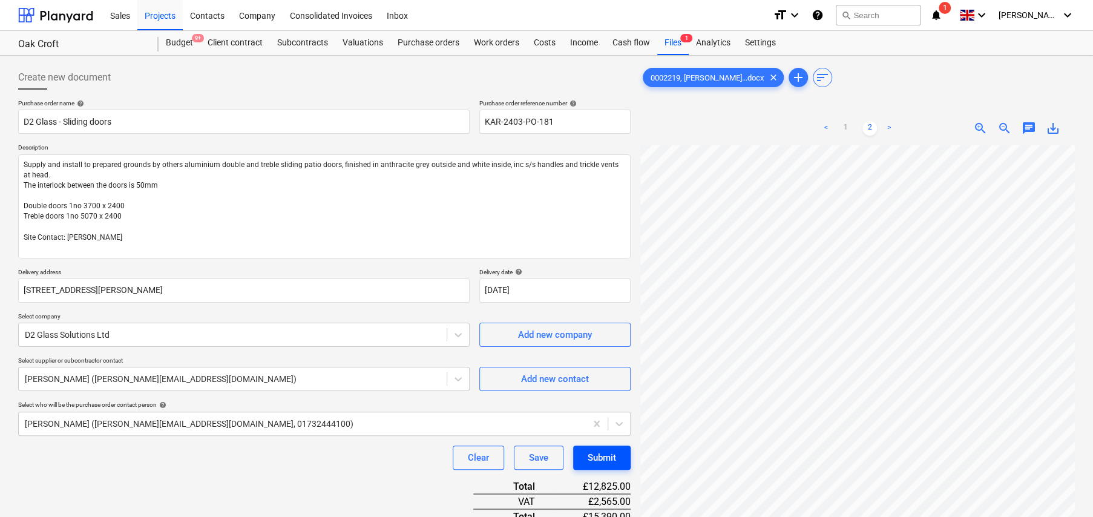
click at [625, 454] on button "Submit" at bounding box center [601, 457] width 57 height 24
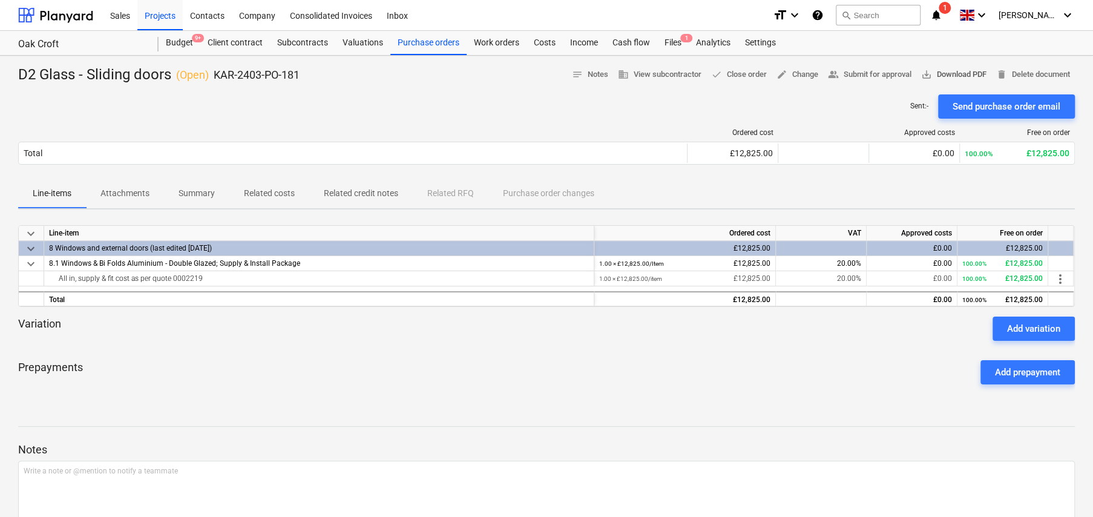
click at [930, 75] on span "save_alt Download PDF" at bounding box center [953, 75] width 65 height 14
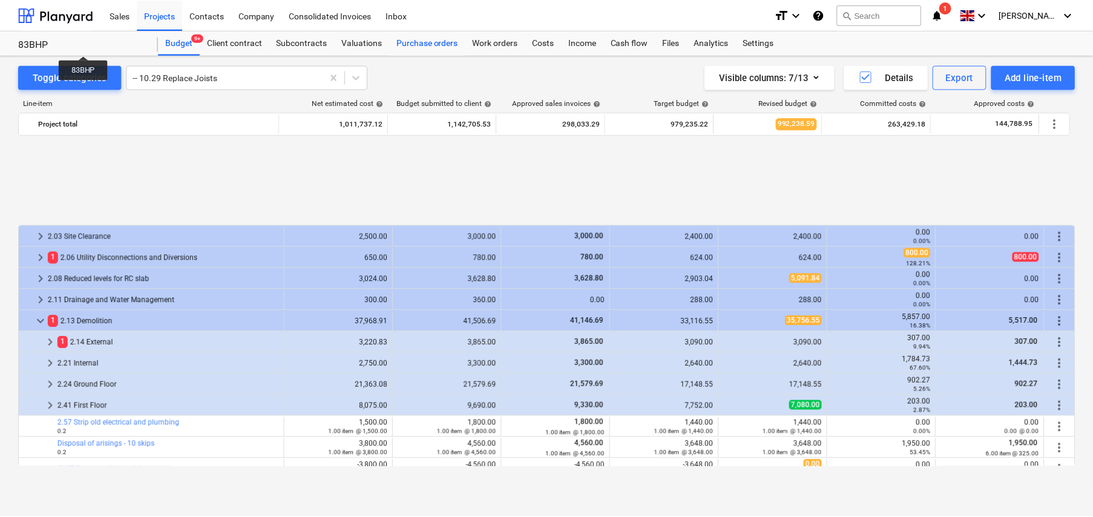
scroll to position [511, 0]
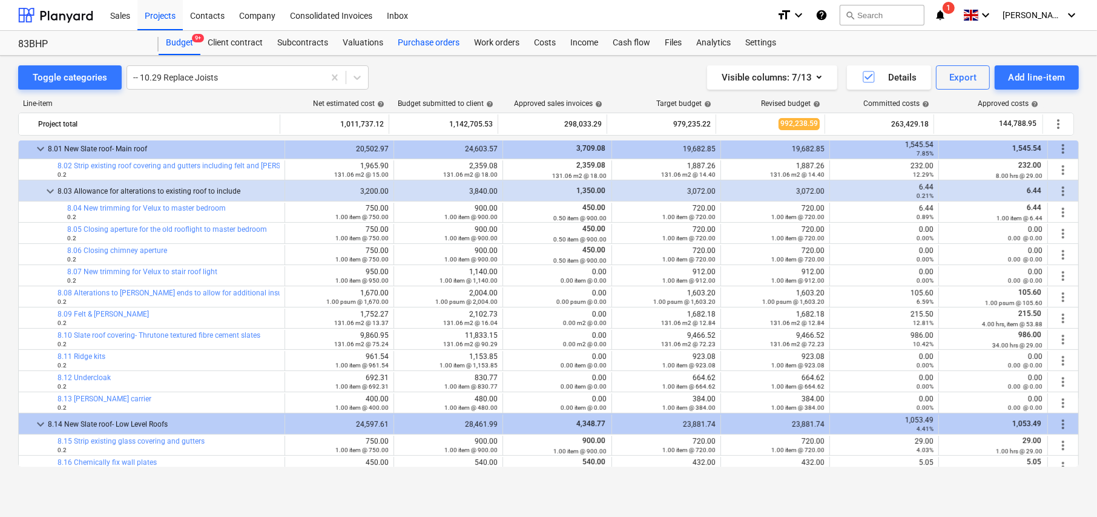
click at [418, 45] on div "Purchase orders" at bounding box center [428, 43] width 76 height 24
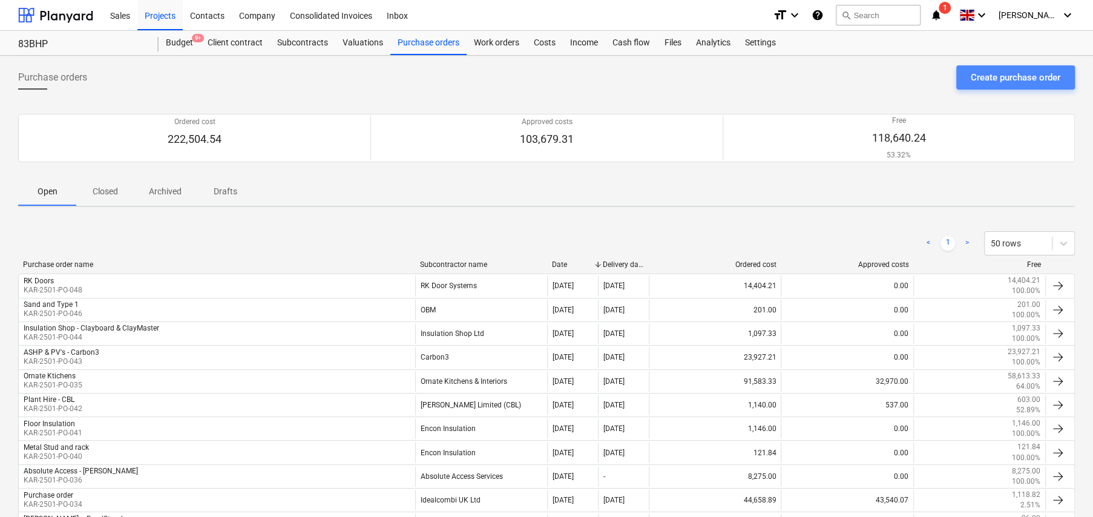
click at [998, 77] on div "Create purchase order" at bounding box center [1016, 78] width 90 height 16
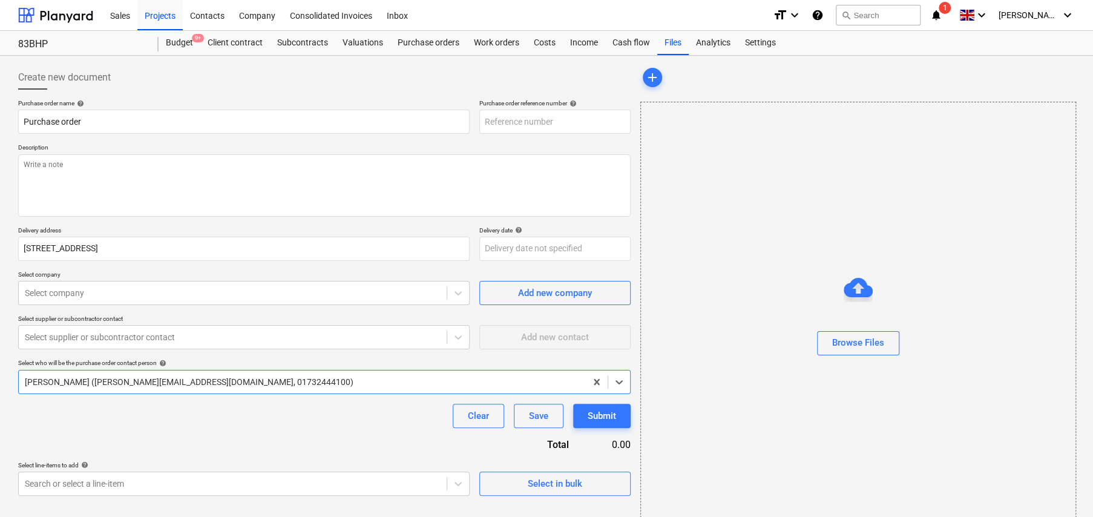
type textarea "x"
type input "KAR-2501-PO-050"
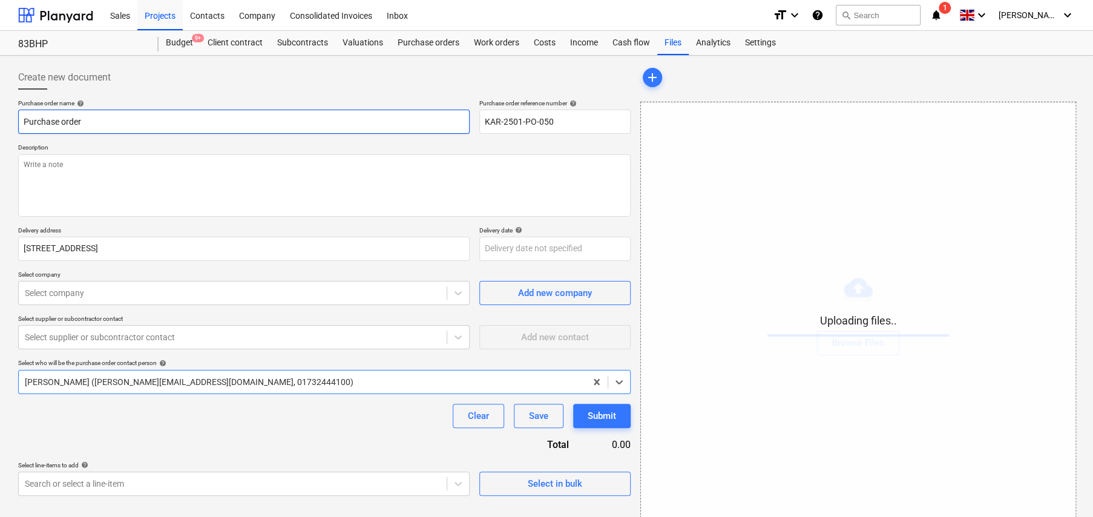
click at [113, 119] on input "Purchase order" at bounding box center [244, 122] width 452 height 24
type textarea "x"
type input "D"
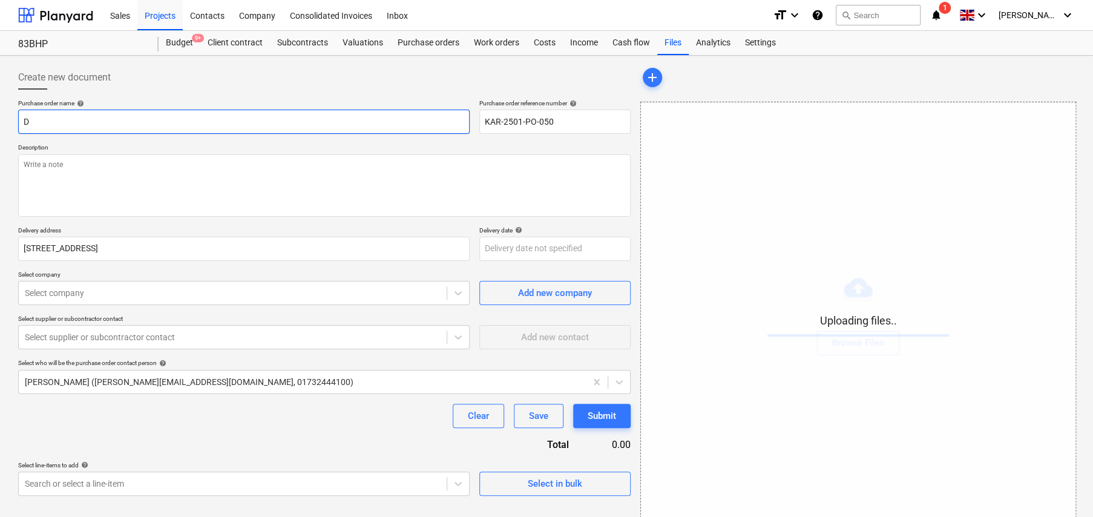
type textarea "x"
type input "D2"
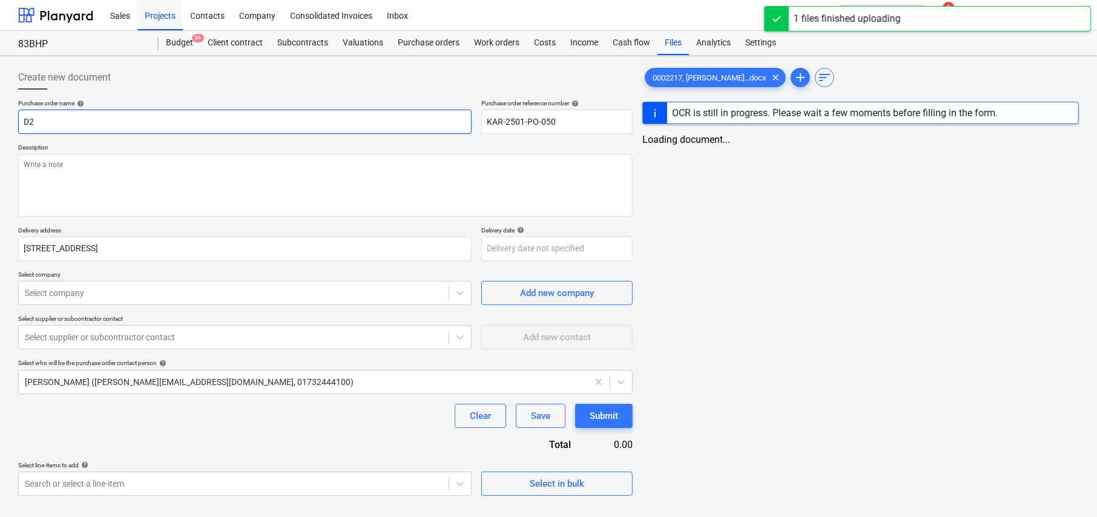
type textarea "x"
type input "D2"
type textarea "x"
type input "D2 G"
type textarea "x"
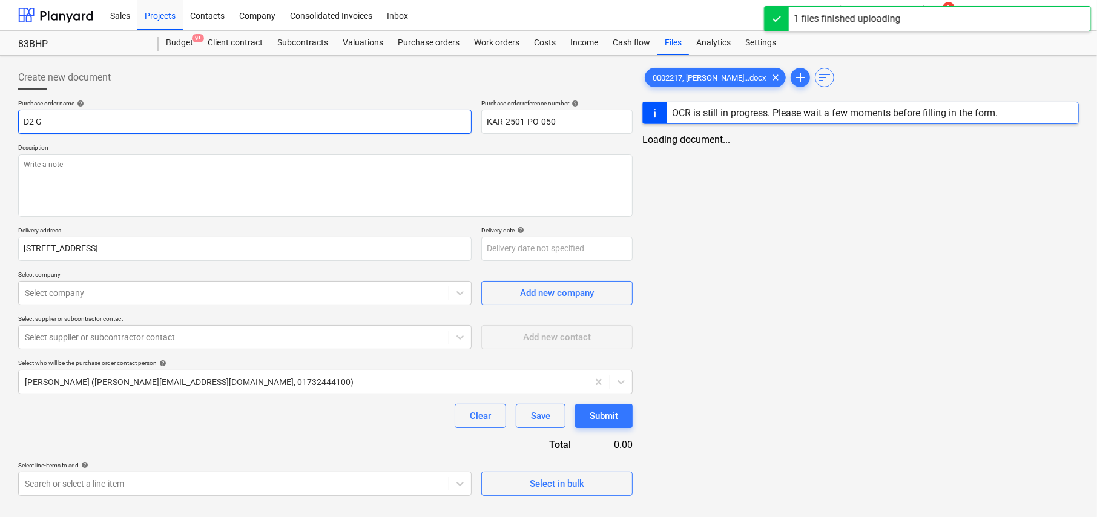
type input "D2 Gl"
type textarea "x"
type input "D2 Gla"
type textarea "x"
type input "D2 Glas"
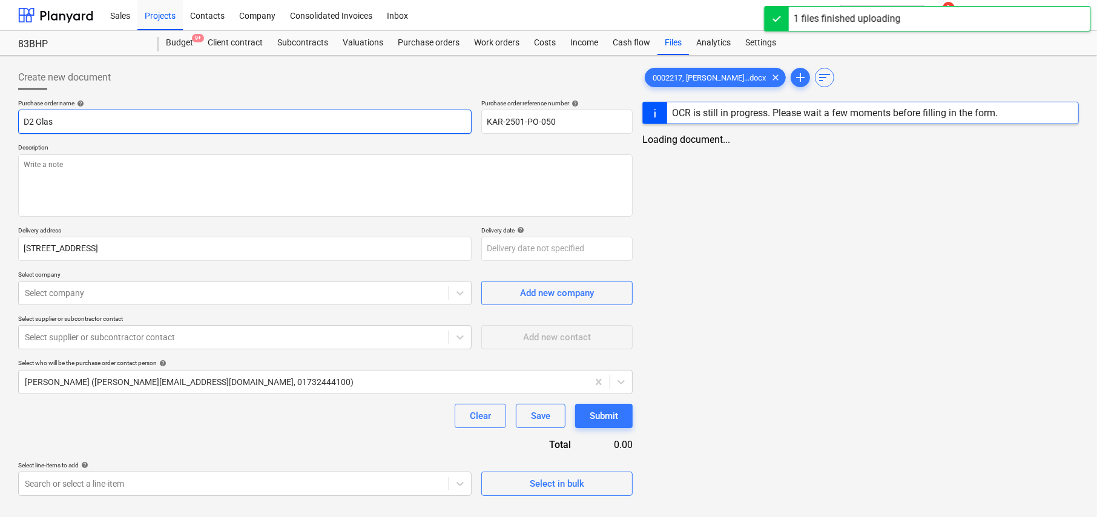
type textarea "x"
type input "D2 Glass"
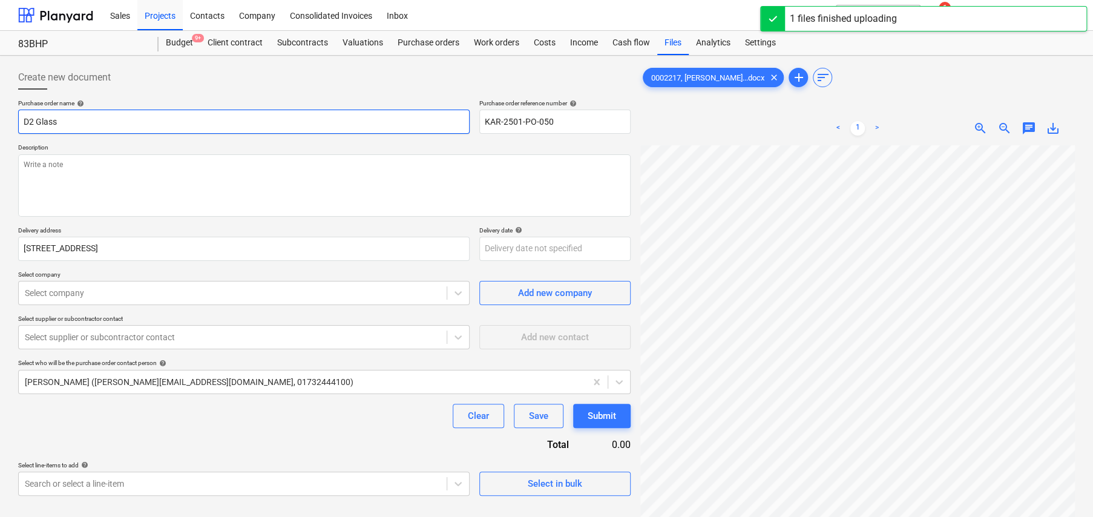
type textarea "x"
type input "D2 Glass"
type textarea "x"
type input "D2 Glass -"
type textarea "x"
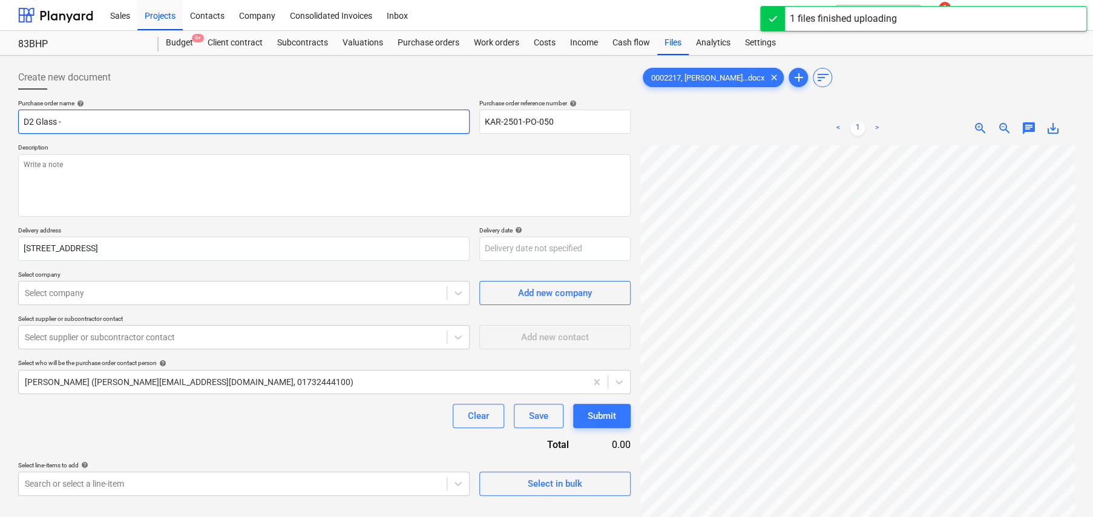
type input "D2 Glass -"
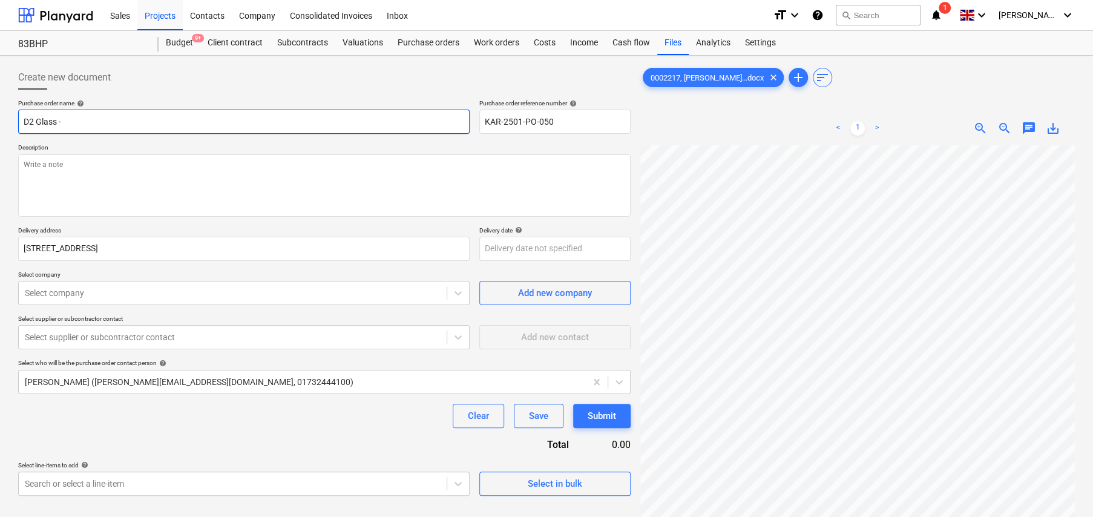
type textarea "x"
type input "D2 Glass - G"
type textarea "x"
type input "D2 Glass - Gl"
type textarea "x"
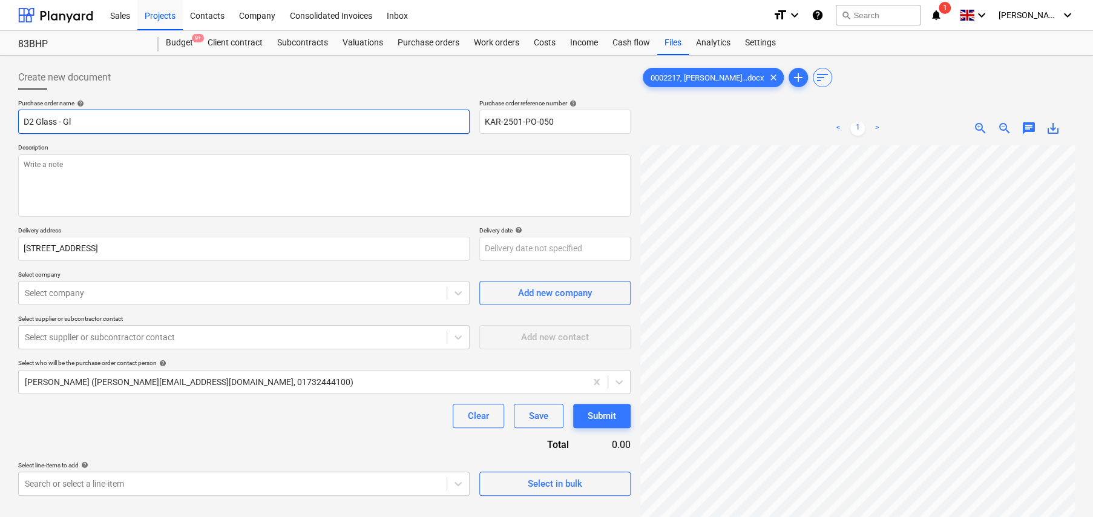
type input "D2 Glass - Gla"
type textarea "x"
type input "D2 Glass - Glas"
type textarea "x"
type input "D2 Glass - Glass"
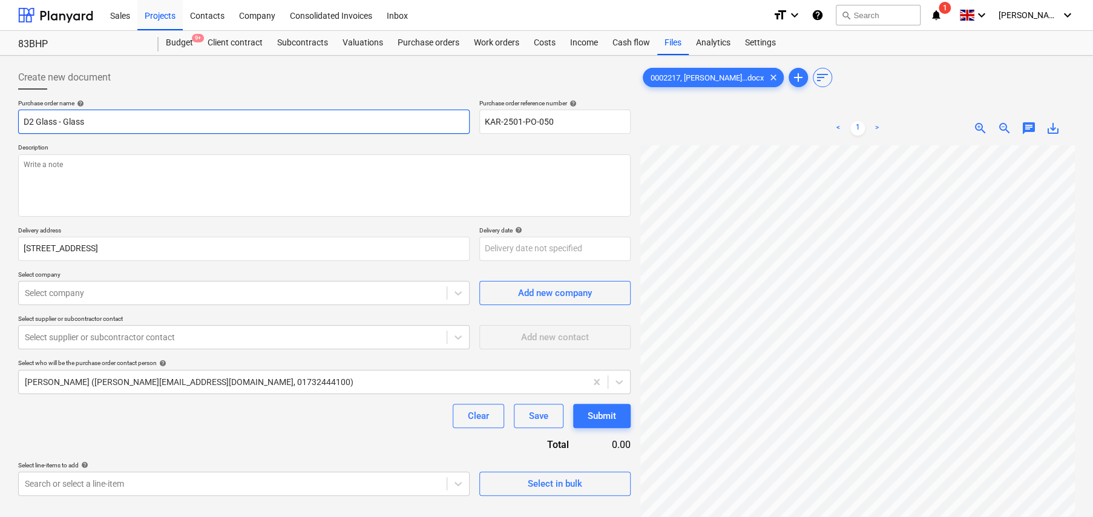
type textarea "x"
type input "D2 Glass - Glass"
type textarea "x"
type input "D2 Glass - Glass S"
type textarea "x"
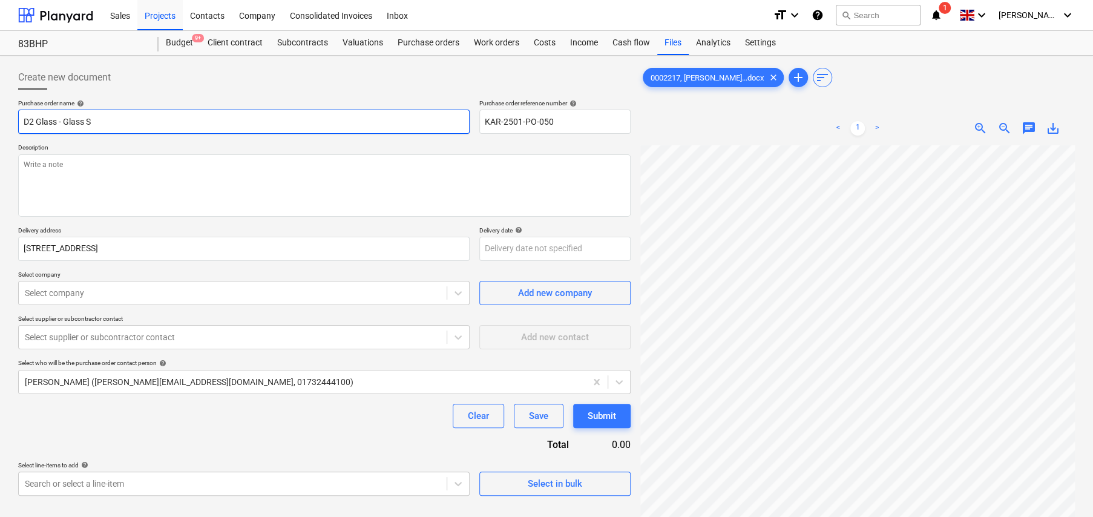
type input "D2 Glass - Glass Sl"
type textarea "x"
type input "D2 Glass - Glass Sli"
type textarea "x"
type input "D2 Glass - Glass Slid"
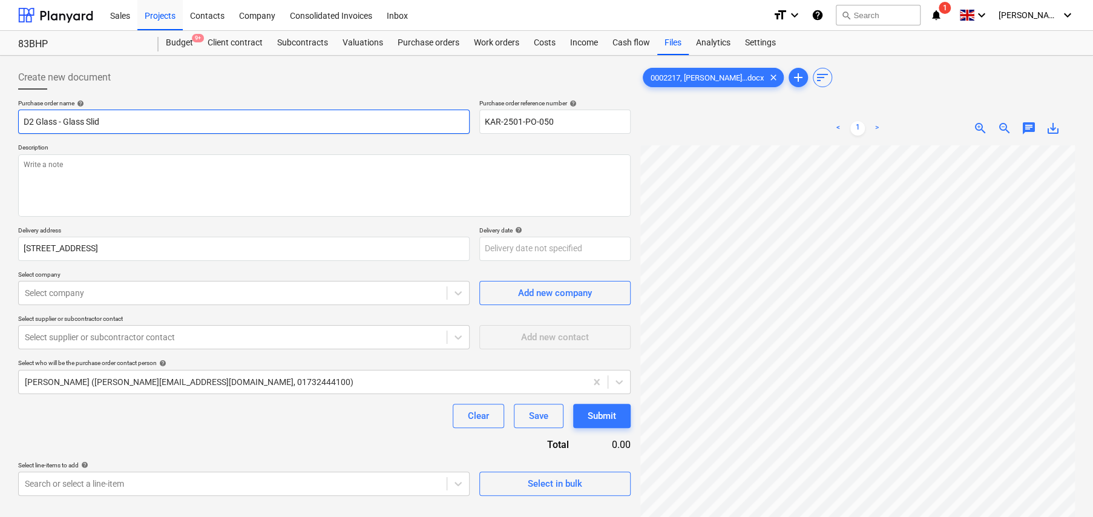
type textarea "x"
type input "D2 Glass - Glass Slidi"
type textarea "x"
type input "D2 Glass - Glass Slidin"
type textarea "x"
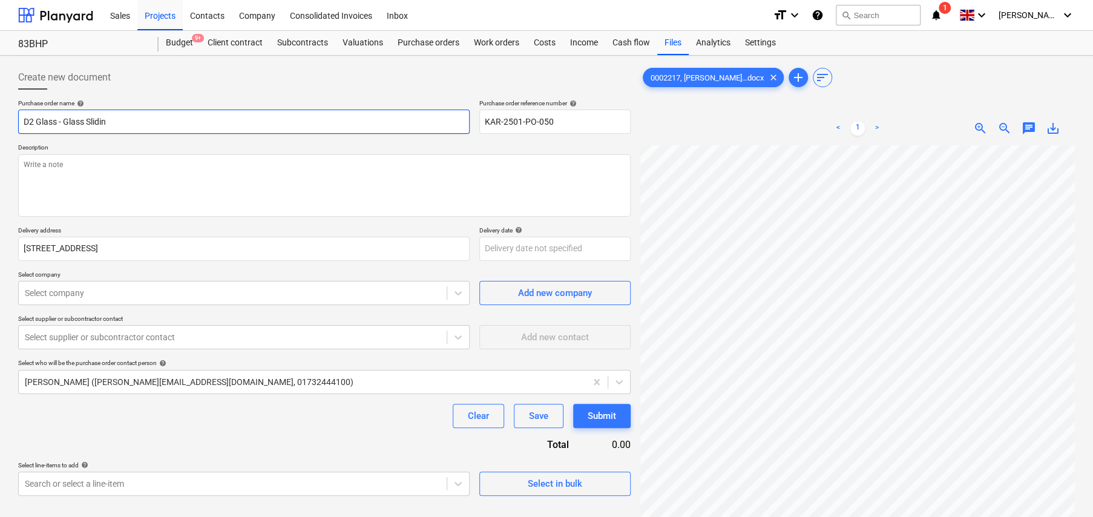
type input "D2 Glass - Glass Sliding"
type textarea "x"
type input "D2 Glass - Glass Sliding"
type textarea "x"
type input "D2 Glass - Glass Sliding D"
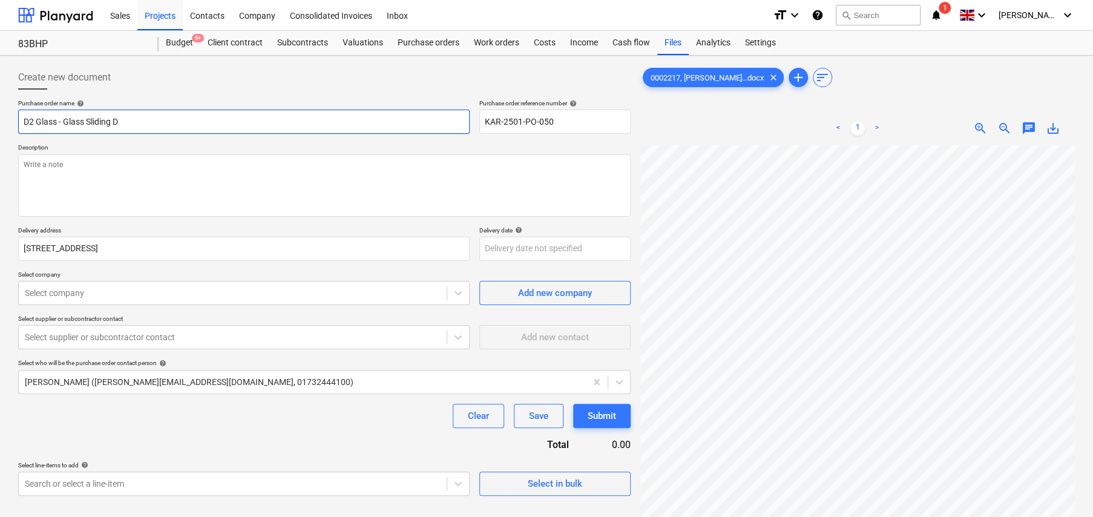
type textarea "x"
type input "D2 Glass - Glass Sliding Do"
type textarea "x"
type input "D2 Glass - Glass Sliding Doo"
type textarea "x"
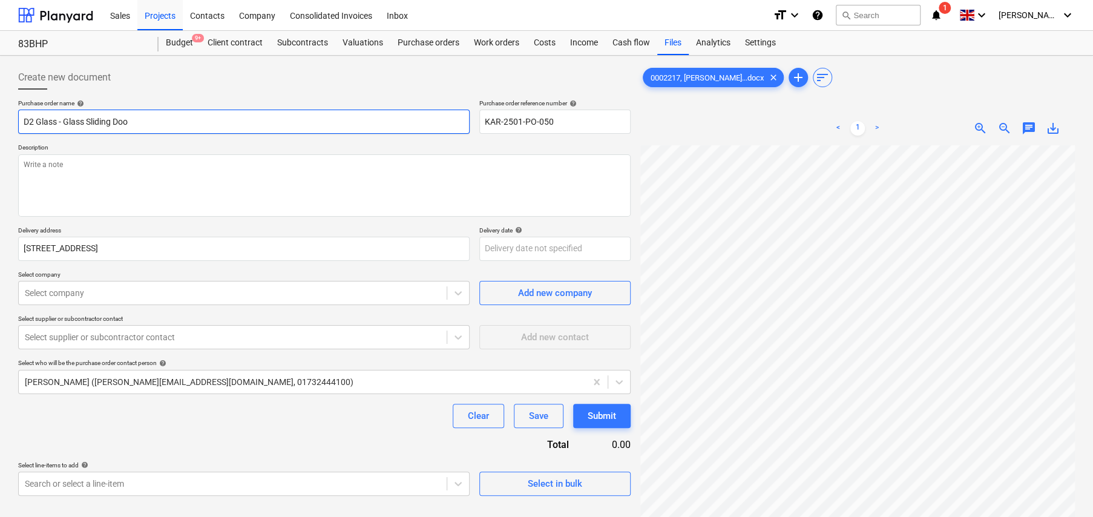
type input "D2 Glass - Glass Sliding Door"
type textarea "x"
type input "D2 Glass - Glass Sliding Doors"
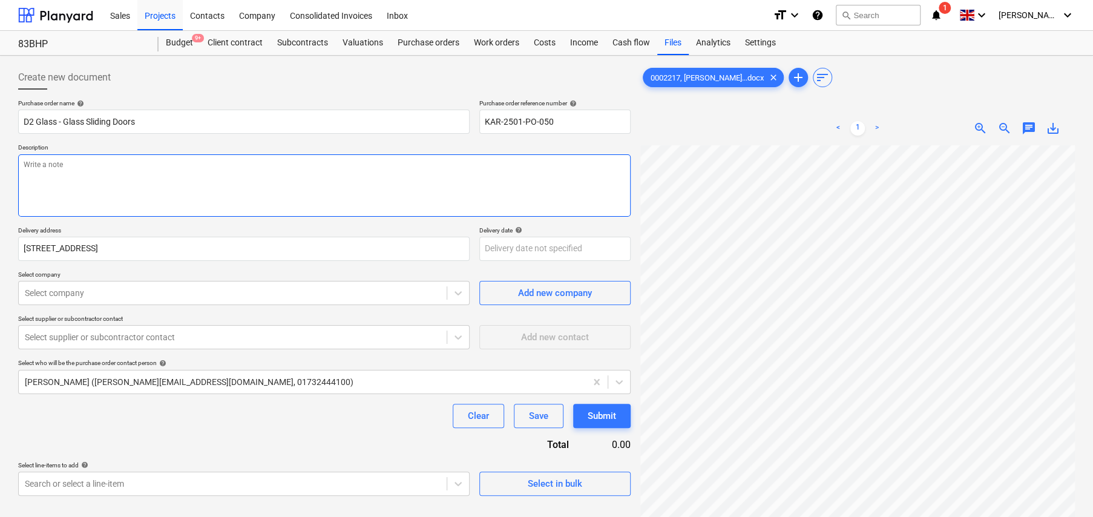
click at [186, 174] on textarea at bounding box center [324, 185] width 612 height 62
paste textarea "Thank you for your valid enquiry and are please to offer the following quotatio…"
type textarea "x"
type textarea "Thank you for your valid enquiry and are please to offer the following quotatio…"
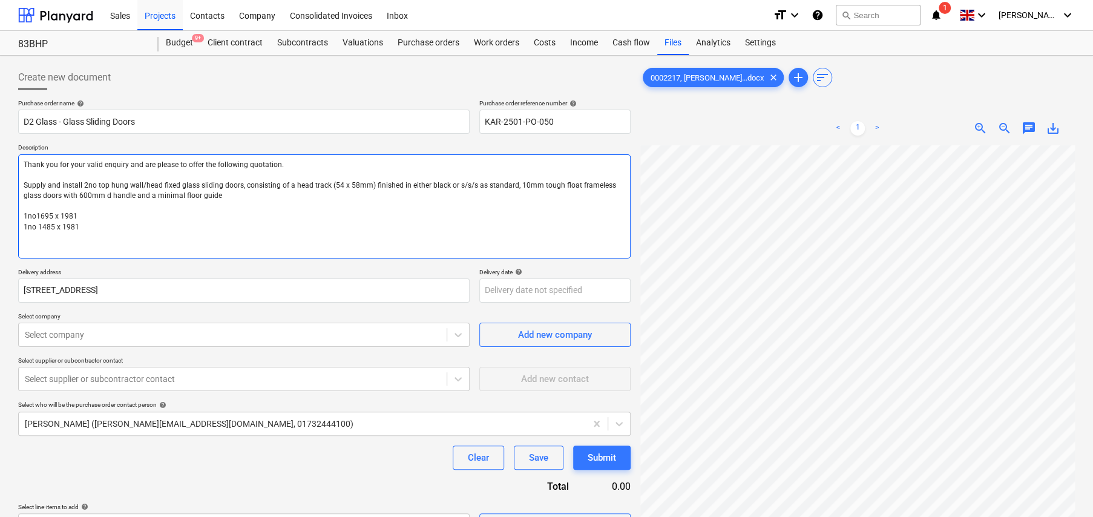
click at [198, 154] on textarea "Thank you for your valid enquiry and are please to offer the following quotatio…" at bounding box center [324, 206] width 612 height 104
type textarea "x"
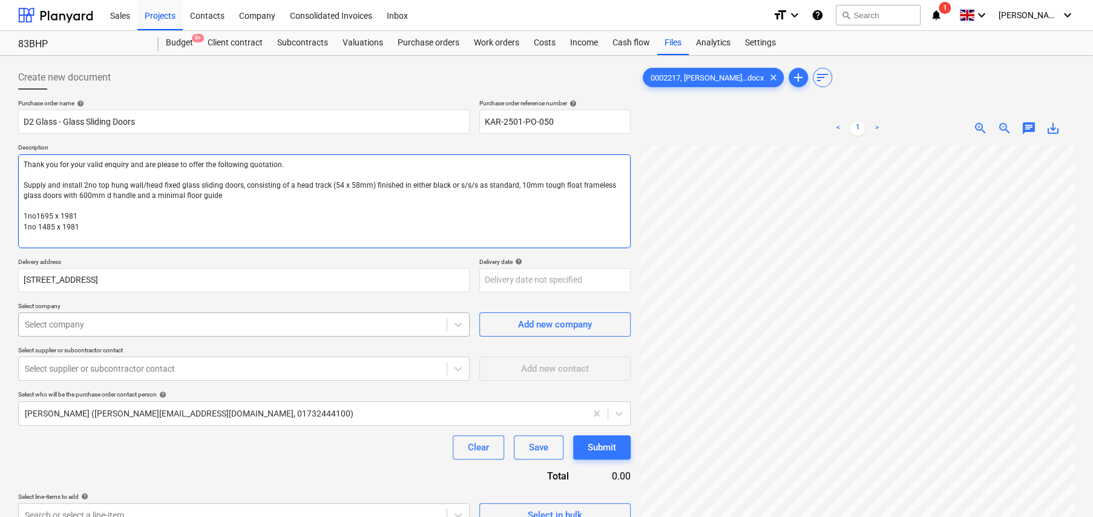
type textarea "Thank you for your valid enquiry and are please to offer the following quotatio…"
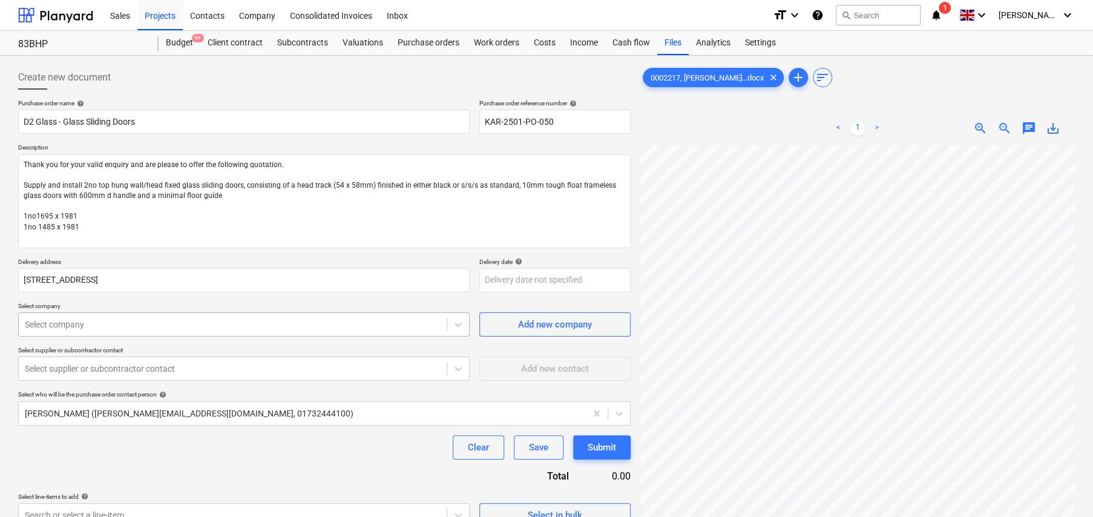
type textarea "x"
click at [175, 329] on div "Purchase order name help D2 Glass - Glass Sliding Doors Purchase order referenc…" at bounding box center [324, 313] width 612 height 428
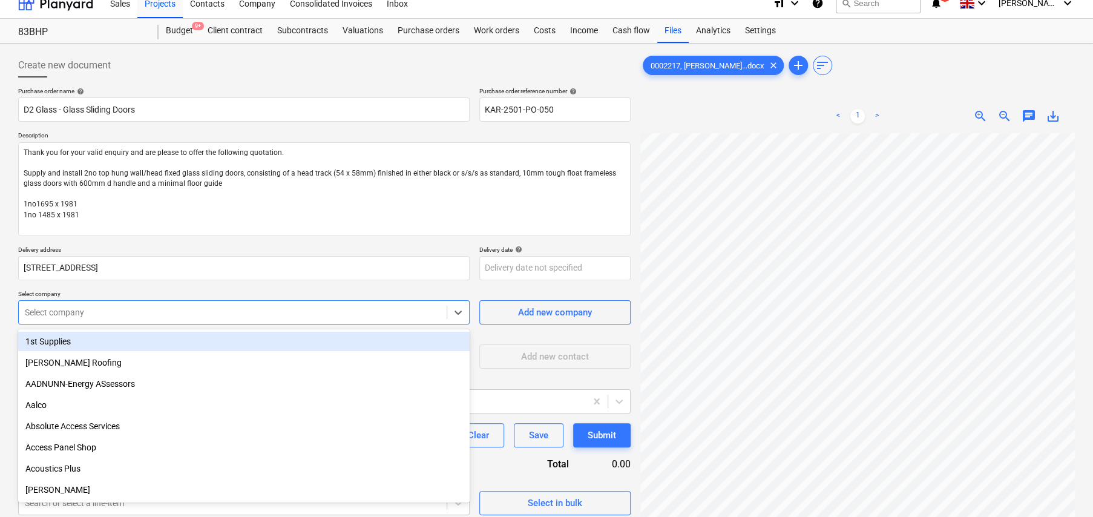
scroll to position [13, 0]
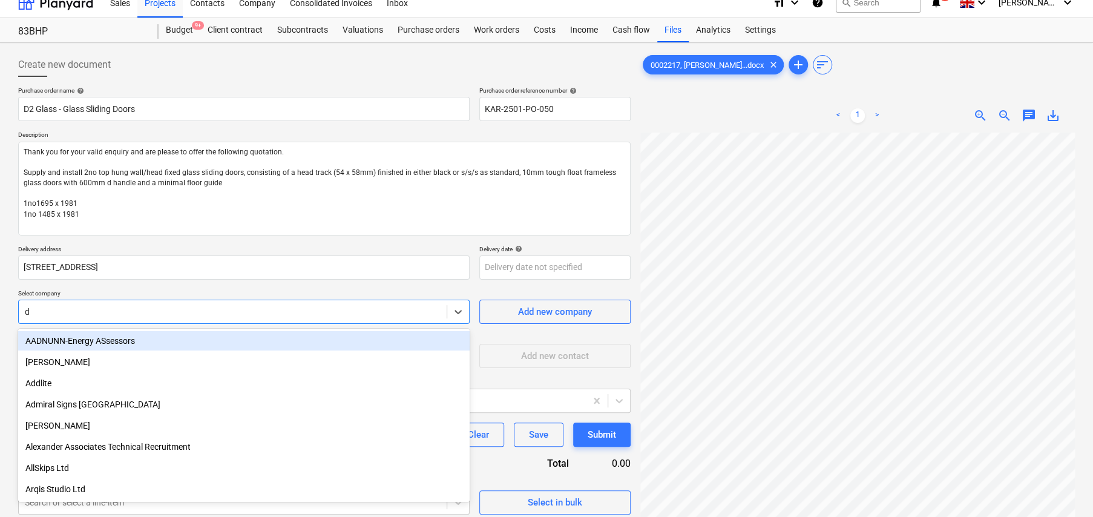
type input "d2"
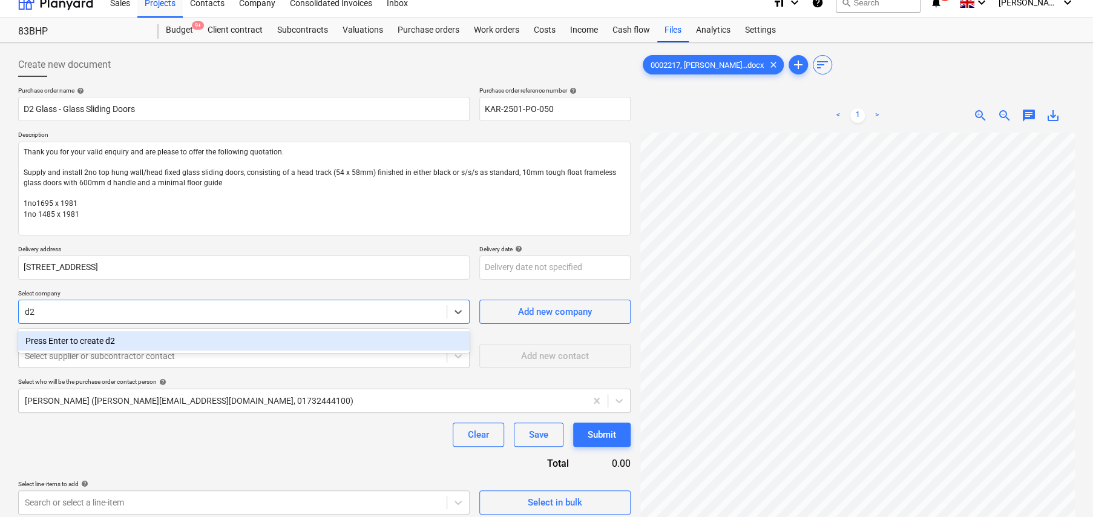
click at [132, 333] on div "Press Enter to create d2" at bounding box center [244, 340] width 452 height 19
type textarea "x"
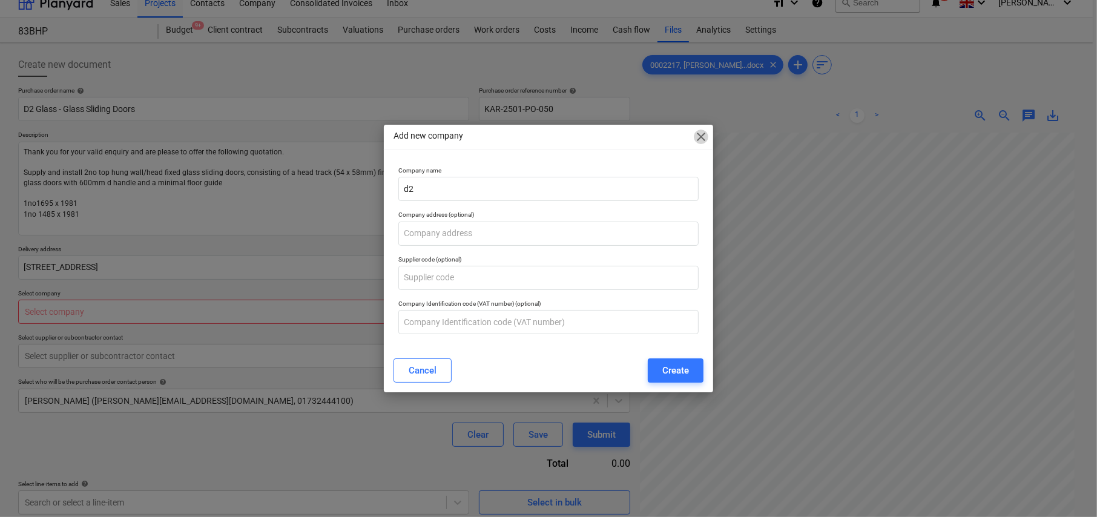
click at [706, 130] on span "close" at bounding box center [701, 137] width 15 height 15
type textarea "x"
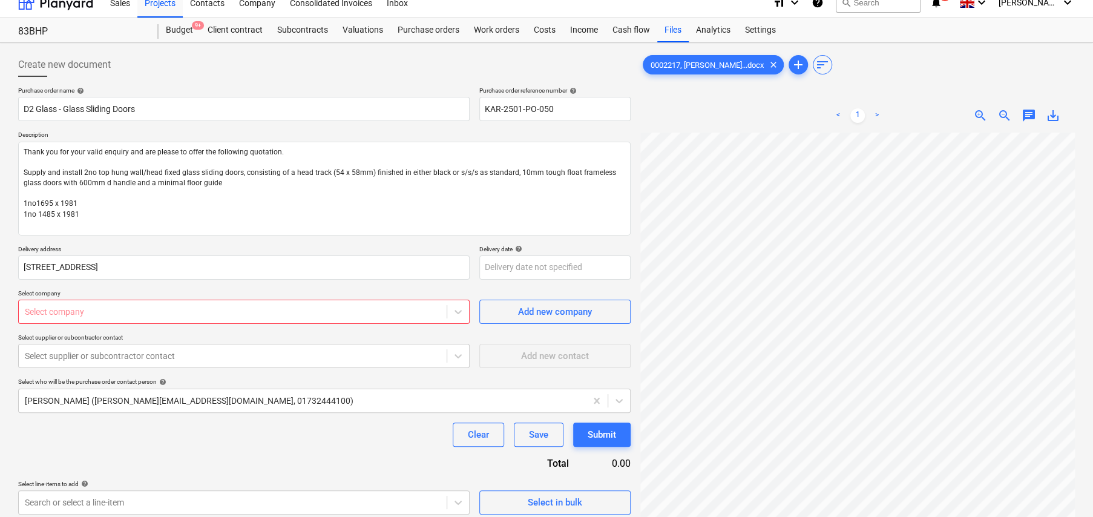
click at [121, 315] on div at bounding box center [233, 312] width 416 height 12
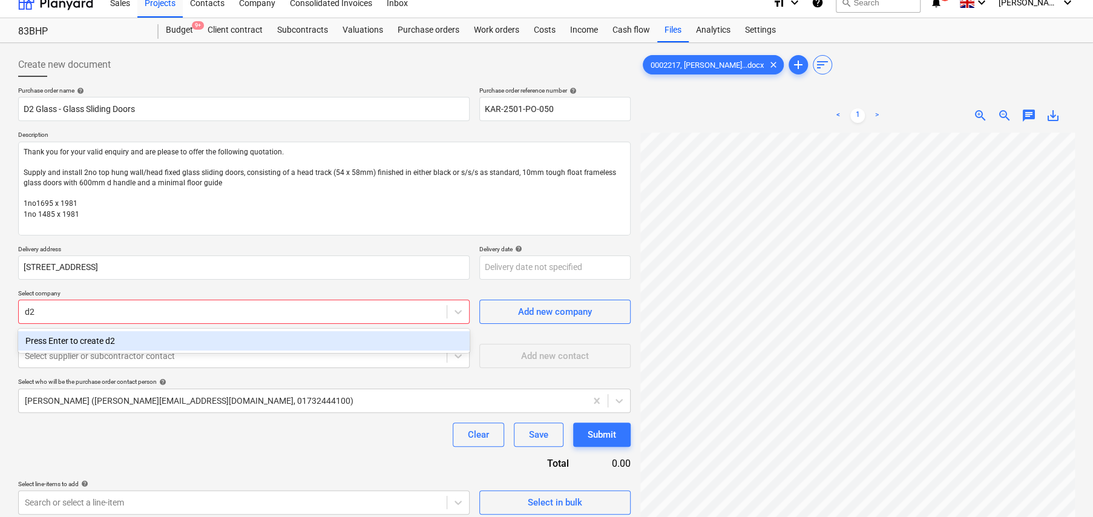
click at [121, 315] on div "d2" at bounding box center [233, 312] width 416 height 12
type input "d"
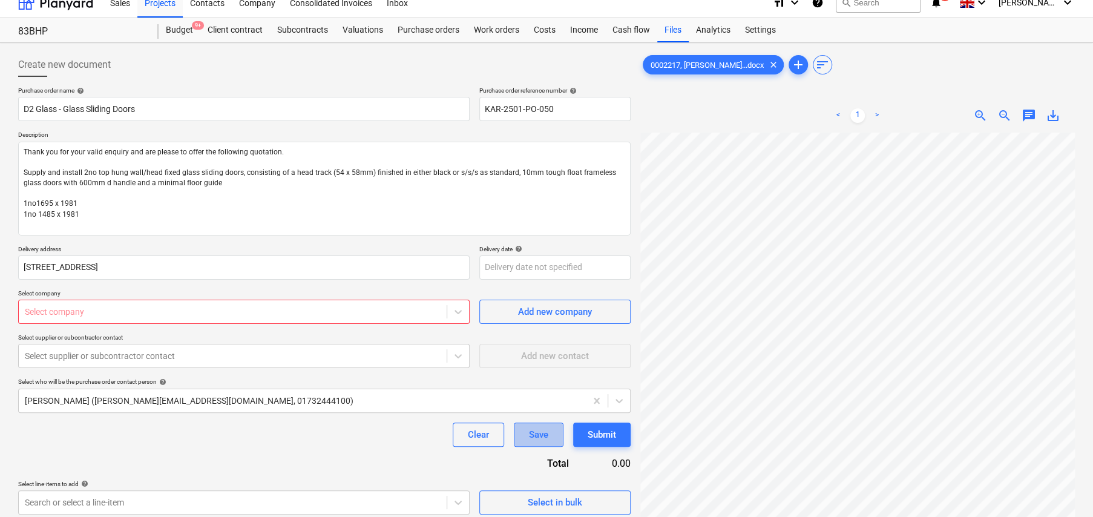
click at [545, 430] on div "Save" at bounding box center [538, 435] width 19 height 16
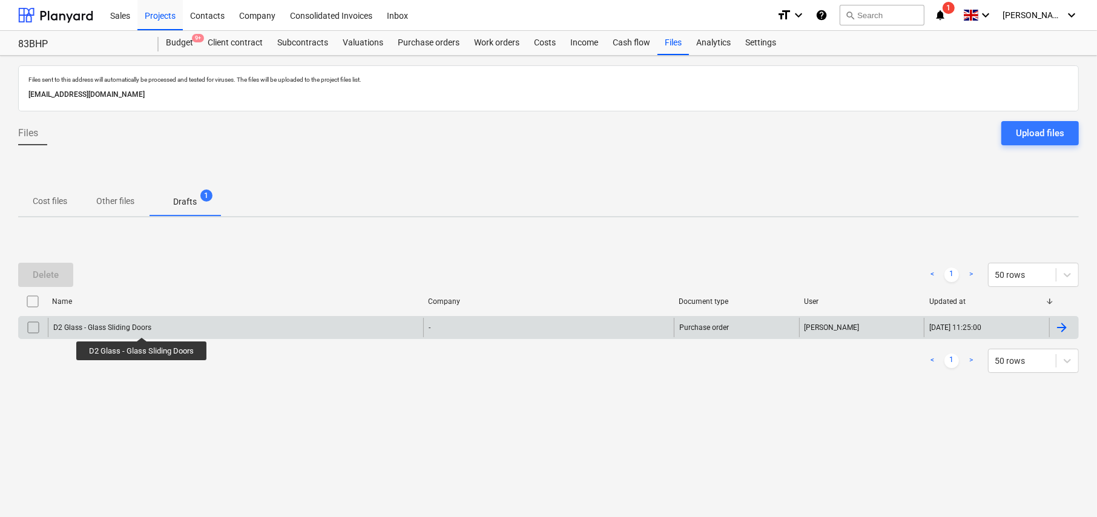
click at [142, 326] on div "D2 Glass - Glass Sliding Doors" at bounding box center [102, 327] width 98 height 8
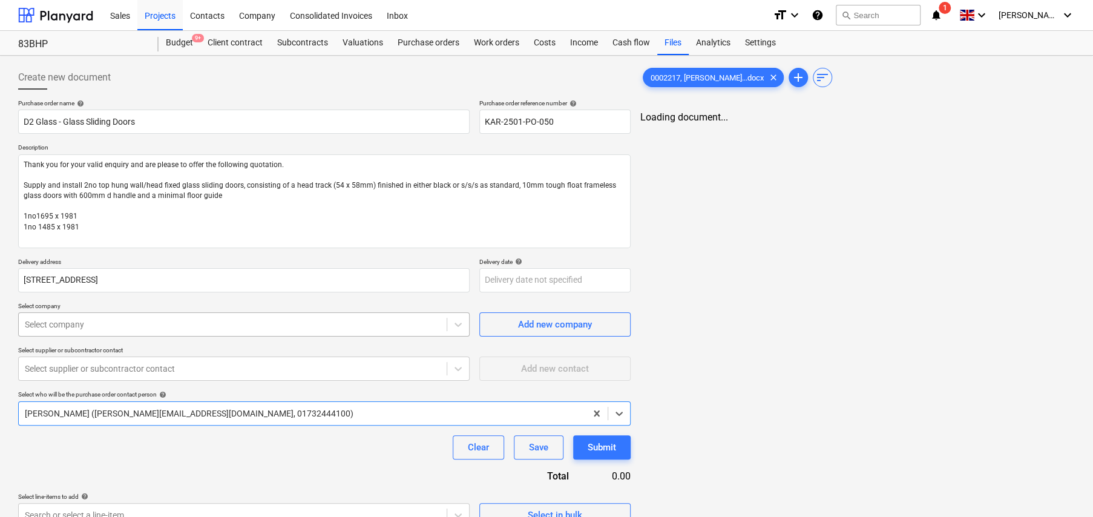
type textarea "x"
click at [256, 325] on div "Purchase order name help D2 Glass - Glass Sliding Doors Purchase order referenc…" at bounding box center [324, 313] width 612 height 428
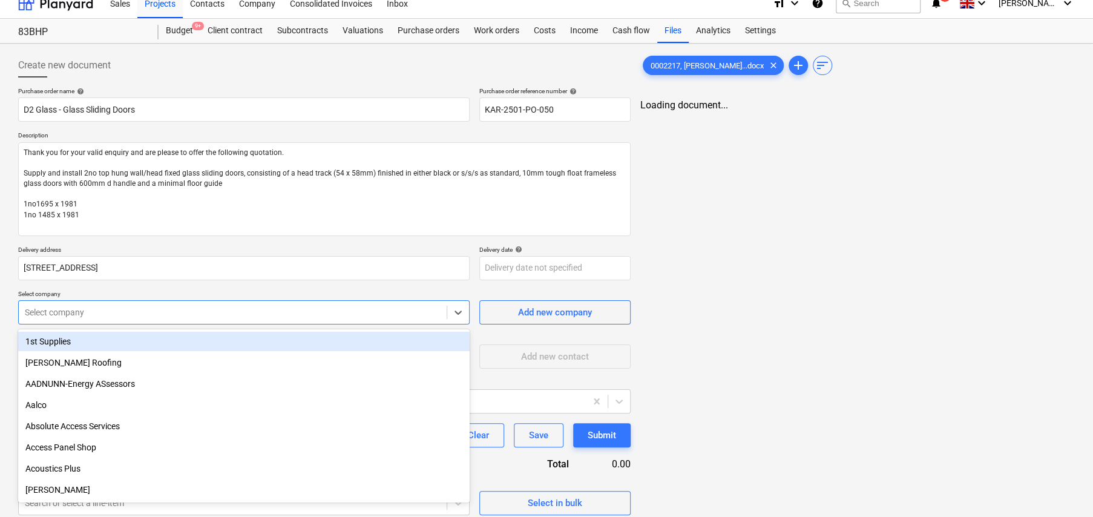
scroll to position [13, 0]
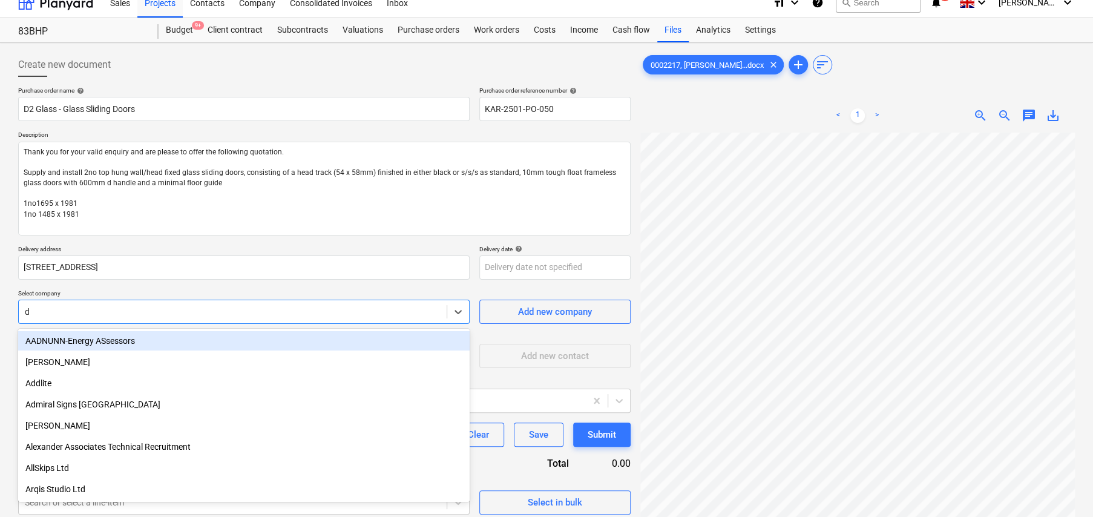
type input "d2"
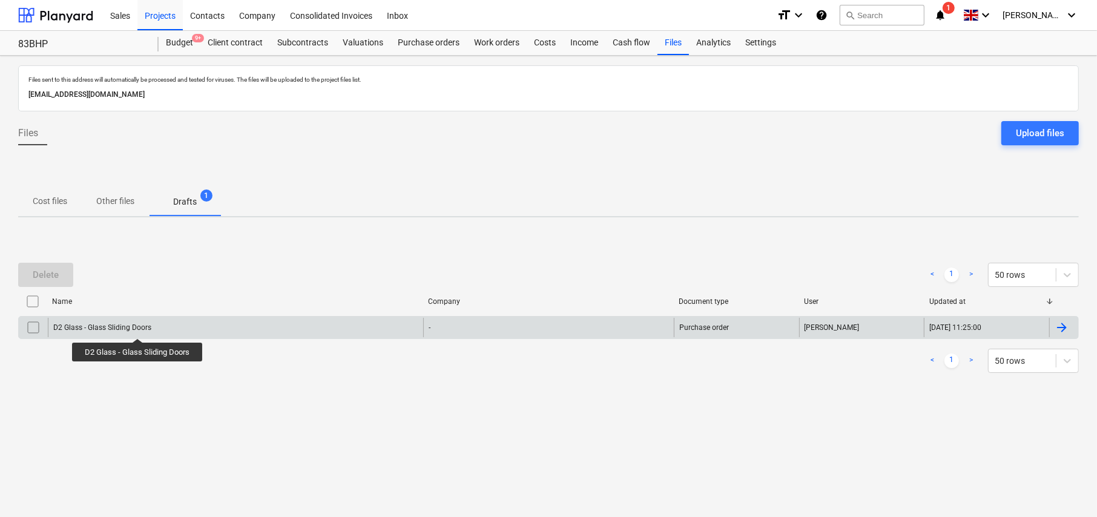
click at [137, 327] on div "D2 Glass - Glass Sliding Doors" at bounding box center [102, 327] width 98 height 8
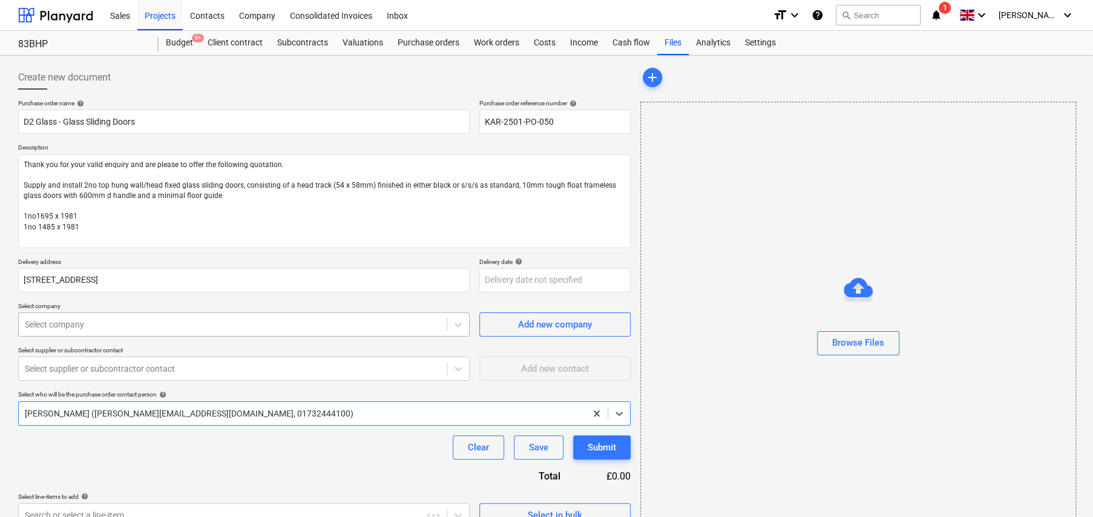
type textarea "x"
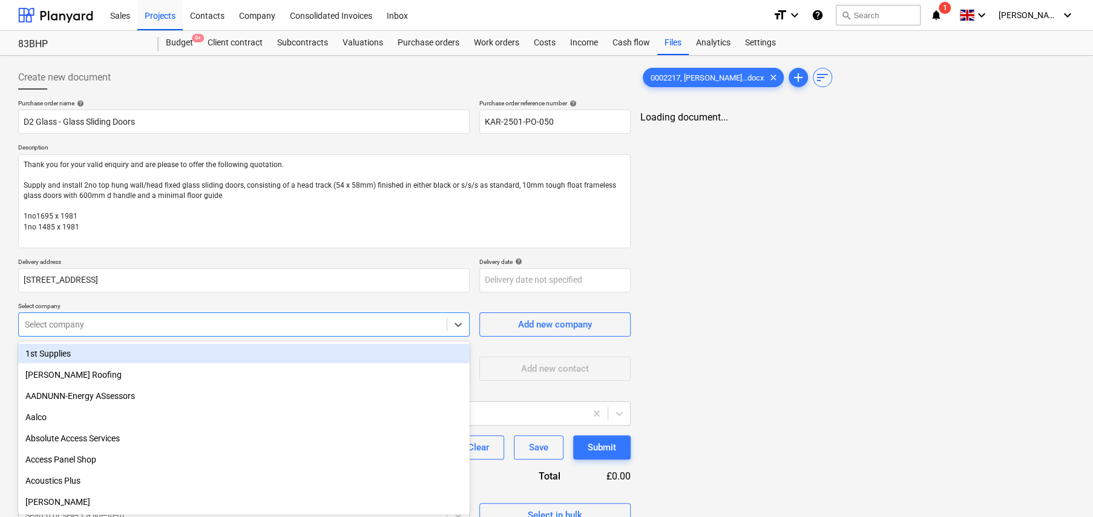
scroll to position [13, 0]
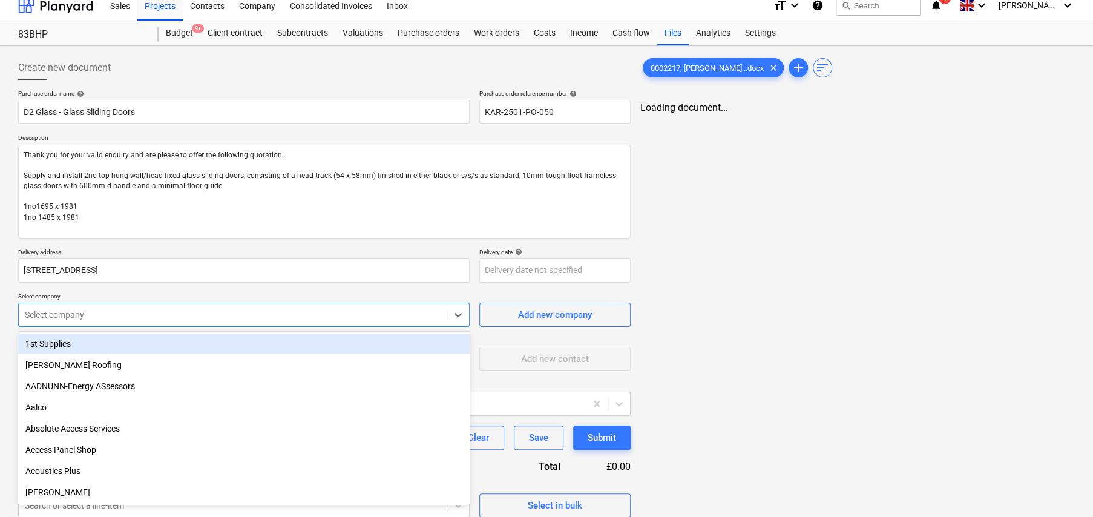
click at [255, 320] on div at bounding box center [233, 315] width 416 height 12
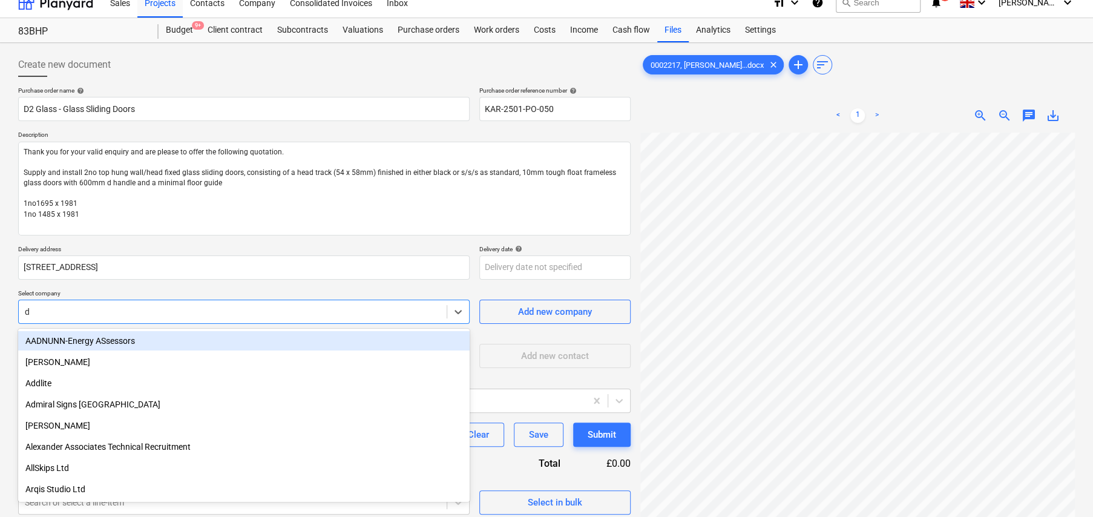
type input "d2"
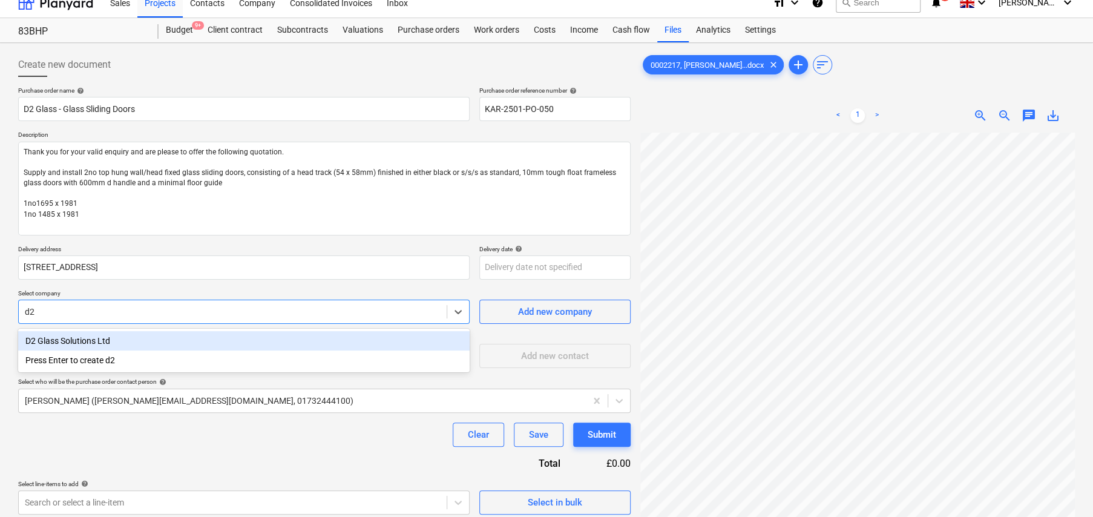
click at [93, 335] on div "D2 Glass Solutions Ltd" at bounding box center [244, 340] width 452 height 19
type textarea "x"
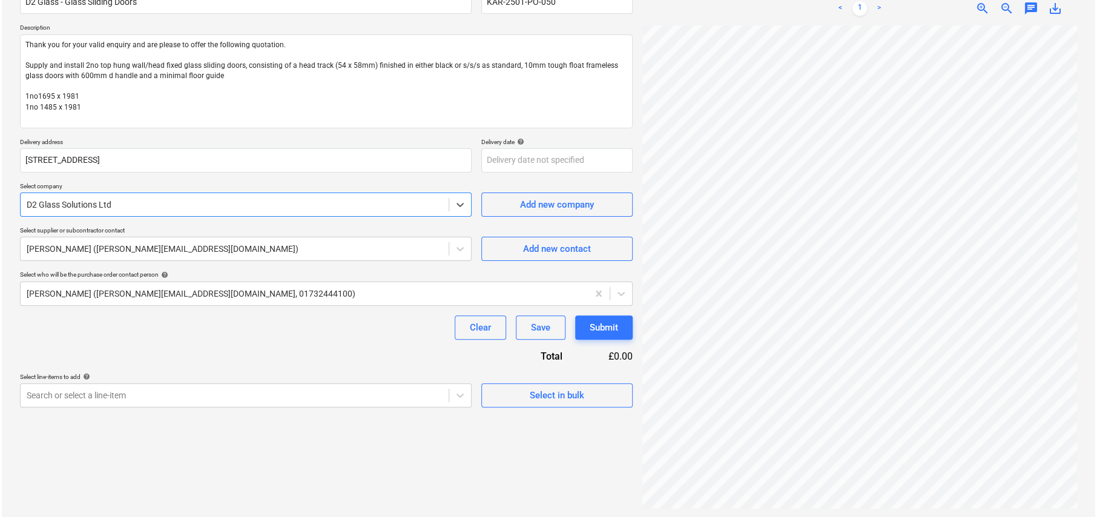
scroll to position [121, 0]
click at [562, 399] on div "Select in bulk" at bounding box center [555, 394] width 54 height 16
type textarea "x"
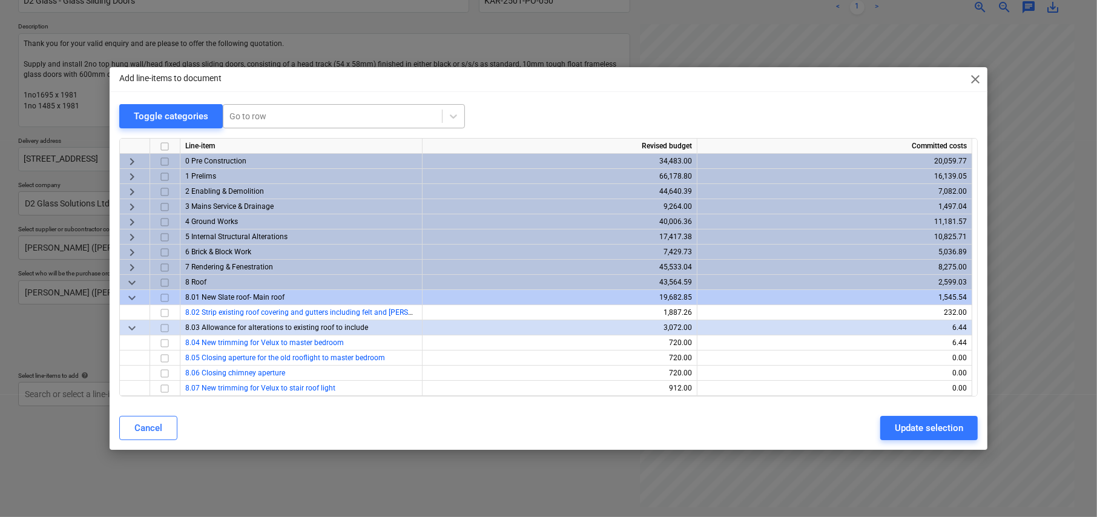
click at [315, 113] on div at bounding box center [332, 116] width 206 height 12
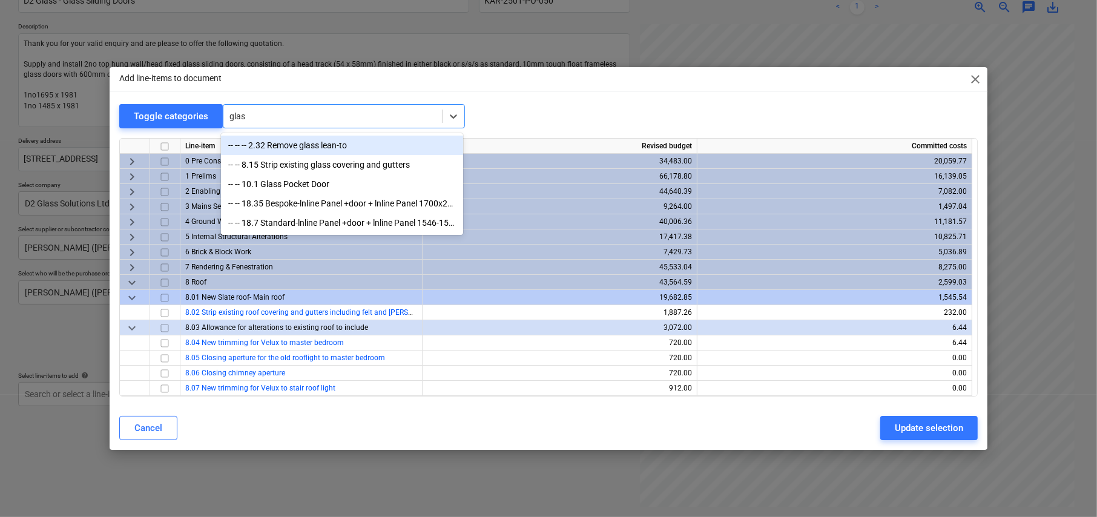
type input "glass"
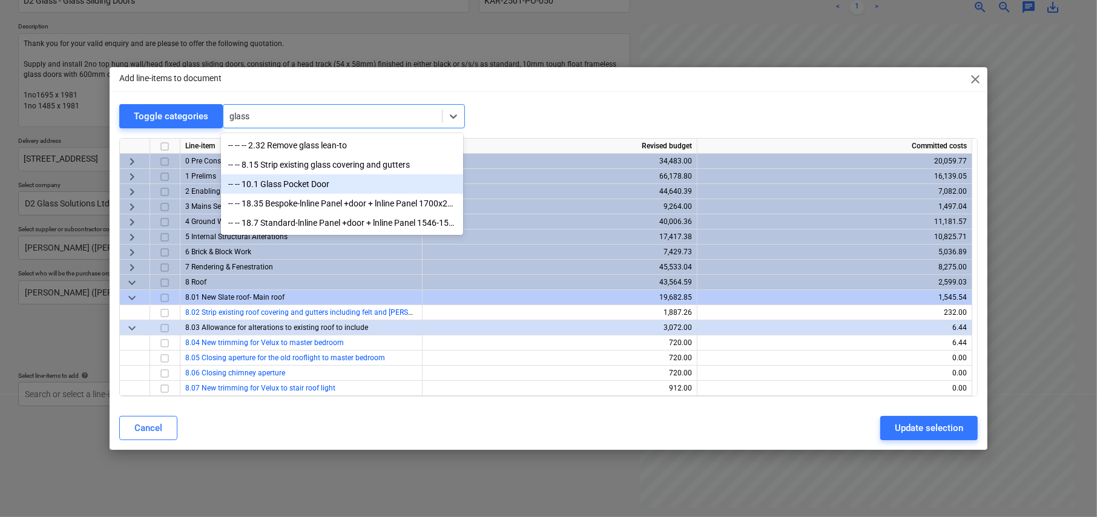
click at [308, 184] on div "-- -- 10.1 Glass Pocket Door" at bounding box center [342, 183] width 242 height 19
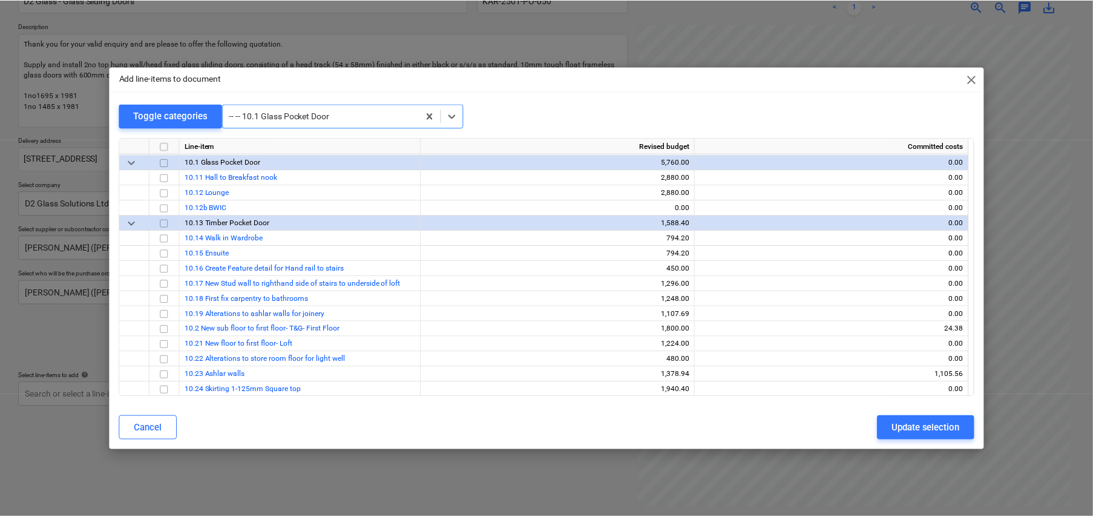
scroll to position [4100, 0]
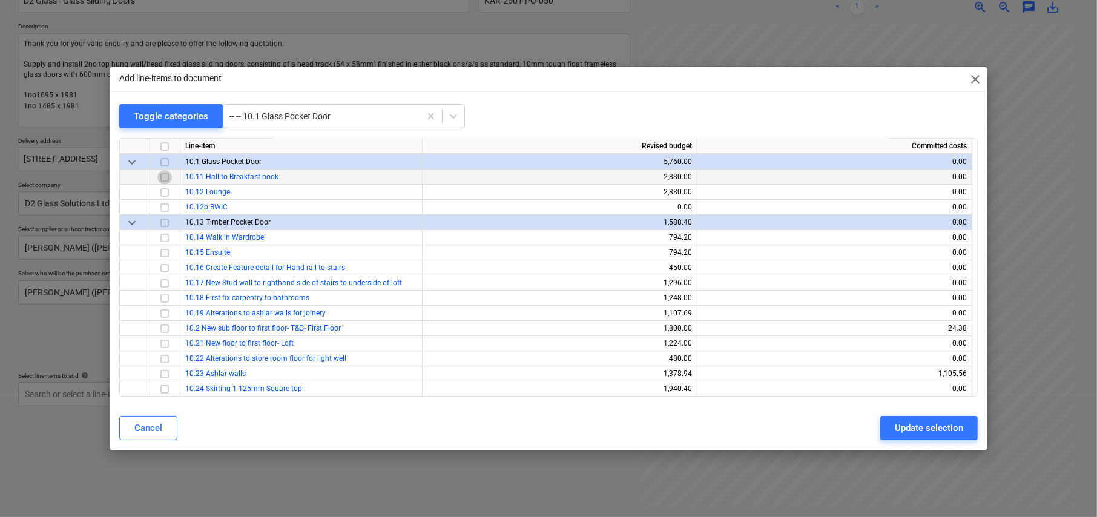
click at [164, 174] on input "checkbox" at bounding box center [164, 177] width 15 height 15
click at [166, 189] on input "checkbox" at bounding box center [164, 192] width 15 height 15
click at [921, 427] on div "Update selection" at bounding box center [929, 428] width 68 height 16
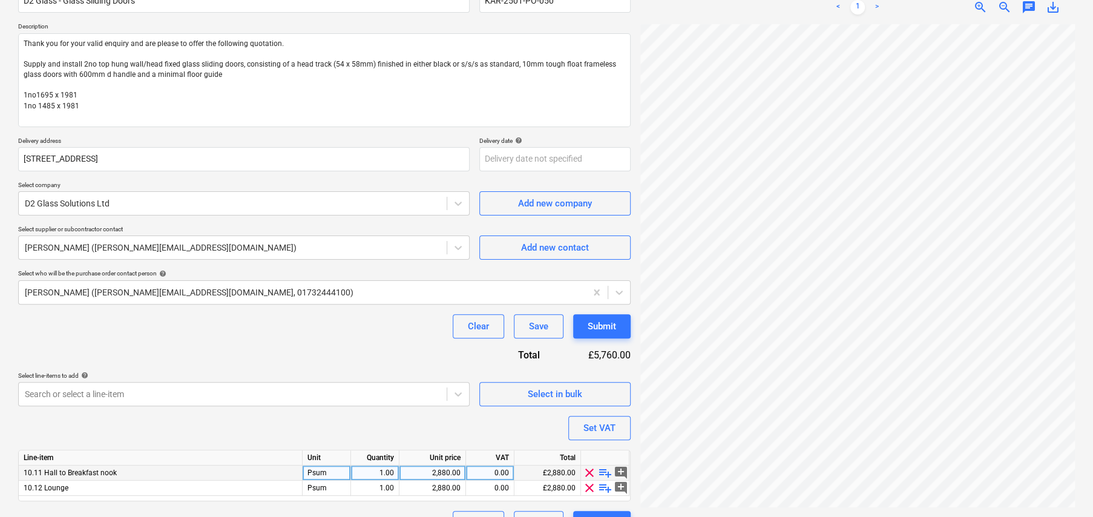
click at [606, 471] on span "playlist_add" at bounding box center [605, 472] width 15 height 15
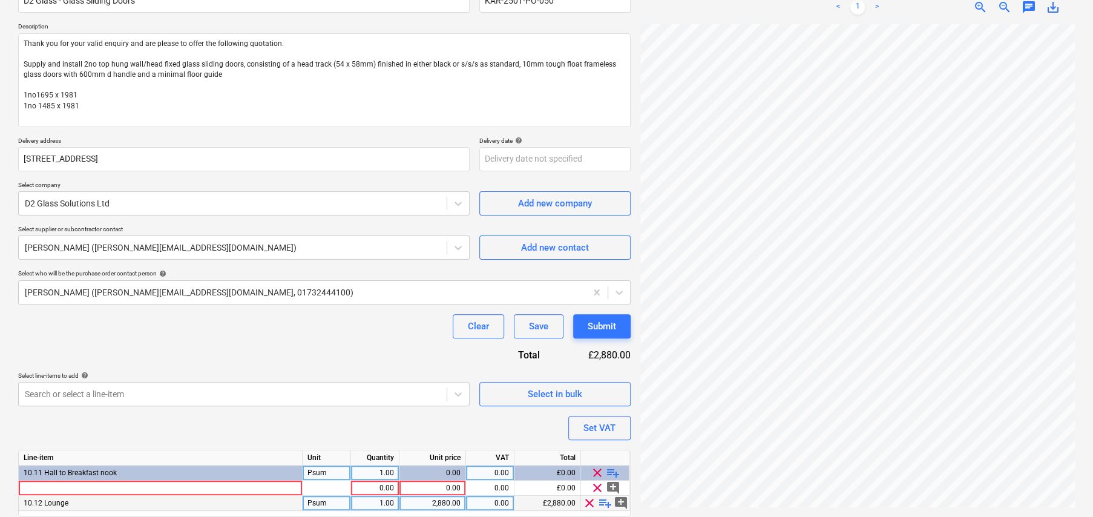
click at [604, 502] on span "playlist_add" at bounding box center [605, 503] width 15 height 15
type textarea "x"
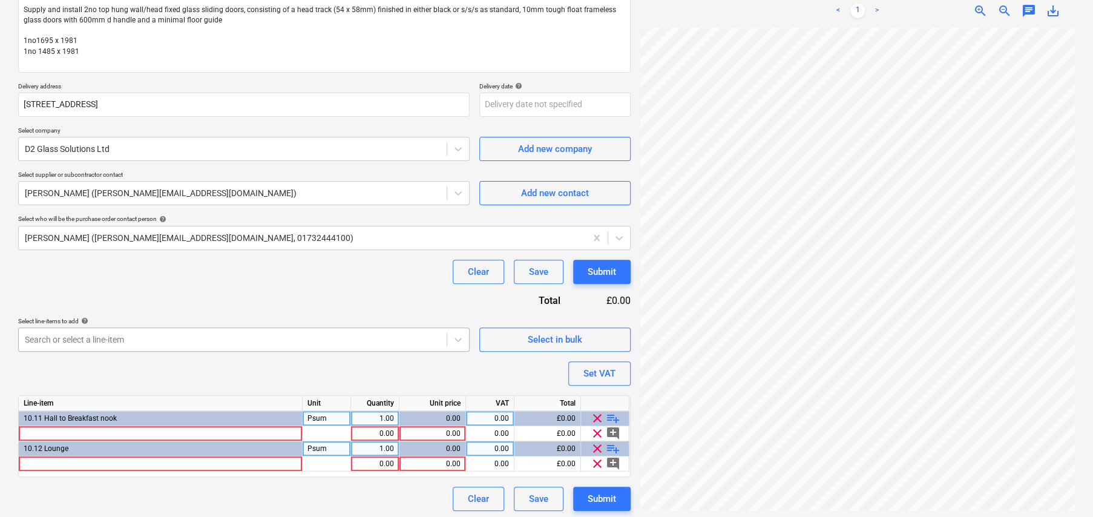
scroll to position [179, 0]
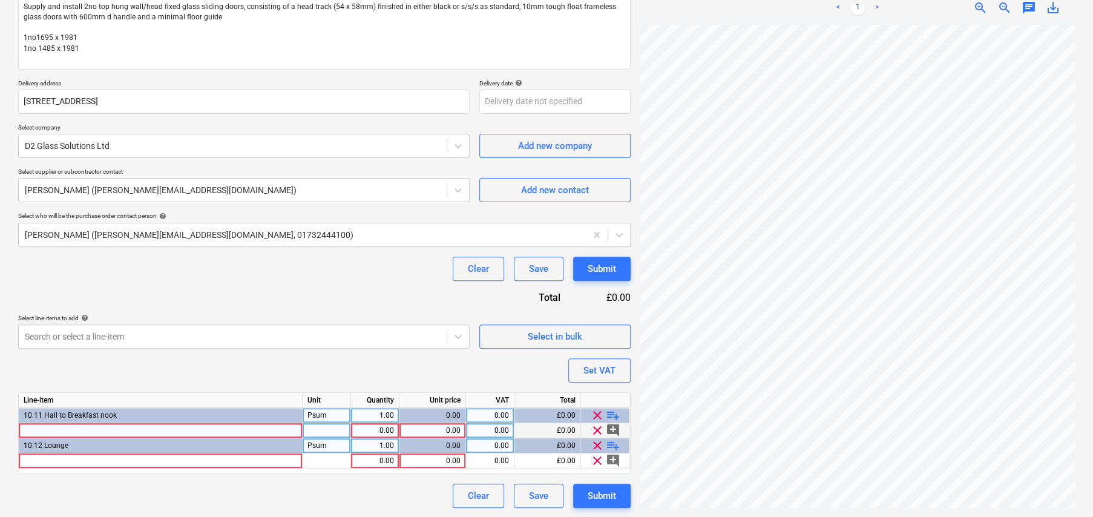
click at [117, 427] on div at bounding box center [161, 430] width 284 height 15
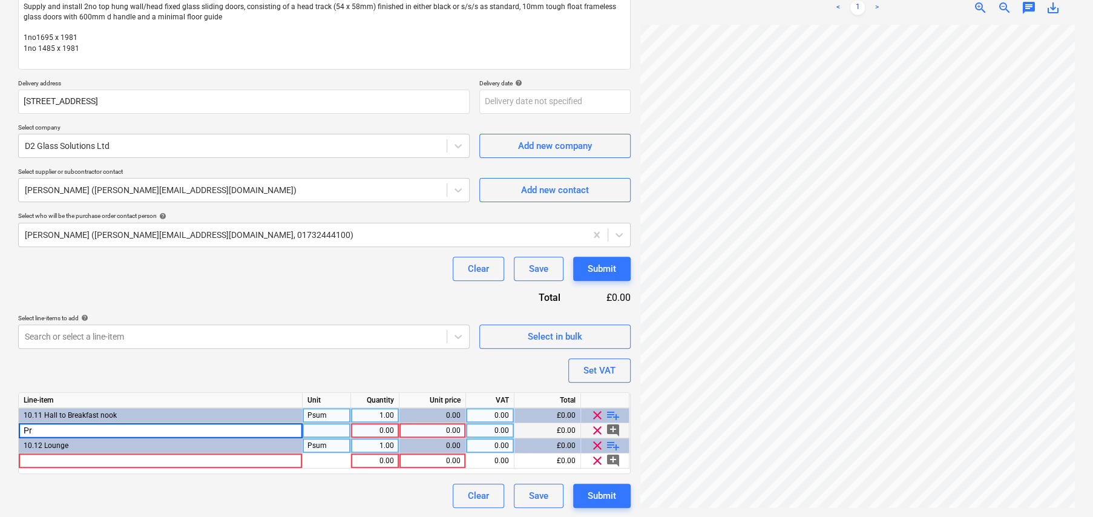
type input "P"
type input "Glass sliding/pocket door, as per quote: 002217"
type textarea "x"
type input "item"
type textarea "x"
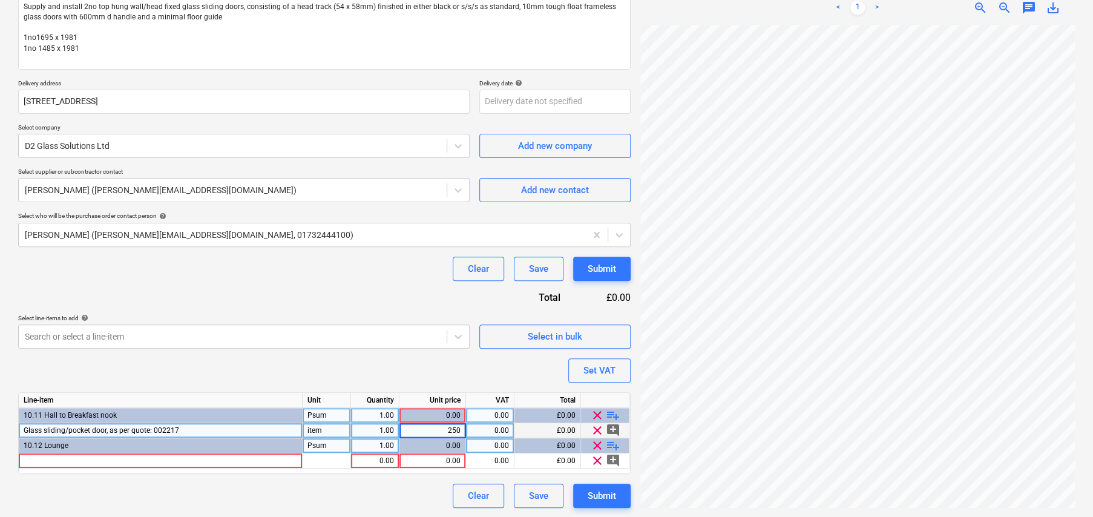
type input "2500"
type textarea "x"
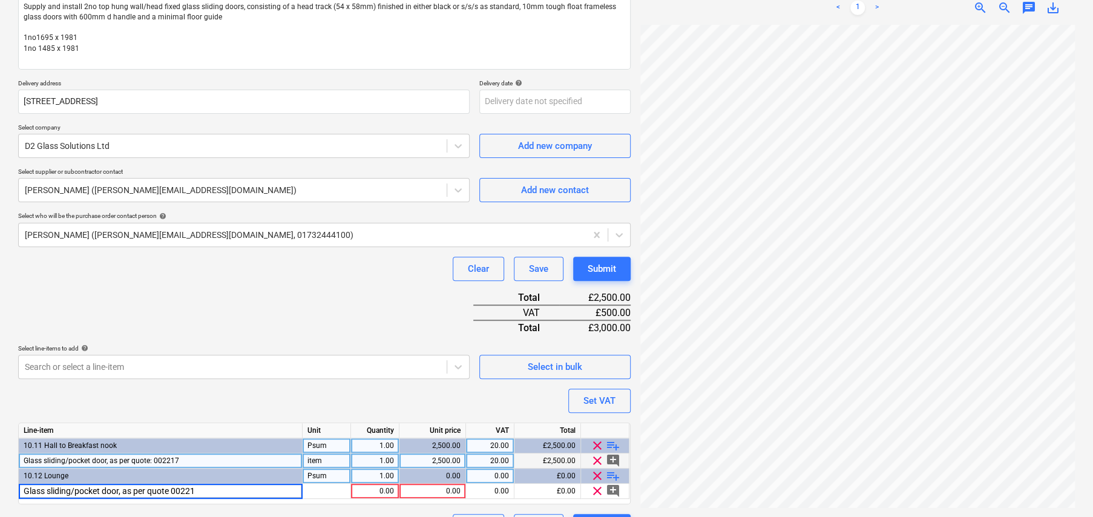
type input "Glass sliding/pocket door, as per quote 002217"
type textarea "x"
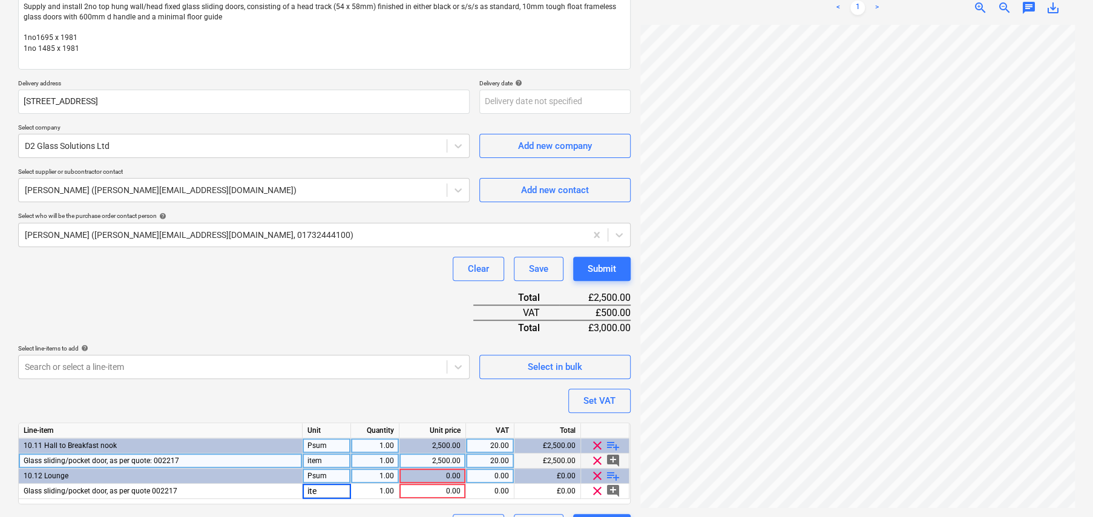
type input "item"
type textarea "x"
type input "2500"
type textarea "x"
type input "20"
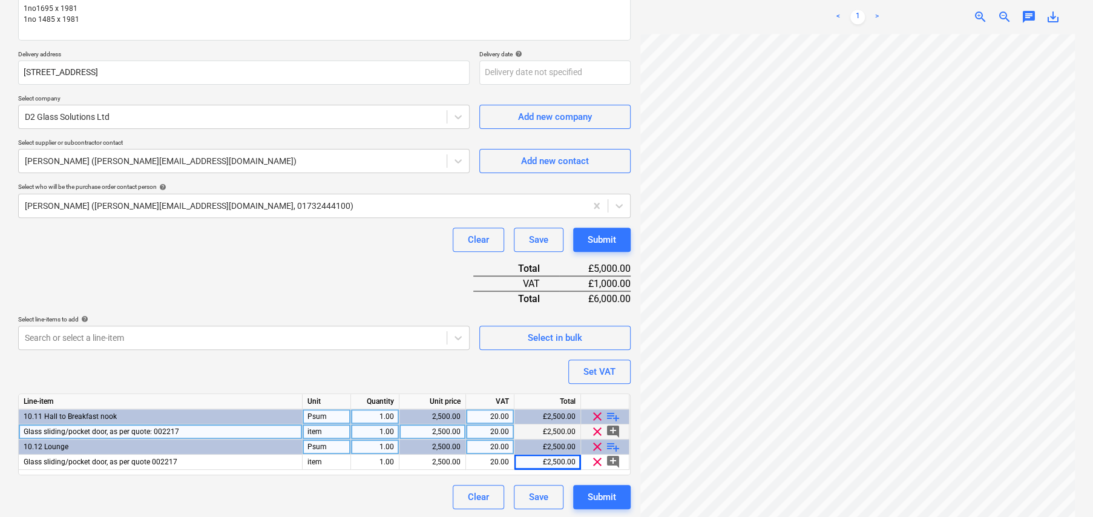
scroll to position [209, 0]
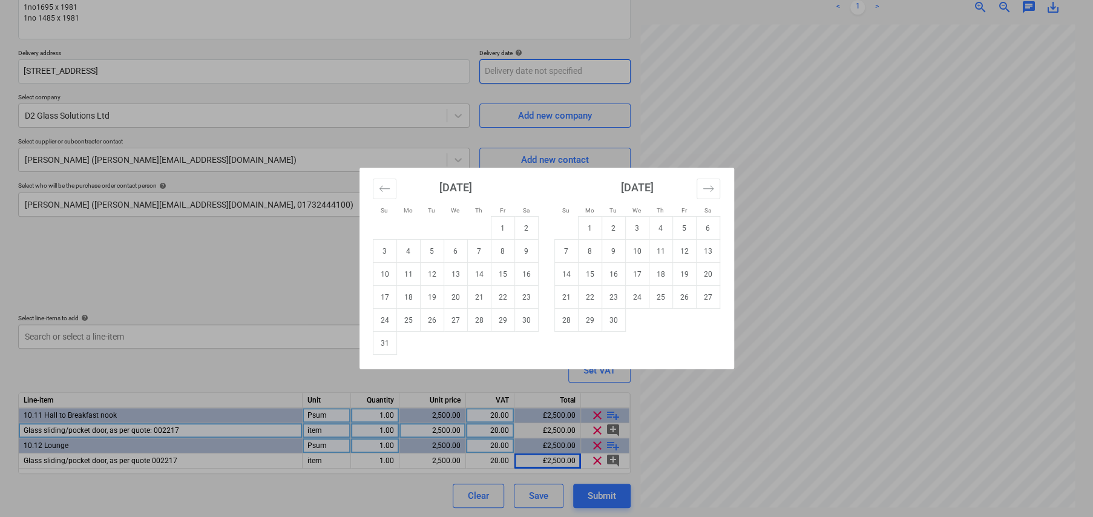
click at [542, 68] on body "Sales Projects Contacts Company Consolidated Invoices Inbox format_size keyboar…" at bounding box center [546, 49] width 1093 height 517
click at [682, 277] on td "19" at bounding box center [684, 274] width 24 height 23
type textarea "x"
type input "[DATE]"
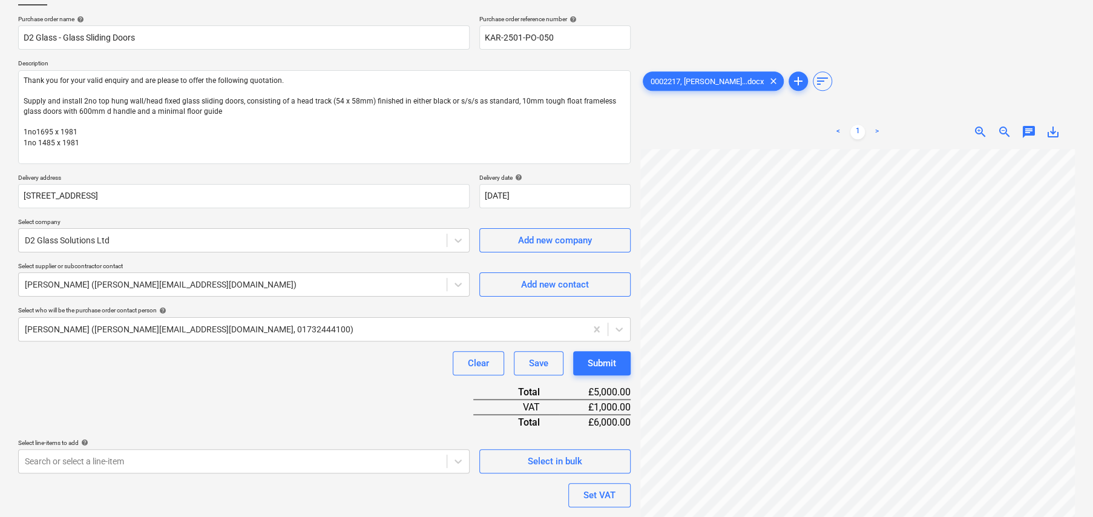
scroll to position [0, 0]
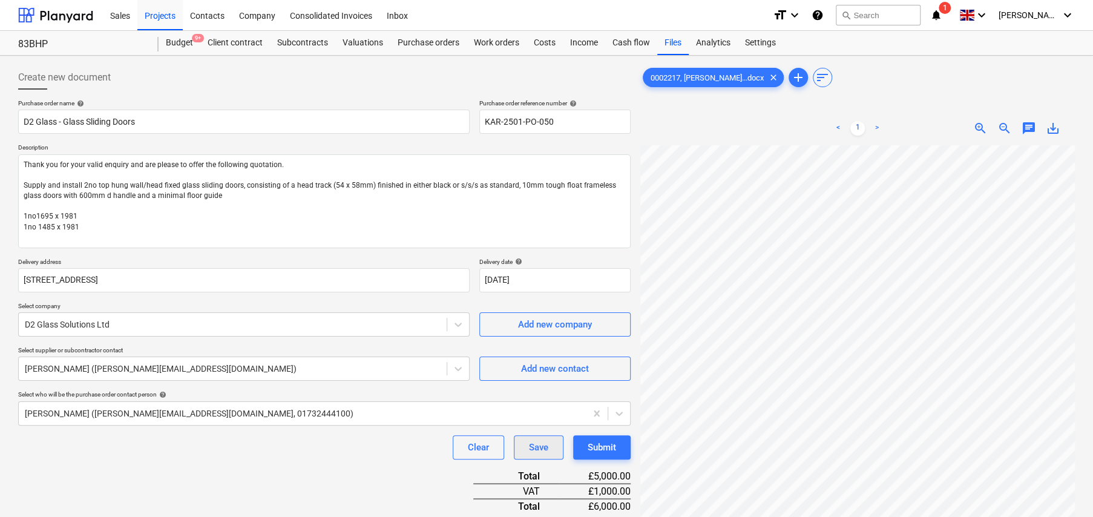
click at [534, 448] on div "Save" at bounding box center [538, 447] width 19 height 16
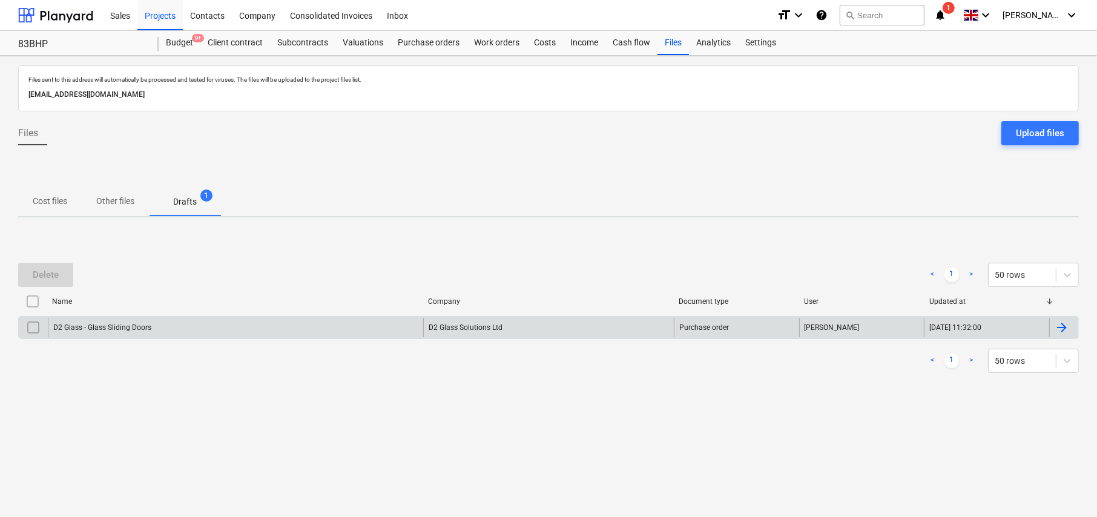
click at [163, 324] on div "D2 Glass - Glass Sliding Doors" at bounding box center [235, 327] width 375 height 19
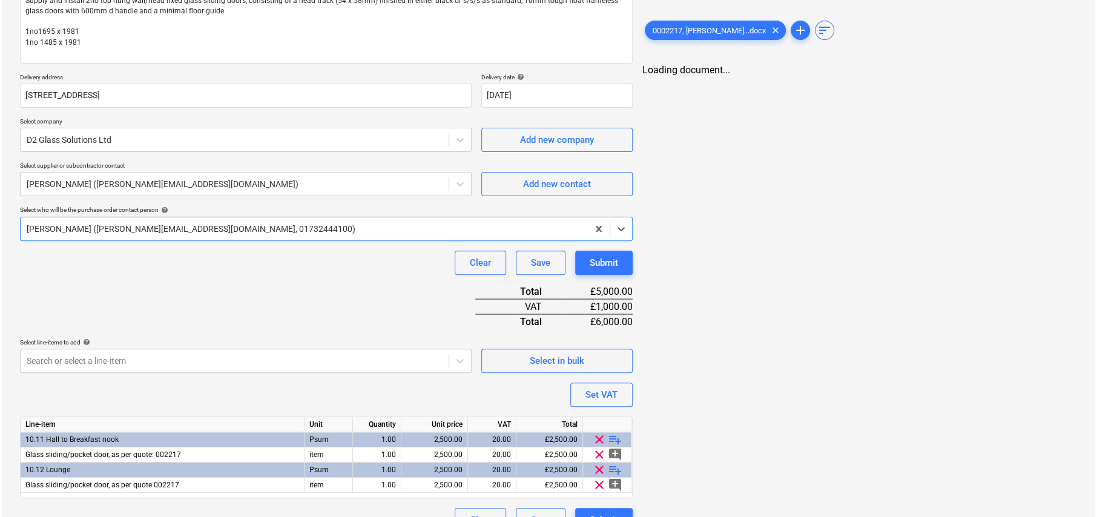
scroll to position [209, 0]
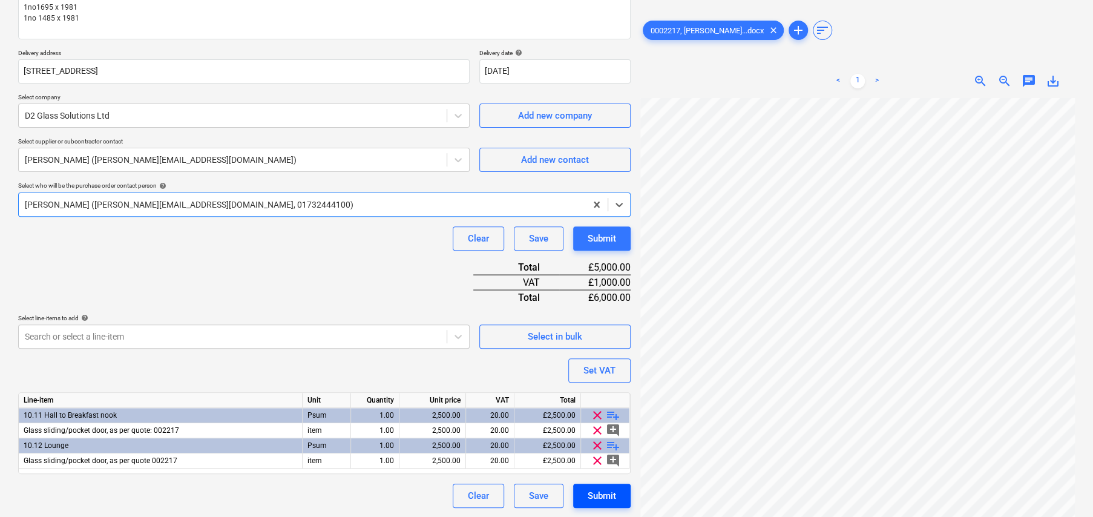
click at [608, 496] on div "Submit" at bounding box center [602, 496] width 28 height 16
type textarea "x"
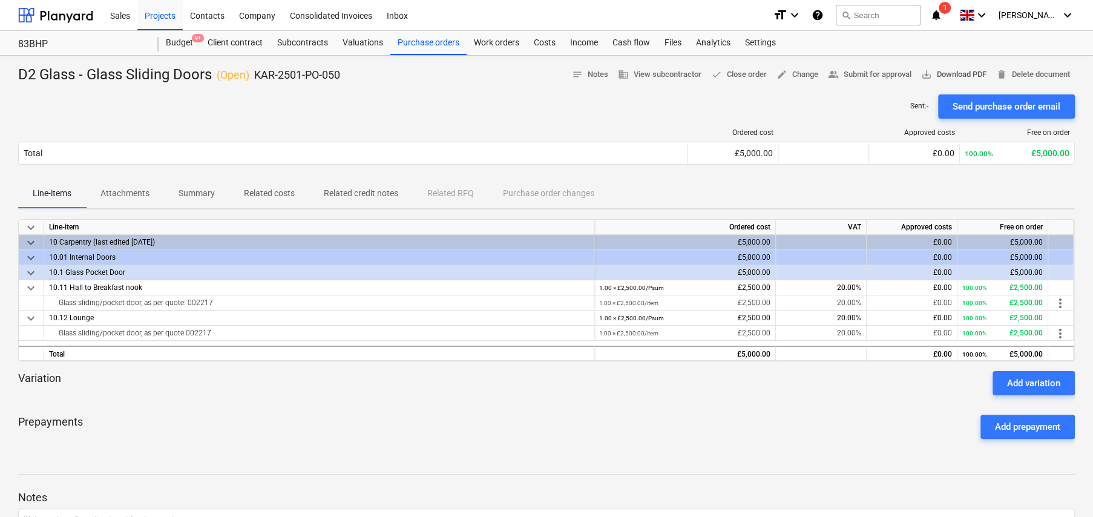
click at [938, 71] on span "save_alt Download PDF" at bounding box center [953, 75] width 65 height 14
